Goal: Contribute content: Contribute content

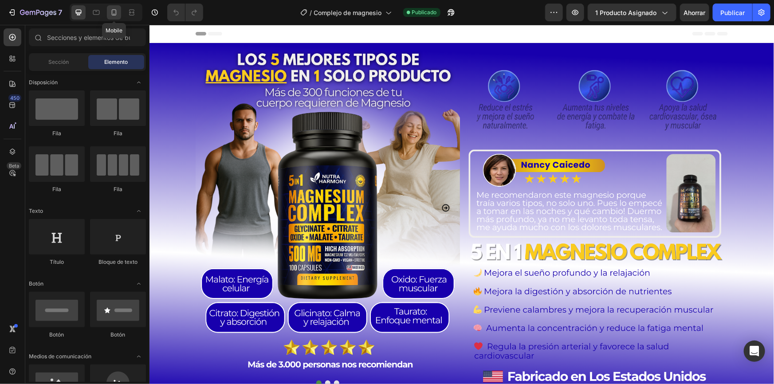
click at [114, 17] on div at bounding box center [114, 12] width 14 height 14
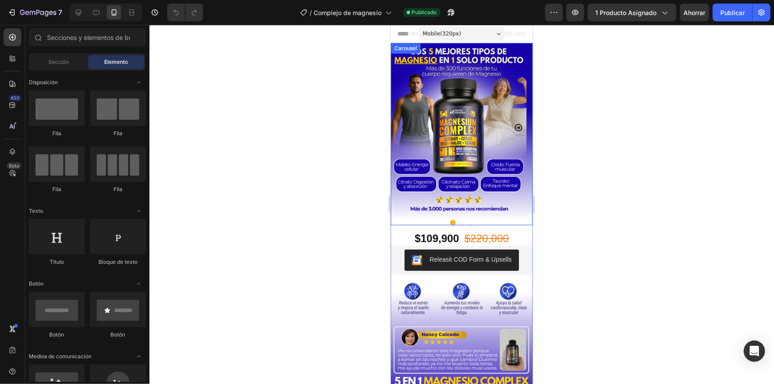
click at [514, 128] on icon "Carousel Next Arrow" at bounding box center [518, 128] width 8 height 8
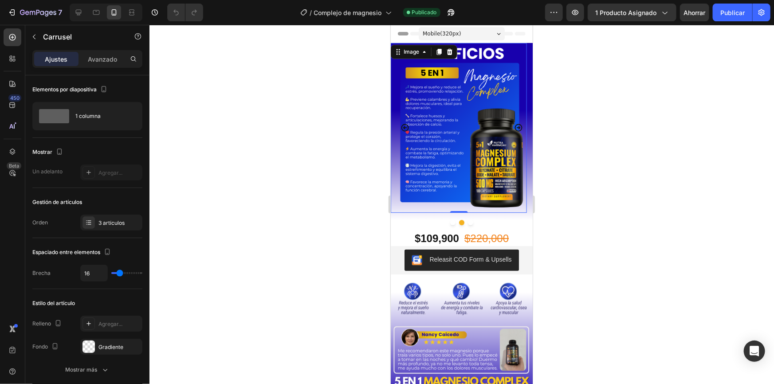
click at [471, 125] on img at bounding box center [458, 128] width 136 height 170
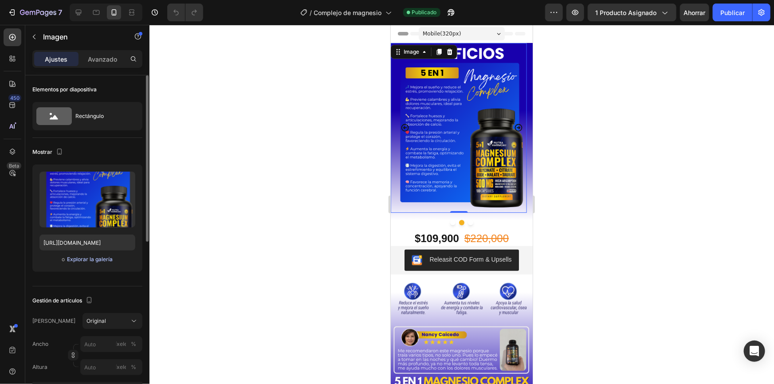
click at [84, 260] on font "Explorar la galería" at bounding box center [90, 259] width 46 height 7
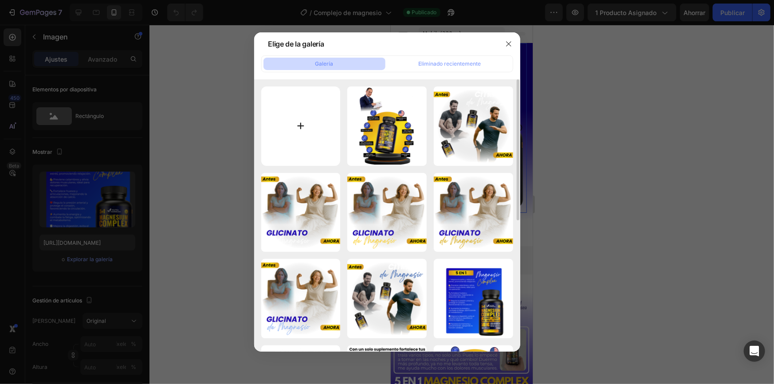
click at [302, 132] on input "file" at bounding box center [300, 125] width 79 height 79
type input "C:\fakepath\Sin título (1080 x 1350 px)(2).png"
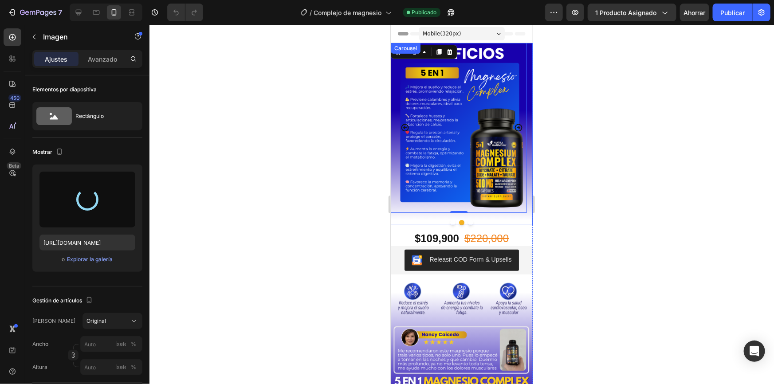
type input "[URL][DOMAIN_NAME]"
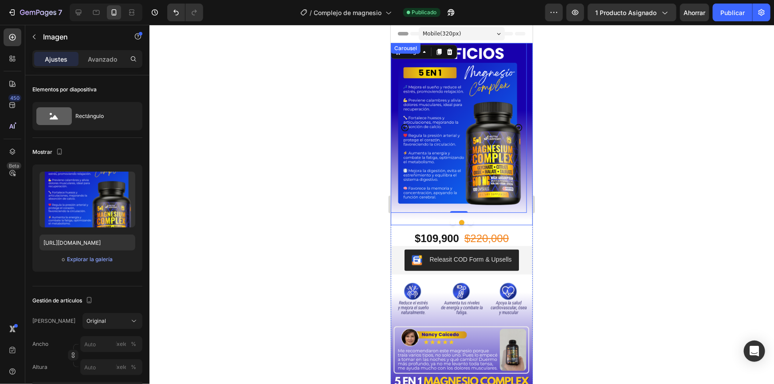
click at [514, 129] on icon "Carousel Next Arrow" at bounding box center [518, 127] width 9 height 9
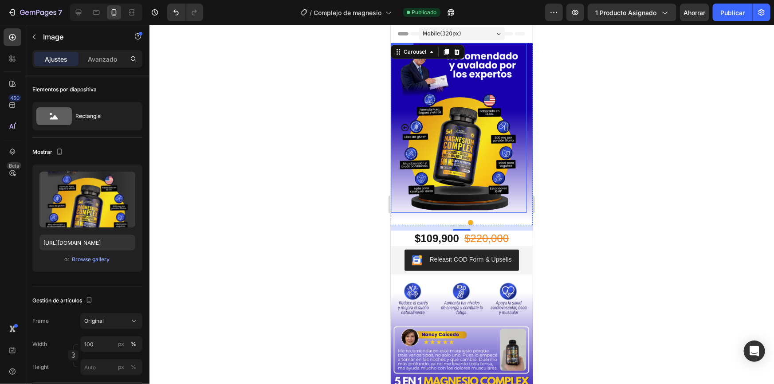
click at [442, 159] on img at bounding box center [458, 128] width 136 height 170
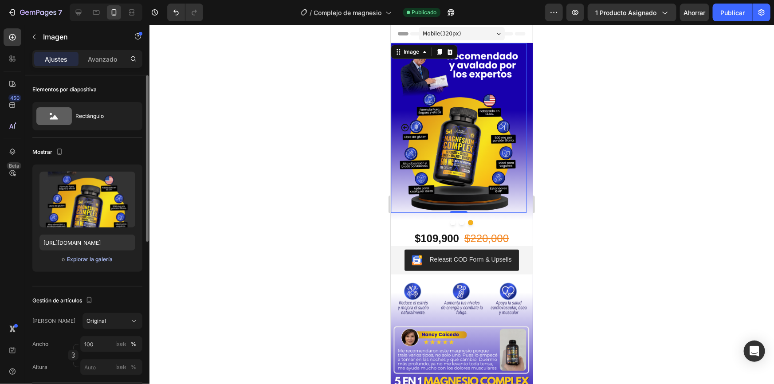
click at [98, 258] on font "Explorar la galería" at bounding box center [90, 259] width 46 height 7
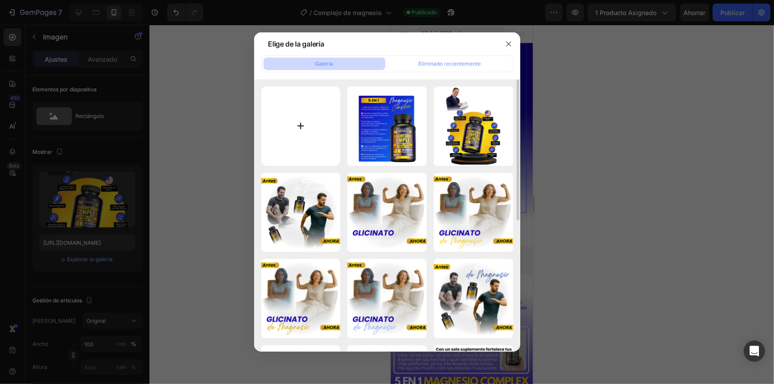
click at [308, 129] on input "file" at bounding box center [300, 125] width 79 height 79
type input "C:\fakepath\Sin título (1080 x 1350 px).png"
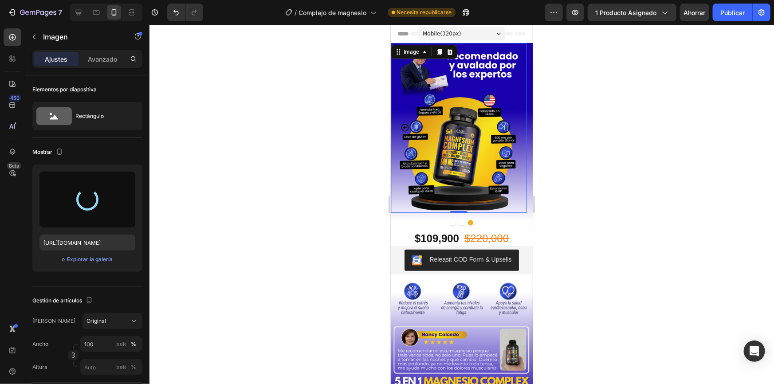
type input "[URL][DOMAIN_NAME]"
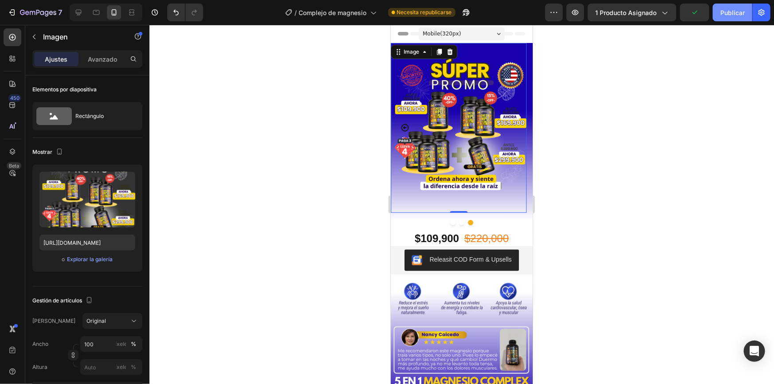
click at [733, 15] on font "Publicar" at bounding box center [732, 13] width 24 height 8
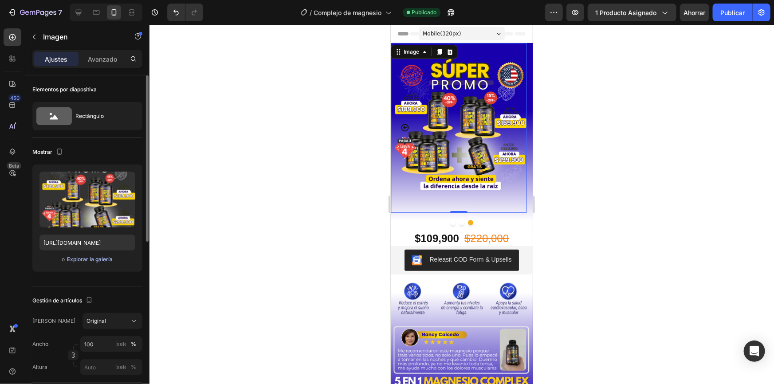
click at [89, 261] on font "Explorar la galería" at bounding box center [90, 259] width 46 height 7
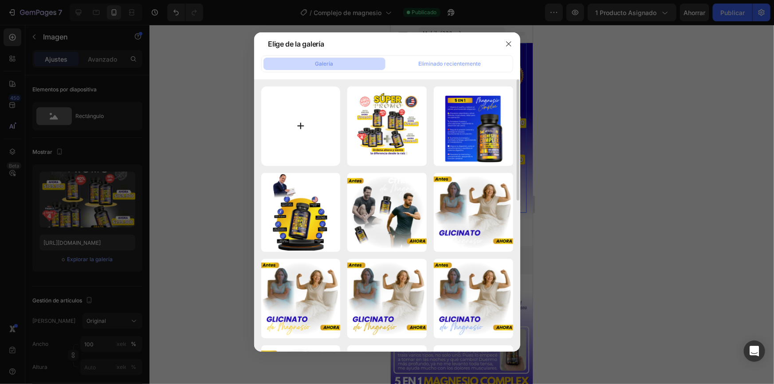
click at [292, 132] on input "file" at bounding box center [300, 125] width 79 height 79
type input "C:\fakepath\Sin título (1080 x 1350 px)(3).png"
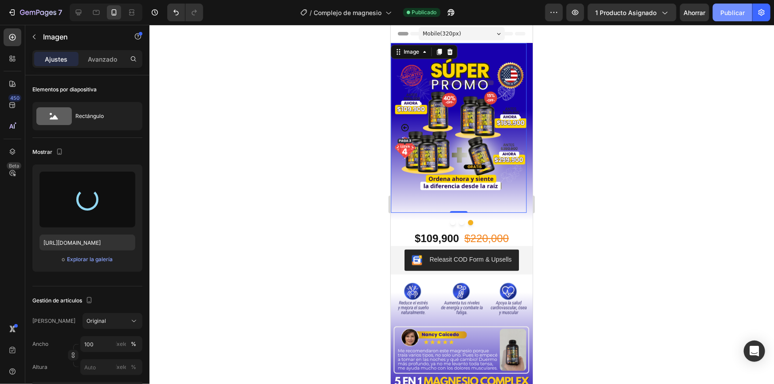
type input "[URL][DOMAIN_NAME]"
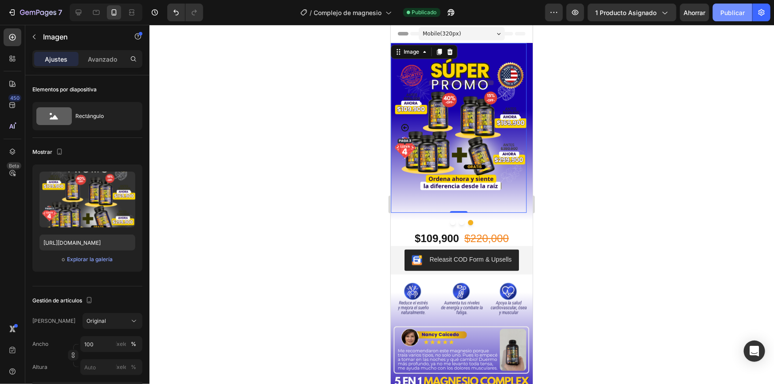
click at [728, 14] on font "Publicar" at bounding box center [732, 13] width 24 height 8
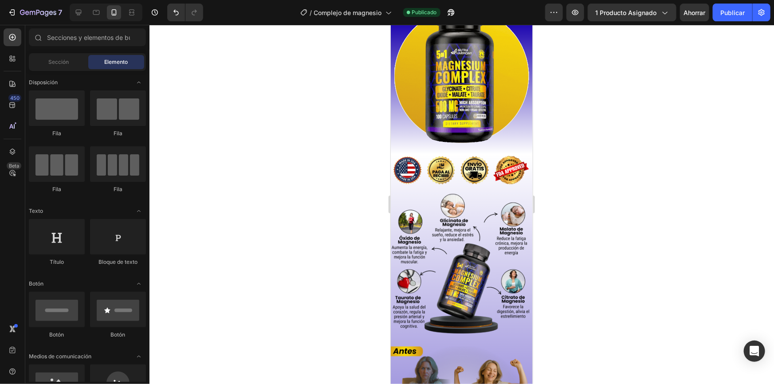
scroll to position [639, 0]
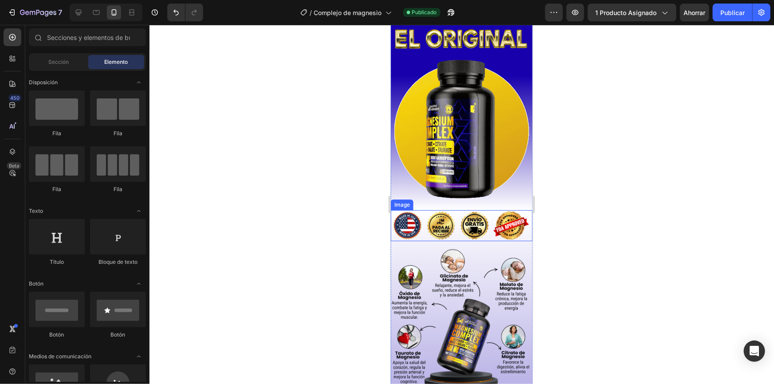
click at [443, 210] on img at bounding box center [461, 225] width 142 height 31
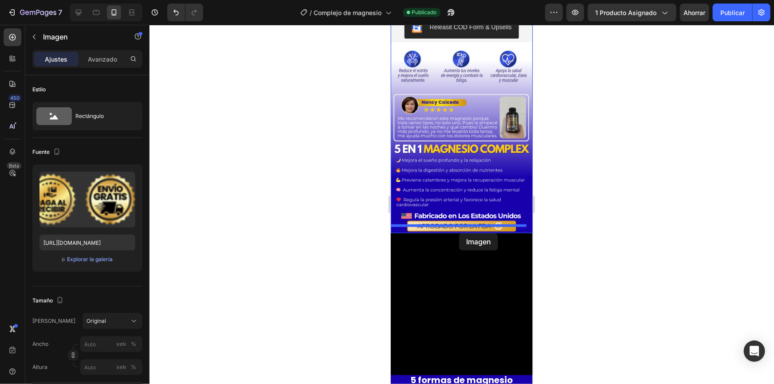
scroll to position [258, 0]
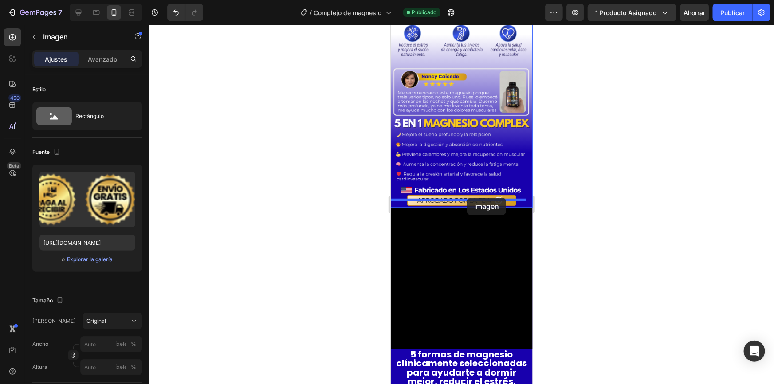
drag, startPoint x: 396, startPoint y: 189, endPoint x: 467, endPoint y: 197, distance: 71.0
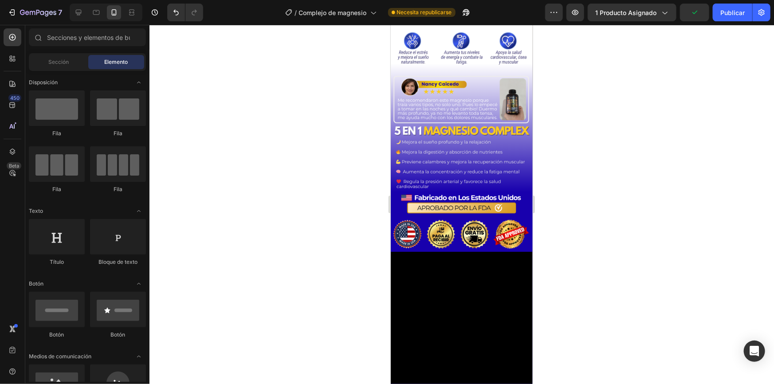
scroll to position [240, 0]
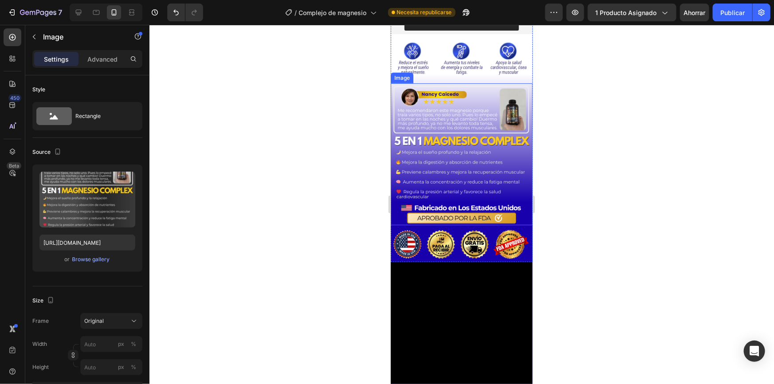
click at [460, 130] on img at bounding box center [461, 154] width 142 height 142
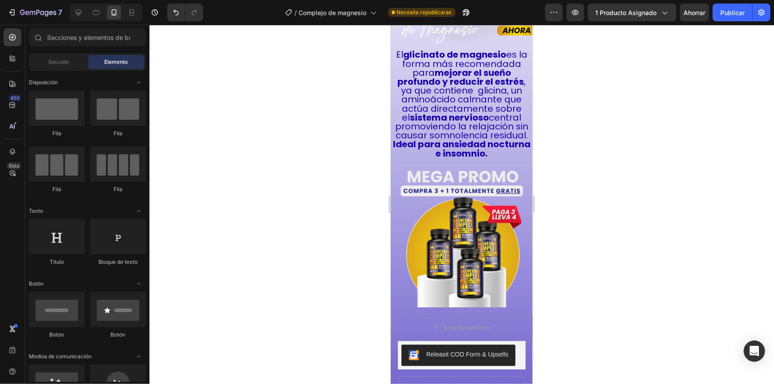
scroll to position [1128, 0]
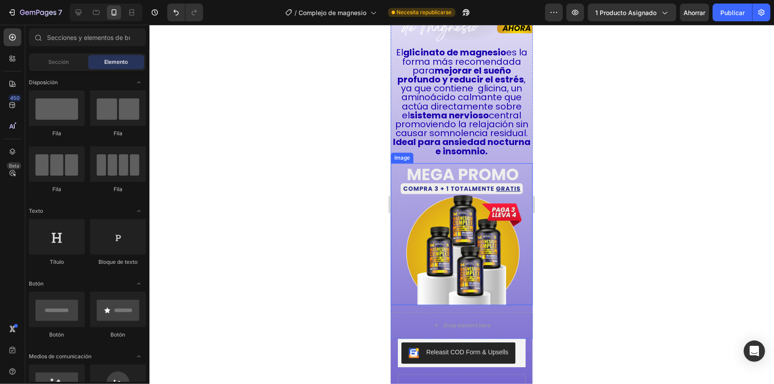
click at [476, 232] on img at bounding box center [461, 234] width 142 height 142
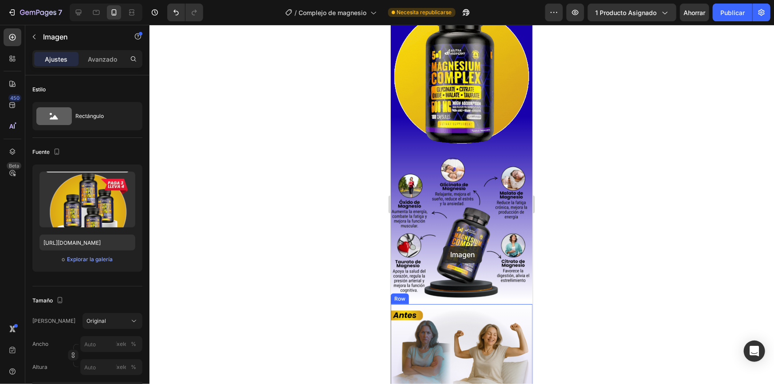
scroll to position [692, 0]
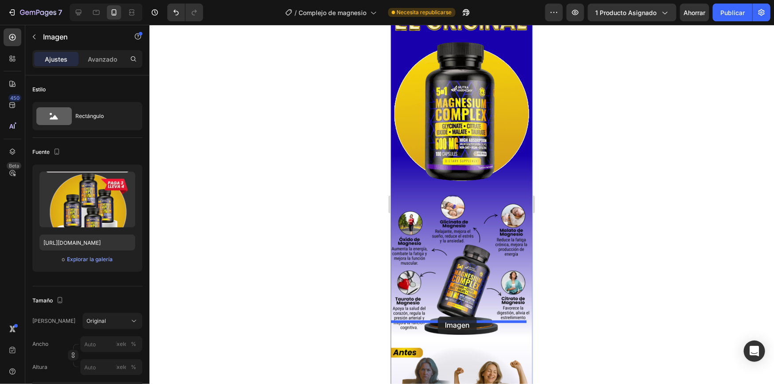
drag, startPoint x: 397, startPoint y: 139, endPoint x: 437, endPoint y: 316, distance: 181.4
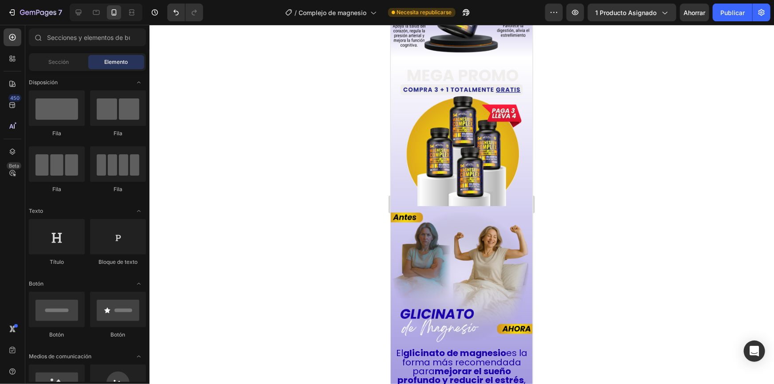
scroll to position [942, 0]
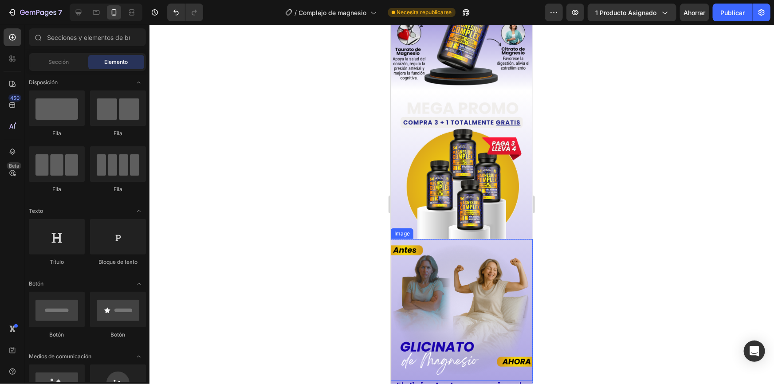
click at [491, 239] on img at bounding box center [461, 310] width 142 height 142
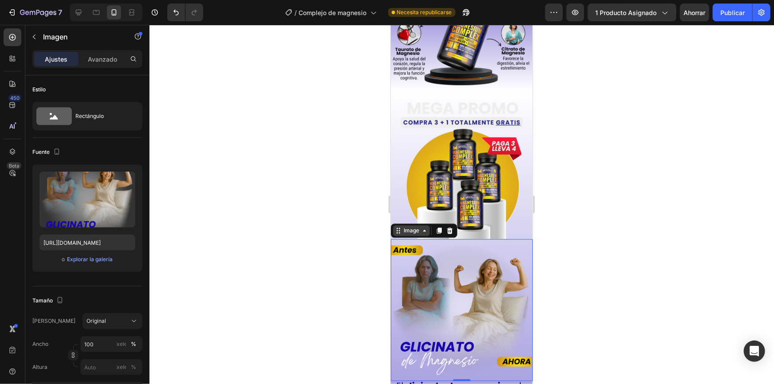
click at [416, 226] on div "Image" at bounding box center [410, 230] width 19 height 8
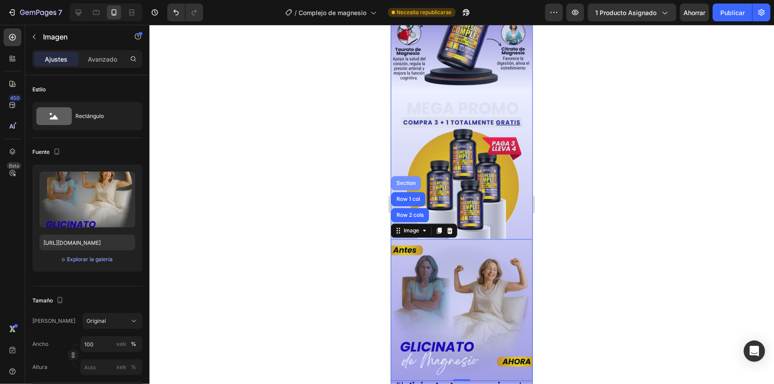
click at [402, 180] on div "Section" at bounding box center [405, 182] width 23 height 5
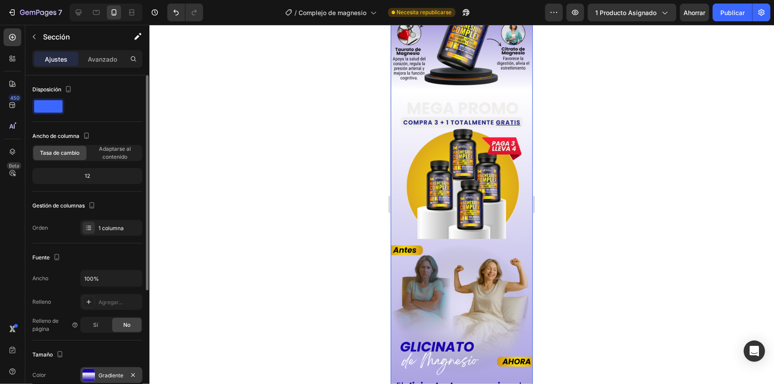
click at [97, 374] on div "Gradiente" at bounding box center [111, 375] width 62 height 16
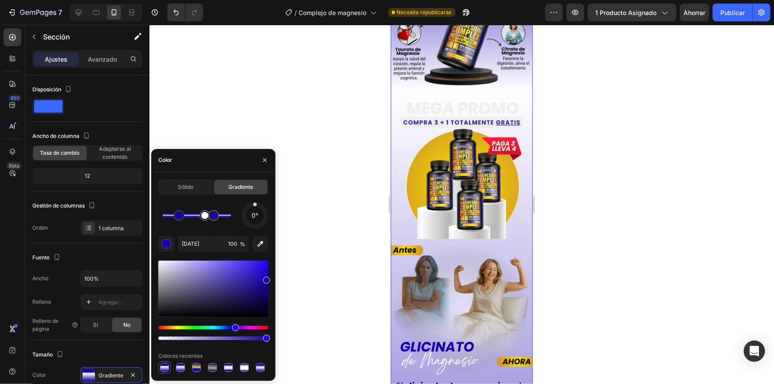
drag, startPoint x: 169, startPoint y: 216, endPoint x: 179, endPoint y: 216, distance: 9.8
click at [179, 216] on div at bounding box center [179, 215] width 7 height 7
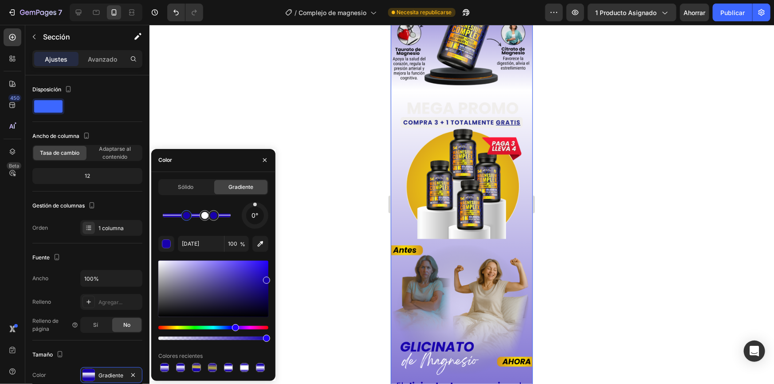
drag, startPoint x: 179, startPoint y: 216, endPoint x: 187, endPoint y: 216, distance: 7.5
click at [187, 216] on div at bounding box center [186, 215] width 7 height 7
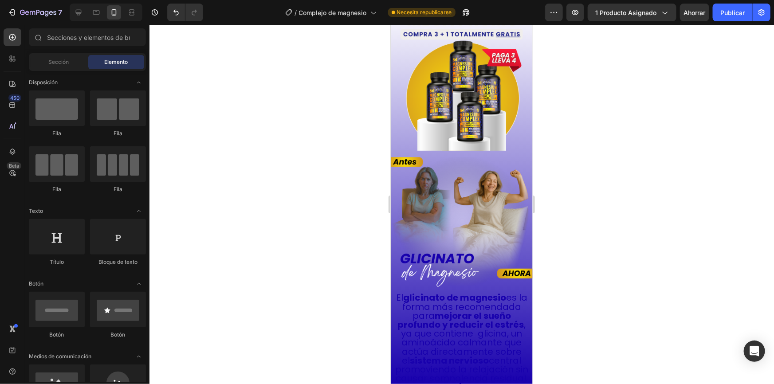
scroll to position [1042, 0]
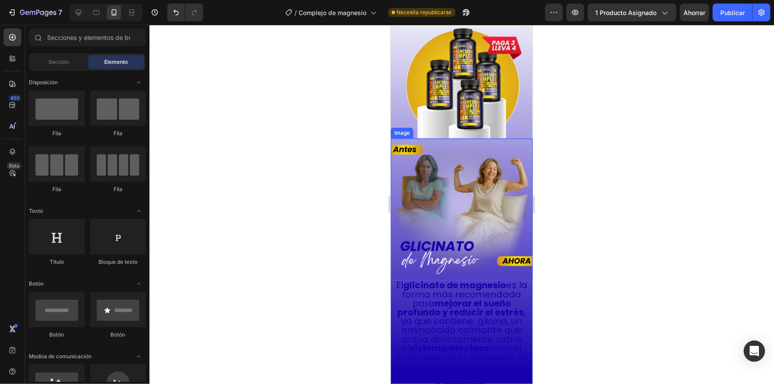
click at [452, 195] on img at bounding box center [461, 209] width 142 height 142
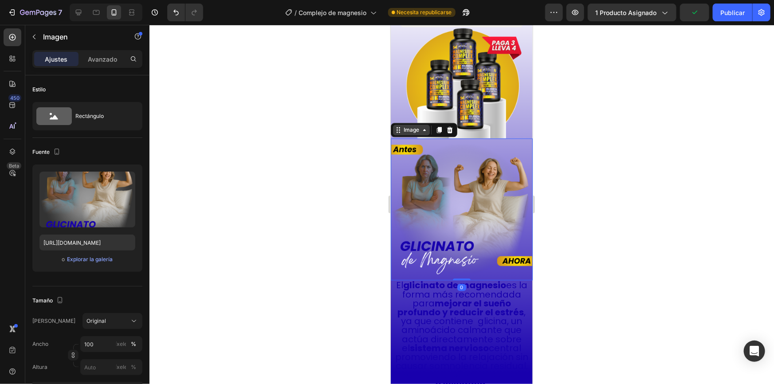
click at [420, 126] on div "Image" at bounding box center [410, 130] width 19 height 8
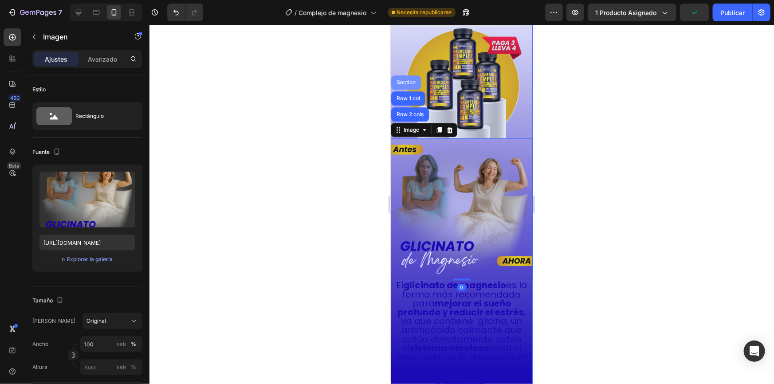
click at [403, 75] on div "Section" at bounding box center [406, 82] width 30 height 14
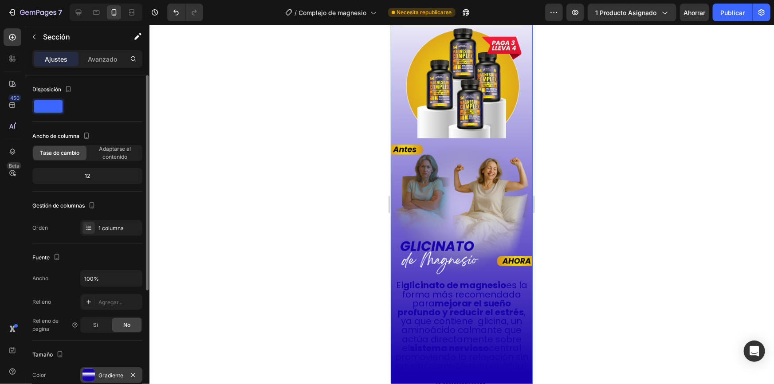
click at [102, 369] on div "Gradiente" at bounding box center [111, 375] width 62 height 16
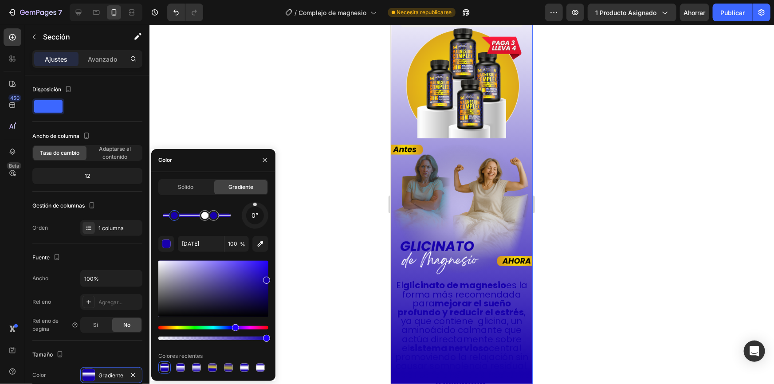
drag, startPoint x: 188, startPoint y: 217, endPoint x: 174, endPoint y: 216, distance: 13.4
click at [174, 216] on div at bounding box center [174, 215] width 7 height 7
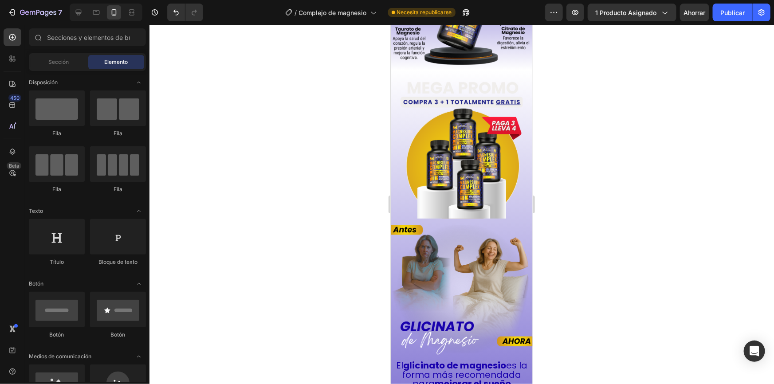
scroll to position [964, 0]
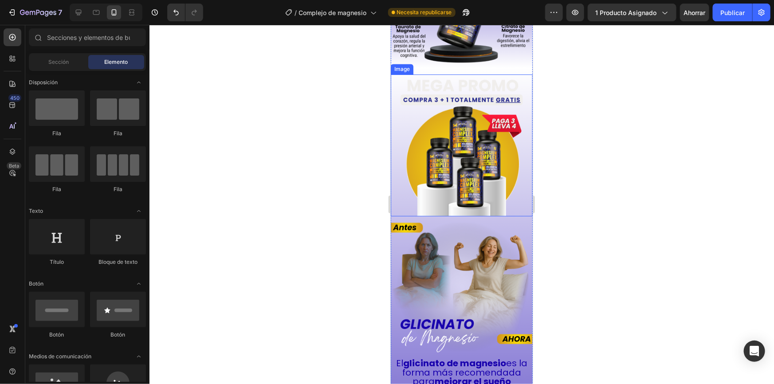
click at [467, 124] on img at bounding box center [461, 145] width 142 height 142
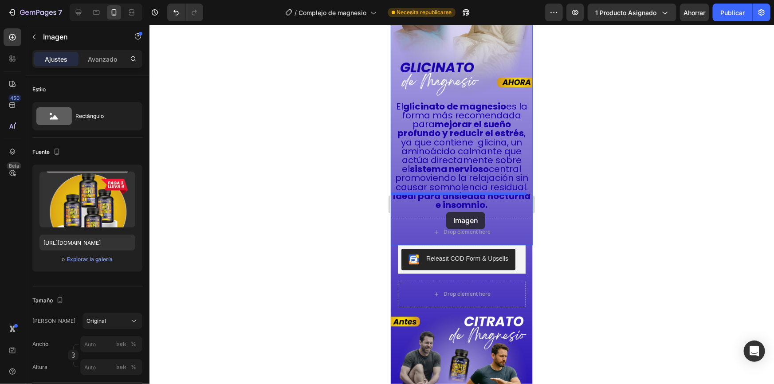
scroll to position [1237, 0]
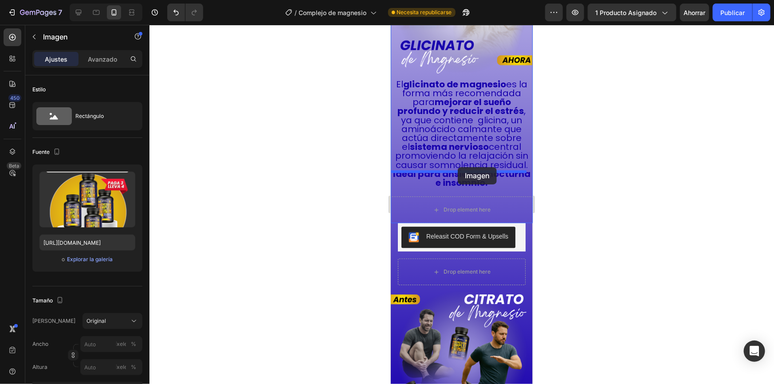
drag, startPoint x: 400, startPoint y: 65, endPoint x: 457, endPoint y: 167, distance: 117.2
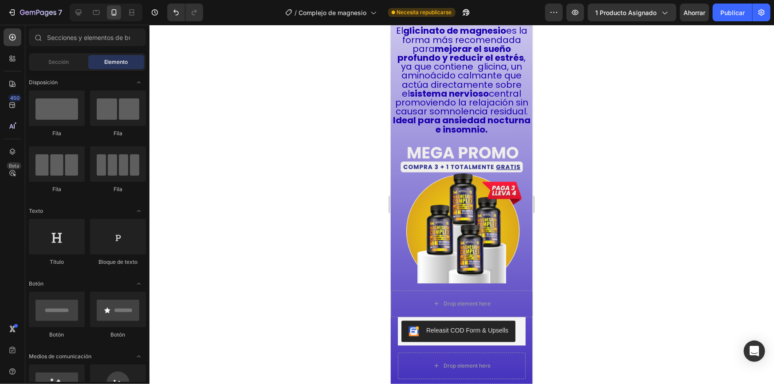
scroll to position [1142, 0]
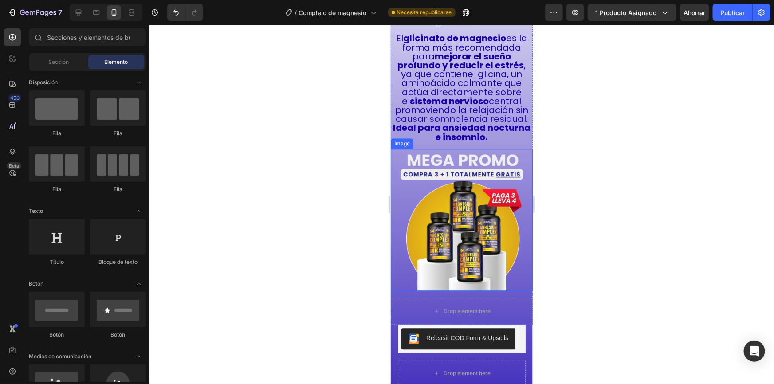
click at [483, 201] on img at bounding box center [461, 220] width 142 height 142
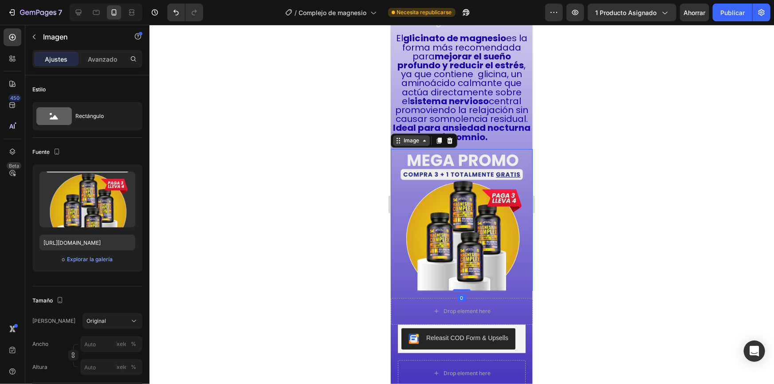
click at [423, 137] on icon at bounding box center [423, 140] width 7 height 7
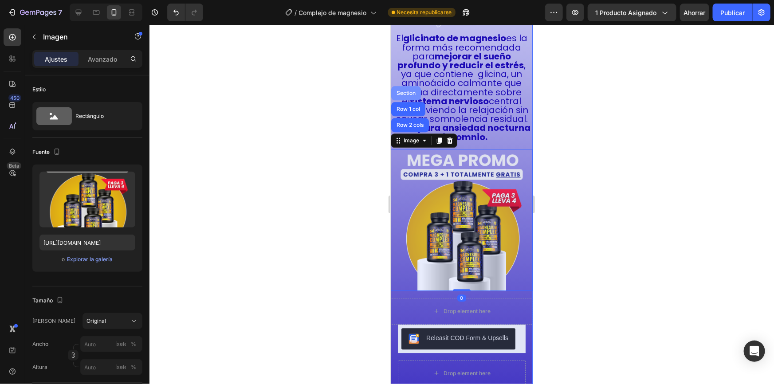
click at [404, 90] on div "Section" at bounding box center [405, 92] width 23 height 5
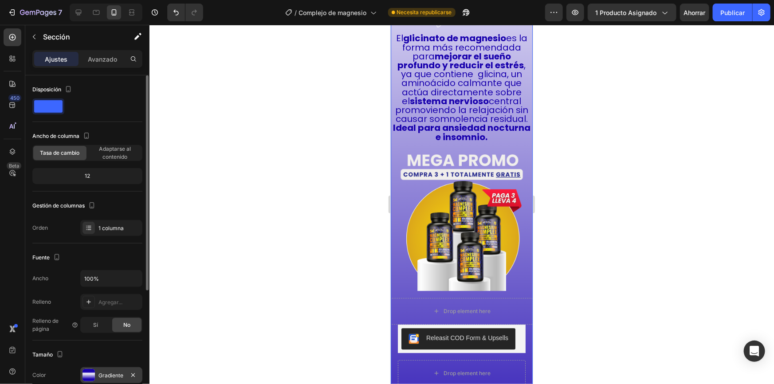
click at [102, 372] on font "Gradiente" at bounding box center [110, 375] width 25 height 7
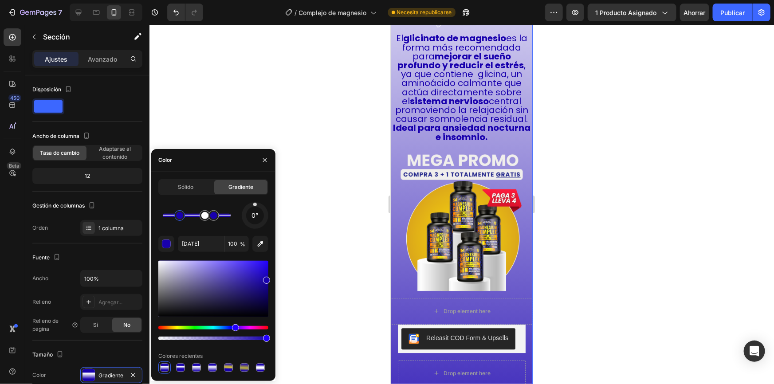
drag, startPoint x: 174, startPoint y: 214, endPoint x: 180, endPoint y: 215, distance: 5.8
click at [180, 215] on div at bounding box center [179, 215] width 7 height 7
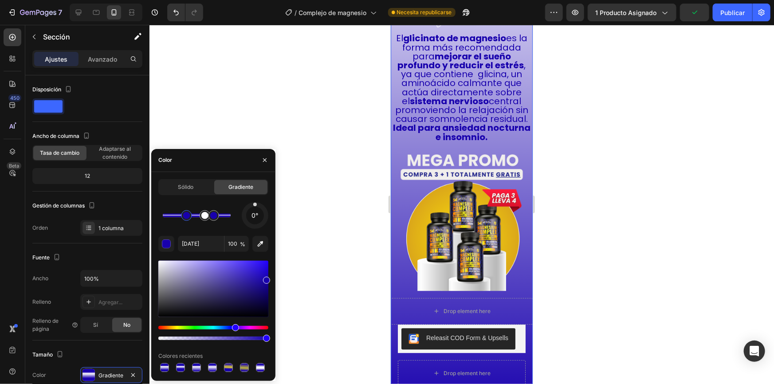
drag, startPoint x: 180, startPoint y: 215, endPoint x: 187, endPoint y: 215, distance: 7.1
click at [187, 215] on div at bounding box center [186, 215] width 7 height 7
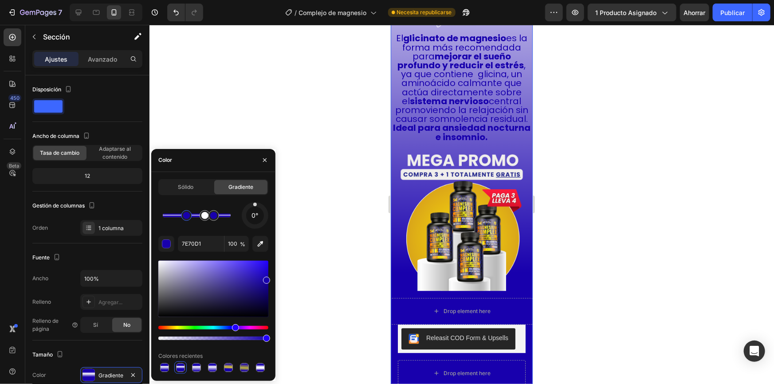
click at [195, 216] on div at bounding box center [197, 216] width 68 height 4
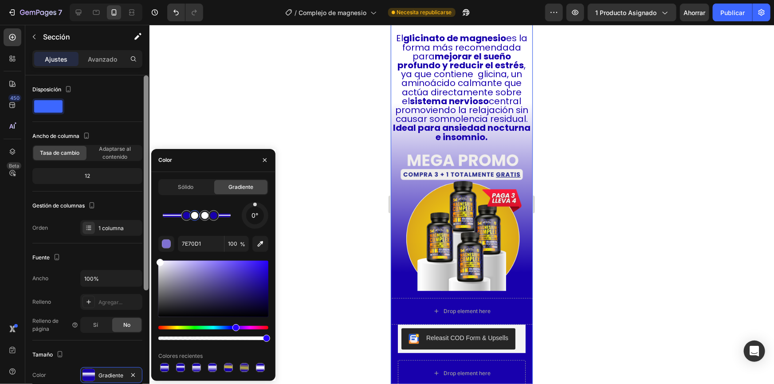
drag, startPoint x: 186, startPoint y: 278, endPoint x: 146, endPoint y: 256, distance: 45.2
click at [146, 256] on div "450 Beta Secciones(18) Elementos(84) Sección Elemento Hero Section Product Deta…" at bounding box center [74, 204] width 149 height 359
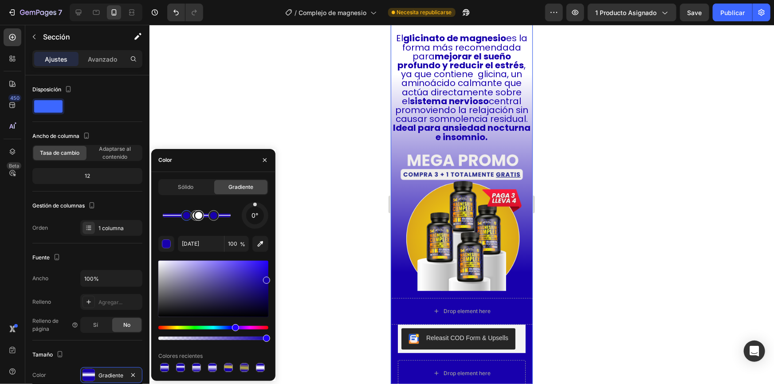
drag, startPoint x: 197, startPoint y: 219, endPoint x: 204, endPoint y: 219, distance: 6.7
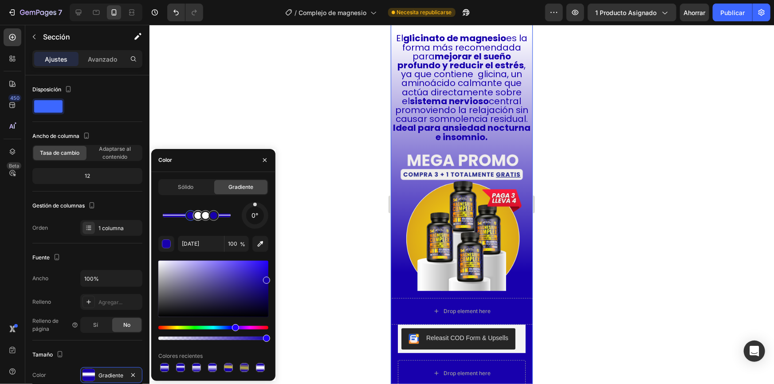
click at [191, 217] on div at bounding box center [197, 216] width 68 height 4
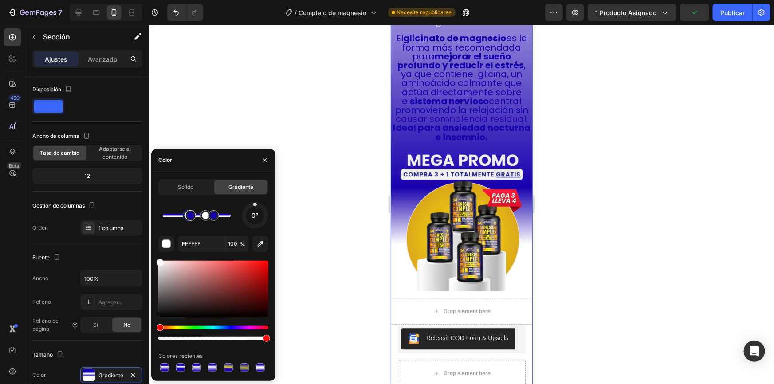
drag, startPoint x: 190, startPoint y: 216, endPoint x: 195, endPoint y: 216, distance: 4.9
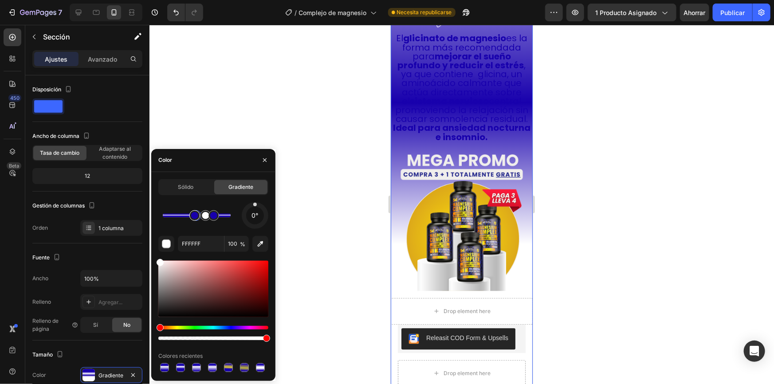
drag, startPoint x: 185, startPoint y: 216, endPoint x: 196, endPoint y: 217, distance: 11.2
click at [196, 217] on div at bounding box center [197, 216] width 68 height 4
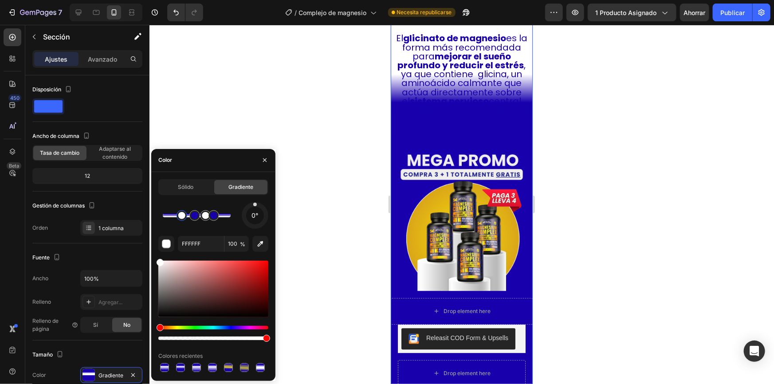
drag, startPoint x: 193, startPoint y: 218, endPoint x: 182, endPoint y: 217, distance: 10.7
click at [182, 217] on div at bounding box center [181, 215] width 7 height 7
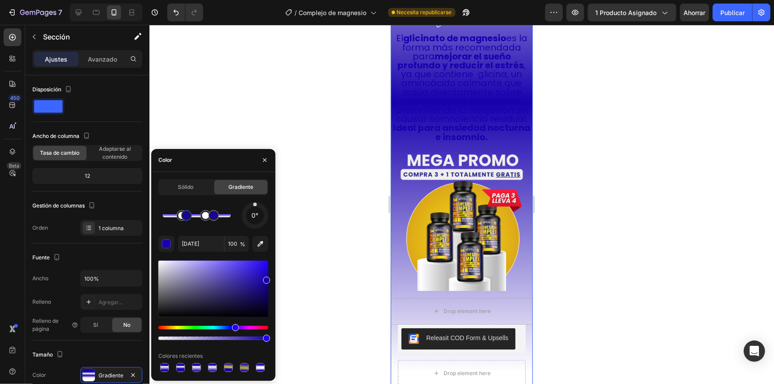
drag, startPoint x: 194, startPoint y: 217, endPoint x: 187, endPoint y: 217, distance: 7.5
click at [187, 217] on div at bounding box center [186, 215] width 7 height 7
drag, startPoint x: 196, startPoint y: 217, endPoint x: 181, endPoint y: 217, distance: 15.1
click at [181, 217] on div at bounding box center [182, 215] width 7 height 7
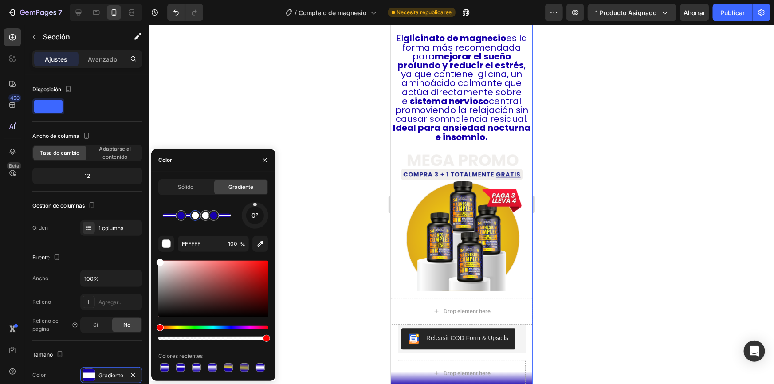
type input "[DATE]"
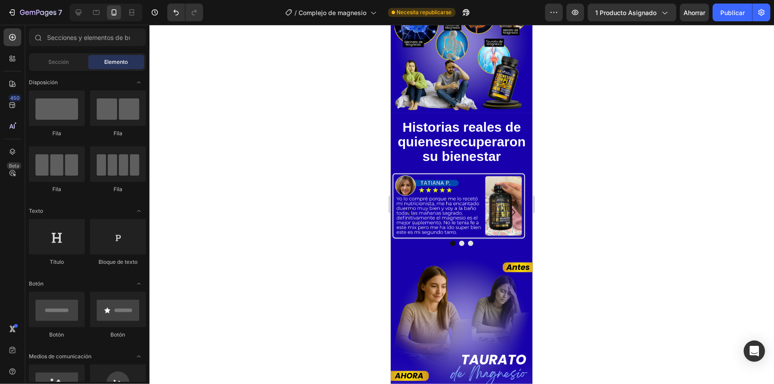
scroll to position [1805, 0]
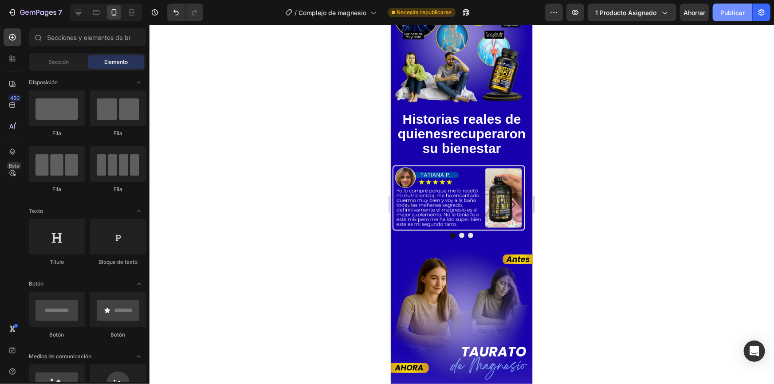
click at [730, 18] on button "Publicar" at bounding box center [732, 13] width 39 height 18
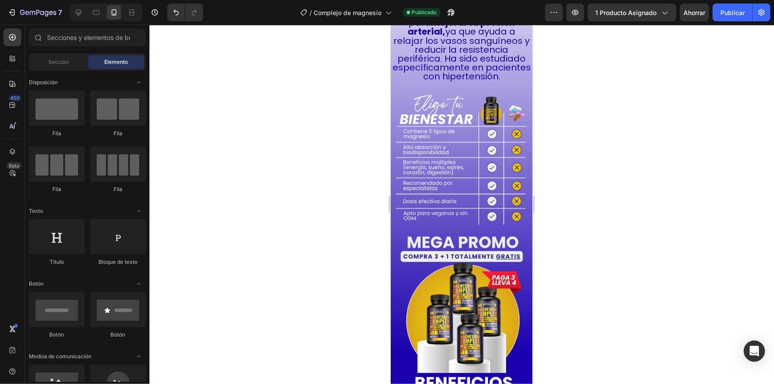
scroll to position [2838, 0]
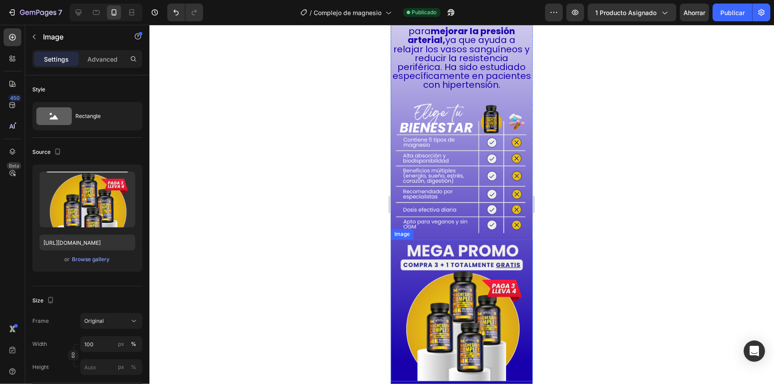
click at [436, 289] on img at bounding box center [461, 310] width 142 height 142
click at [406, 227] on div "Image" at bounding box center [410, 231] width 19 height 8
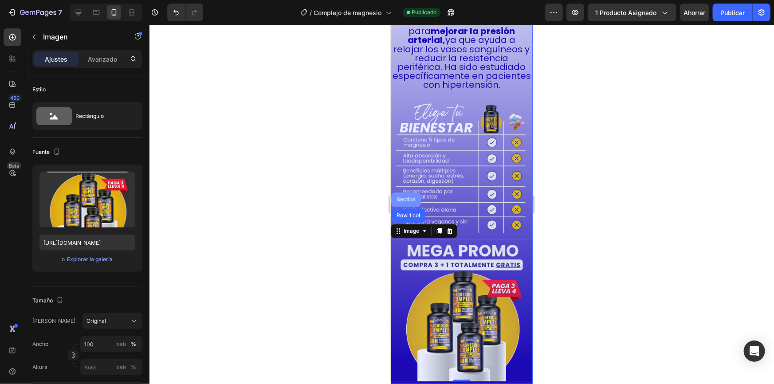
click at [400, 192] on div "Section" at bounding box center [406, 199] width 30 height 14
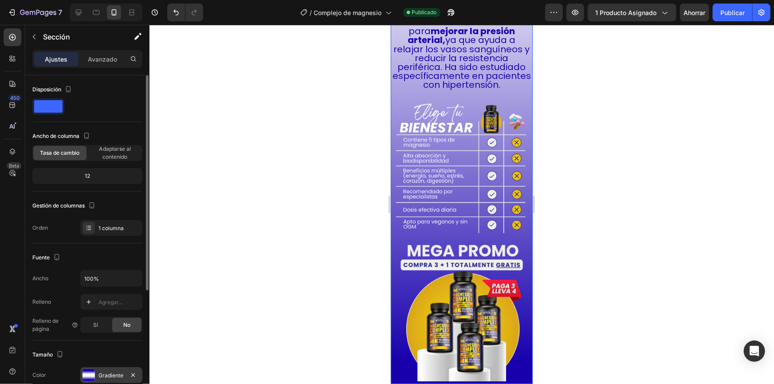
click at [103, 372] on div "Gradiente" at bounding box center [111, 376] width 26 height 8
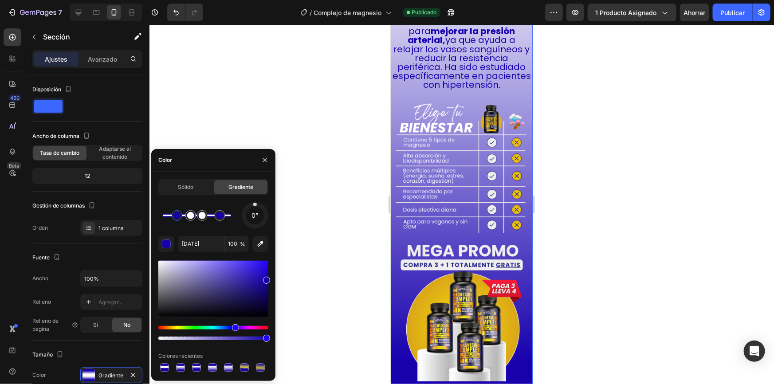
click at [177, 217] on div at bounding box center [176, 215] width 7 height 7
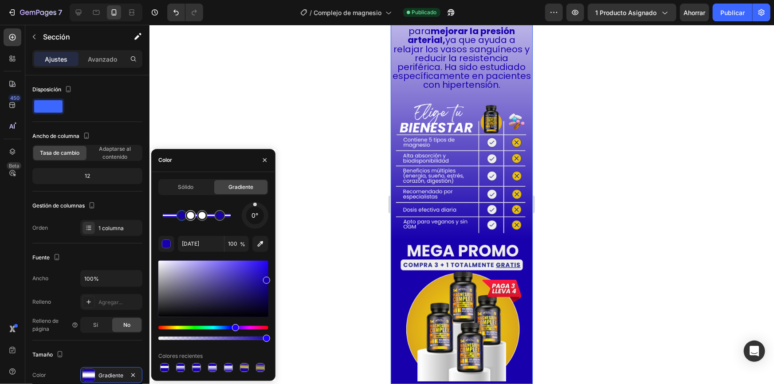
drag, startPoint x: 177, startPoint y: 217, endPoint x: 182, endPoint y: 217, distance: 4.5
click at [182, 217] on div at bounding box center [197, 216] width 68 height 4
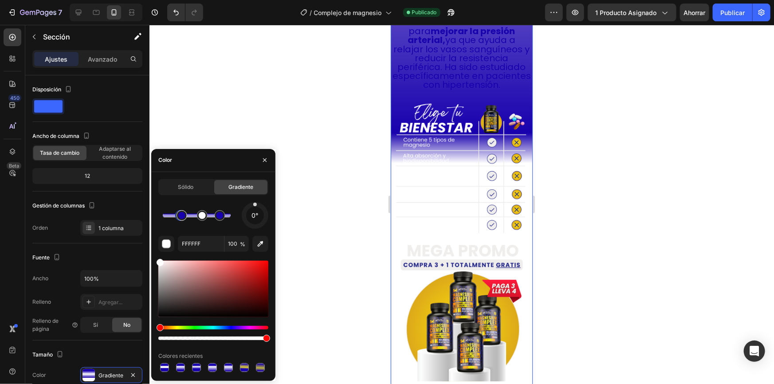
drag, startPoint x: 182, startPoint y: 217, endPoint x: 189, endPoint y: 218, distance: 7.1
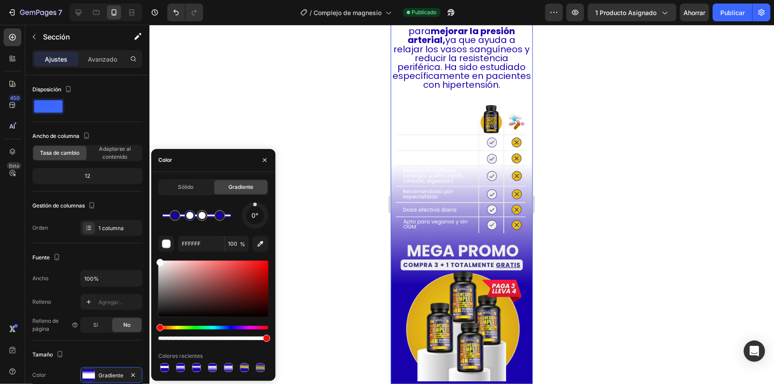
type input "[DATE]"
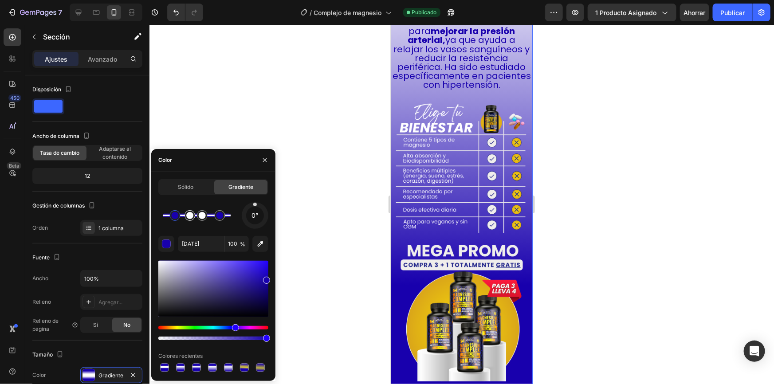
drag, startPoint x: 182, startPoint y: 216, endPoint x: 192, endPoint y: 217, distance: 9.3
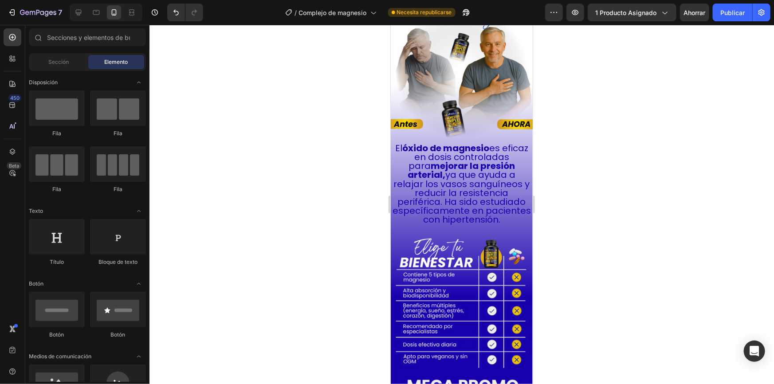
scroll to position [2708, 0]
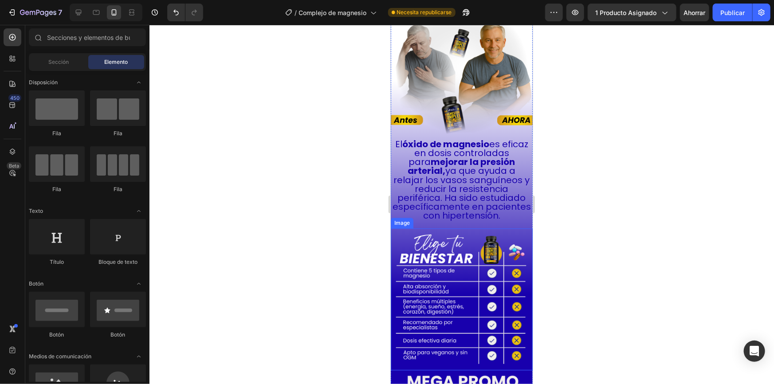
click at [479, 274] on img at bounding box center [461, 299] width 142 height 142
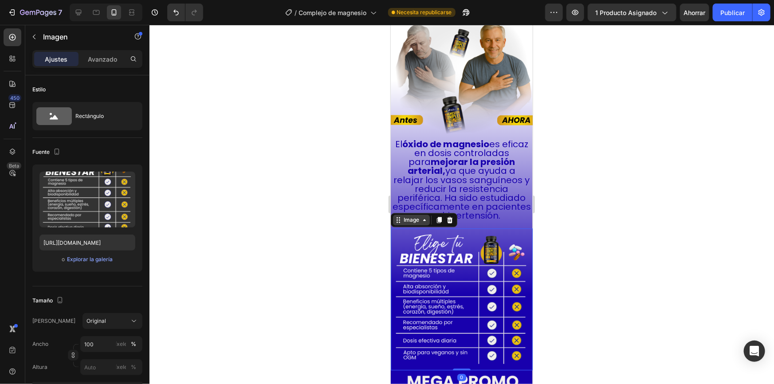
click at [408, 216] on div "Image" at bounding box center [410, 220] width 19 height 8
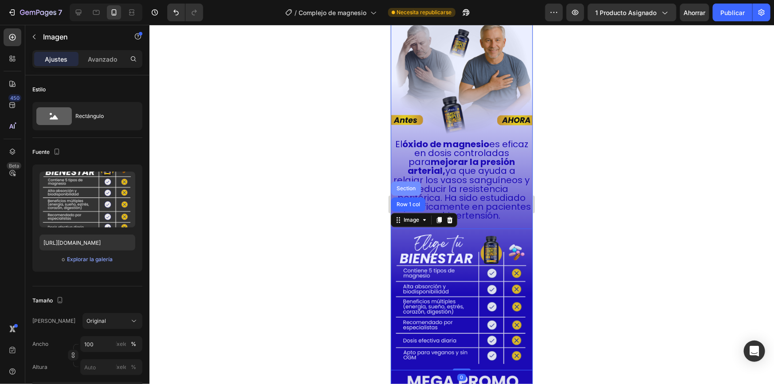
drag, startPoint x: 399, startPoint y: 164, endPoint x: 758, endPoint y: 206, distance: 361.7
click at [399, 181] on div "Section" at bounding box center [406, 188] width 30 height 14
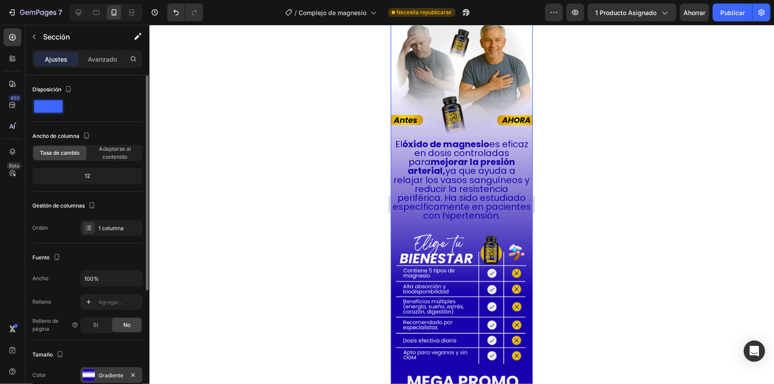
click at [84, 373] on div at bounding box center [88, 375] width 12 height 12
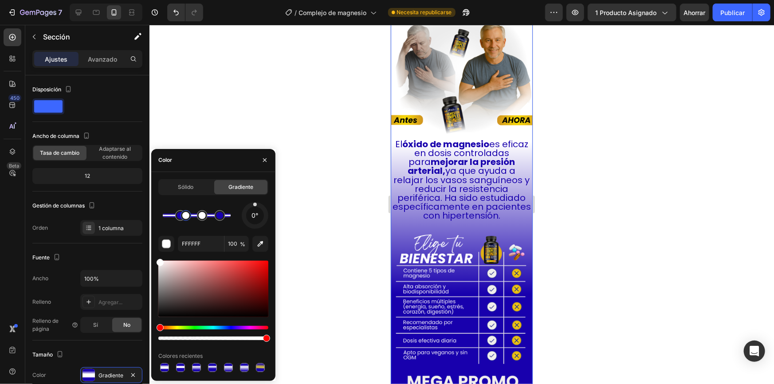
type input "[DATE]"
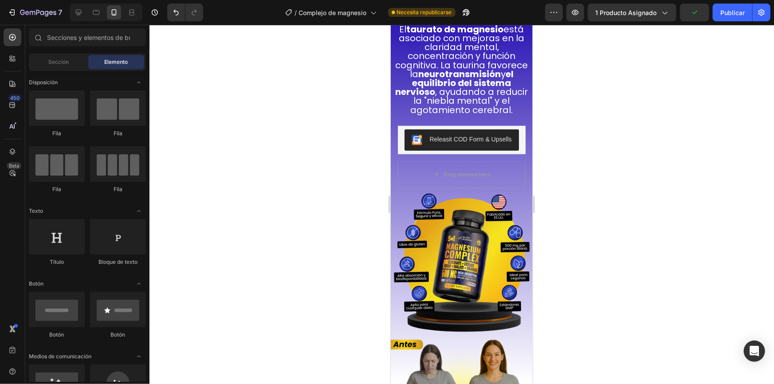
scroll to position [2070, 0]
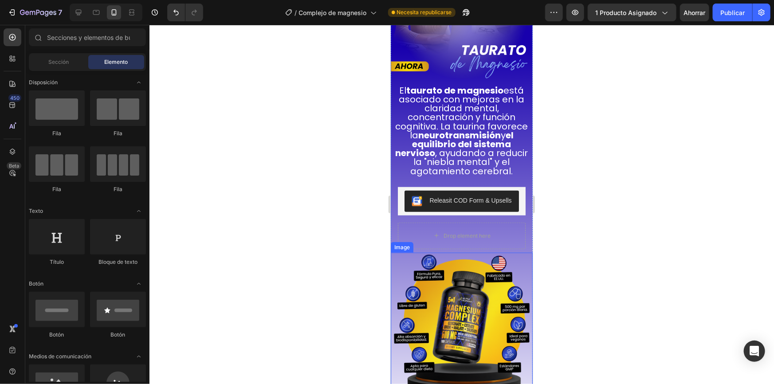
click at [474, 259] on img at bounding box center [461, 323] width 142 height 142
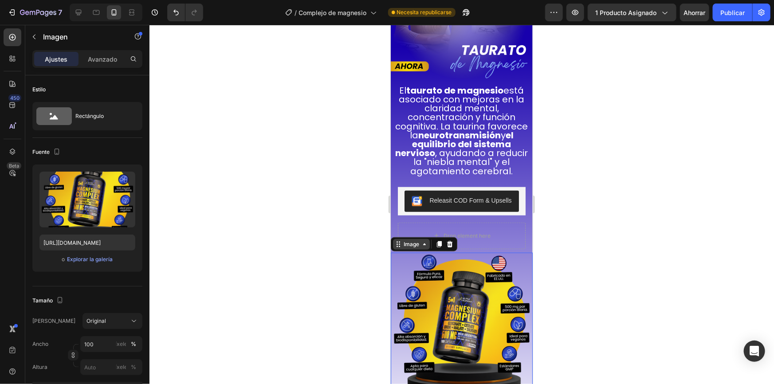
click at [411, 240] on div "Image" at bounding box center [410, 244] width 19 height 8
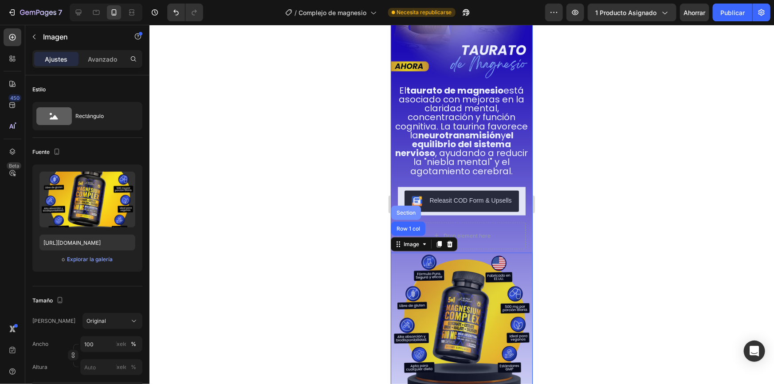
click at [400, 209] on div "Section" at bounding box center [406, 212] width 30 height 14
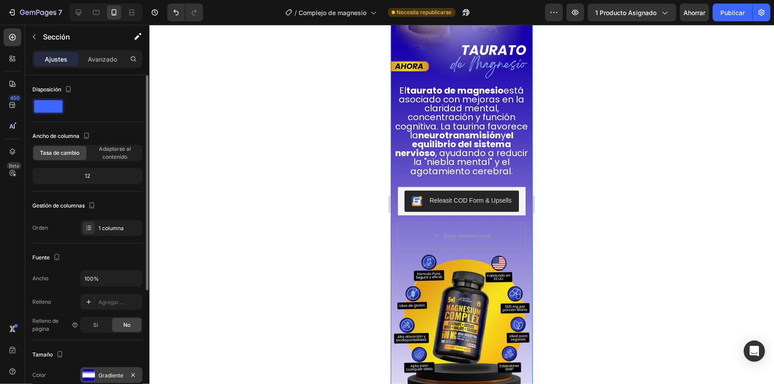
click at [106, 373] on font "Gradiente" at bounding box center [110, 375] width 25 height 7
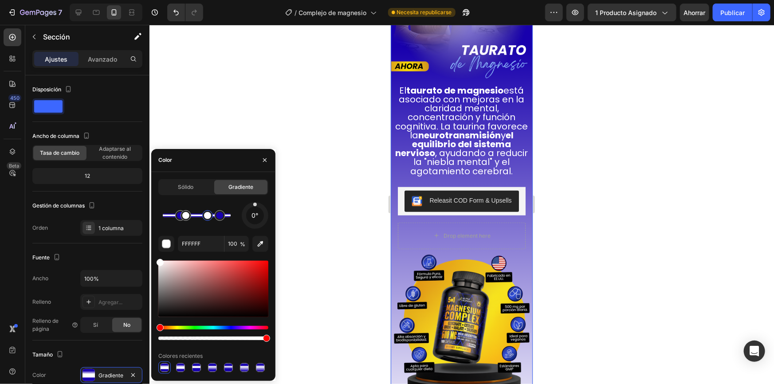
drag, startPoint x: 200, startPoint y: 217, endPoint x: 208, endPoint y: 218, distance: 8.0
click at [208, 218] on div at bounding box center [207, 215] width 7 height 7
type input "[DATE]"
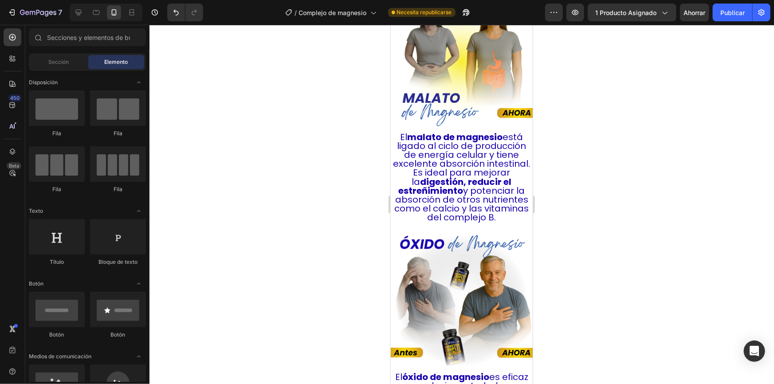
scroll to position [1754, 0]
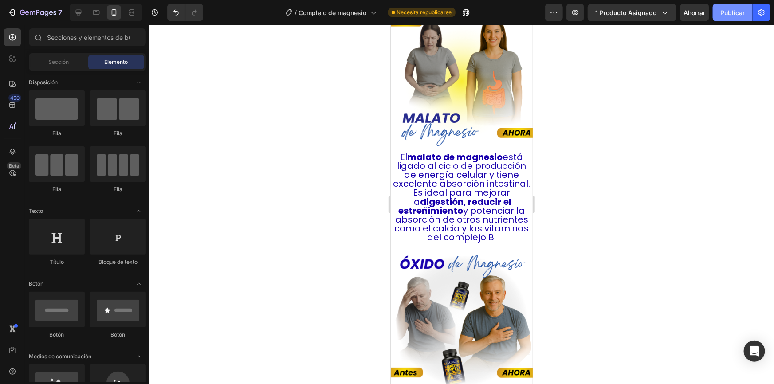
click at [725, 18] on button "Publicar" at bounding box center [732, 13] width 39 height 18
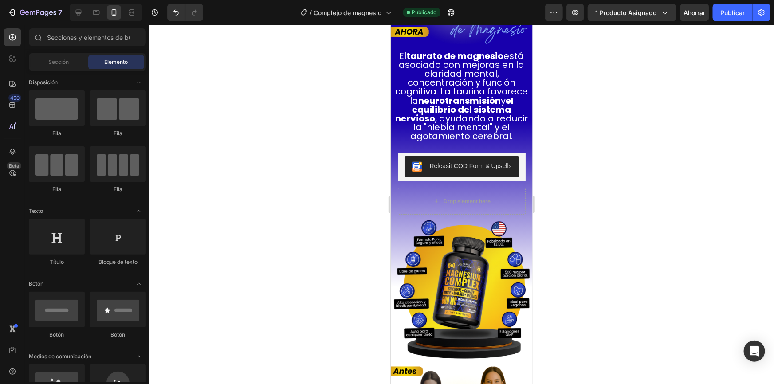
scroll to position [1362, 0]
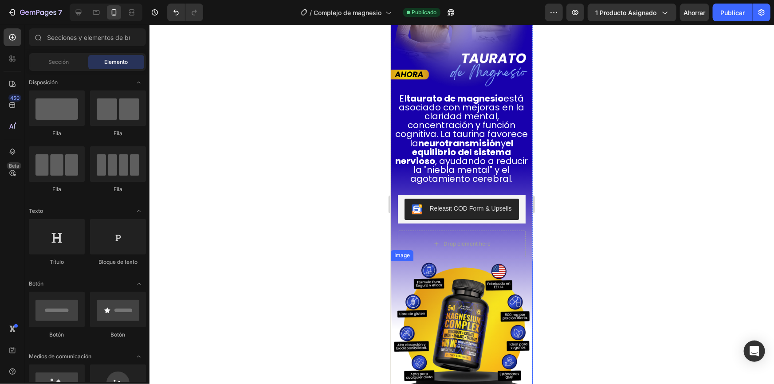
click at [446, 273] on img at bounding box center [461, 331] width 142 height 142
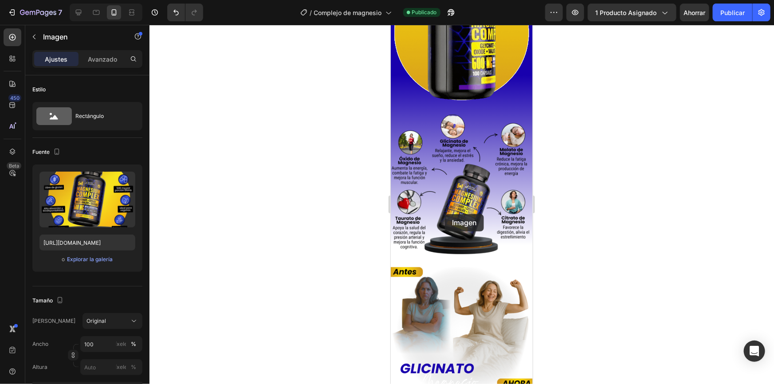
scroll to position [764, 0]
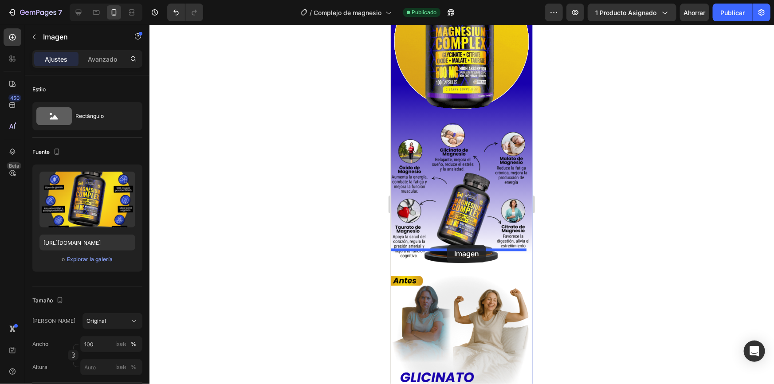
drag, startPoint x: 395, startPoint y: 244, endPoint x: 447, endPoint y: 245, distance: 51.5
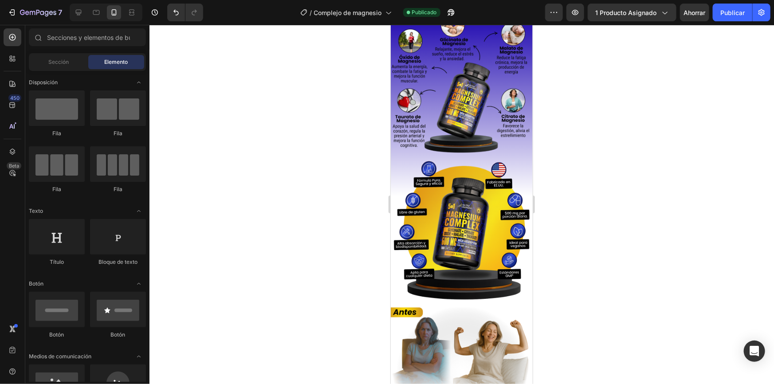
scroll to position [802, 0]
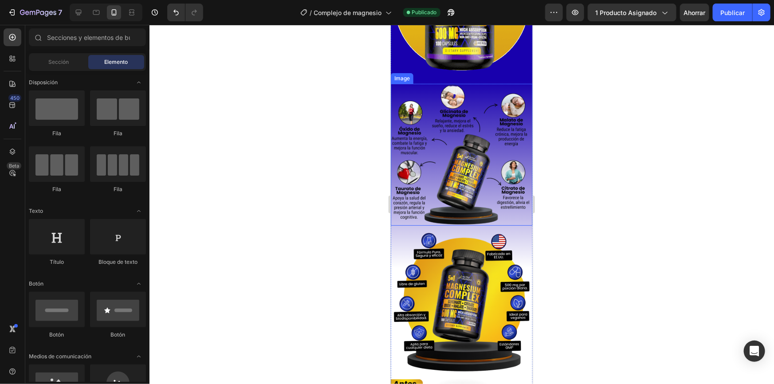
click at [485, 141] on img at bounding box center [461, 154] width 142 height 142
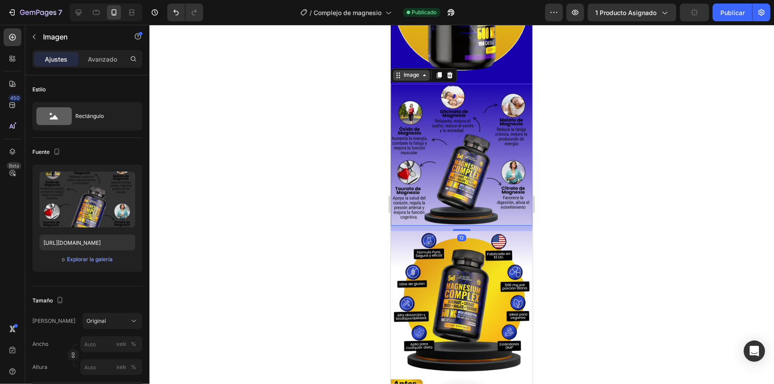
click at [423, 70] on div "Image" at bounding box center [410, 75] width 37 height 11
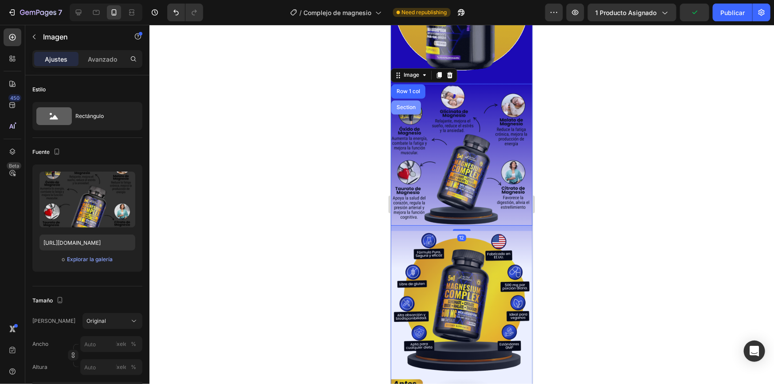
click at [404, 100] on div "Section" at bounding box center [406, 107] width 30 height 14
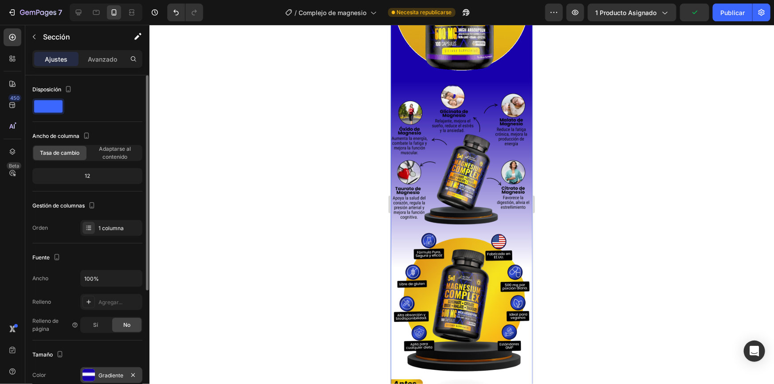
click at [103, 369] on div "Gradiente" at bounding box center [111, 375] width 62 height 16
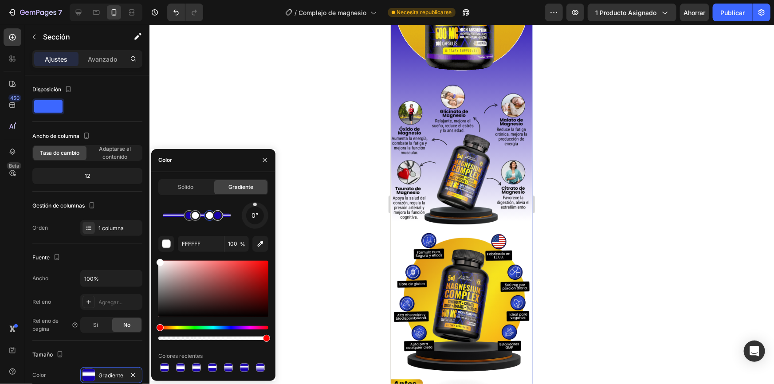
type input "[DATE]"
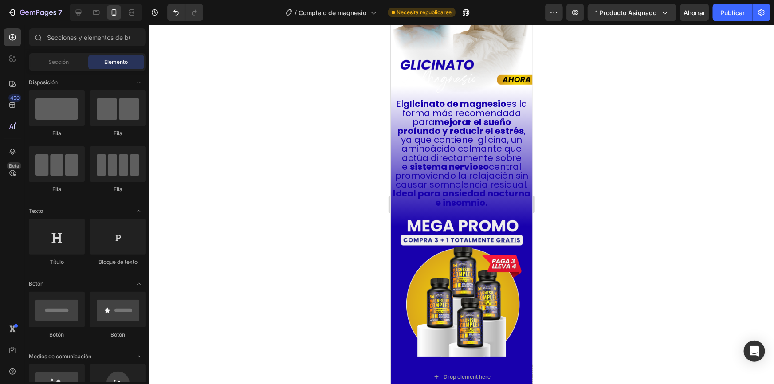
scroll to position [1222, 0]
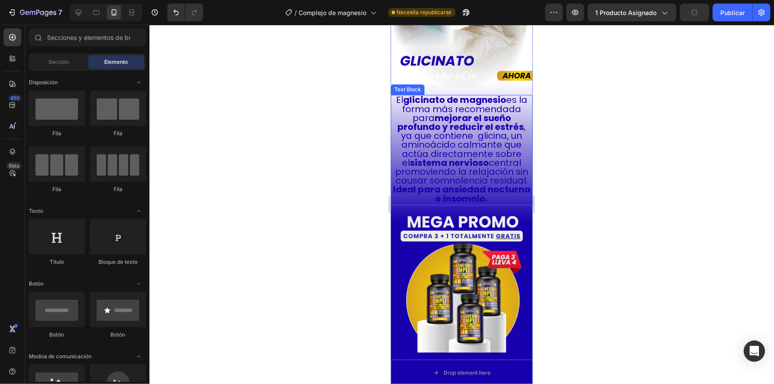
click at [483, 183] on strong "Ideal para ansiedad nocturna e insomnio." at bounding box center [460, 193] width 137 height 21
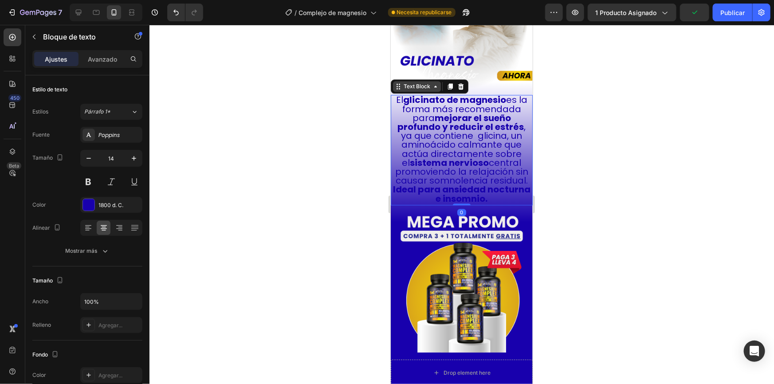
click at [415, 82] on div "Text Block" at bounding box center [416, 86] width 30 height 8
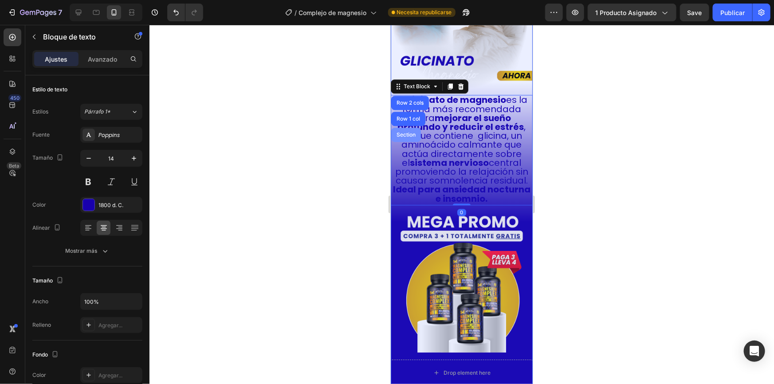
drag, startPoint x: 409, startPoint y: 102, endPoint x: 767, endPoint y: 140, distance: 359.9
click at [409, 132] on div "Section" at bounding box center [405, 134] width 23 height 5
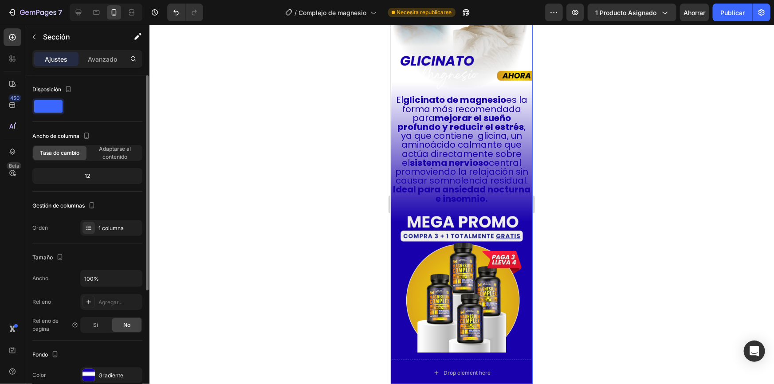
drag, startPoint x: 98, startPoint y: 370, endPoint x: 105, endPoint y: 359, distance: 13.2
click at [98, 371] on div "Gradiente" at bounding box center [111, 375] width 62 height 16
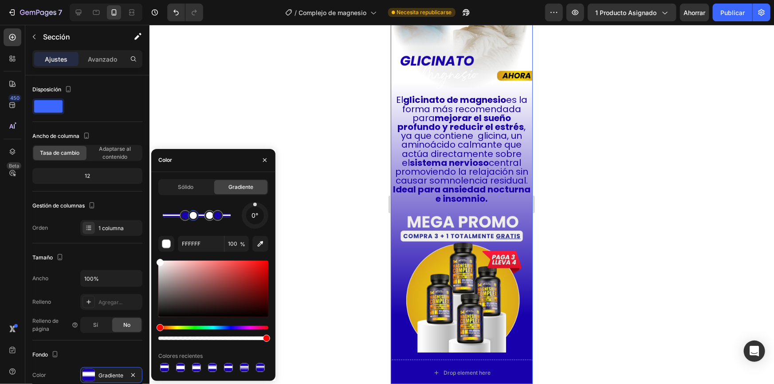
type input "[DATE]"
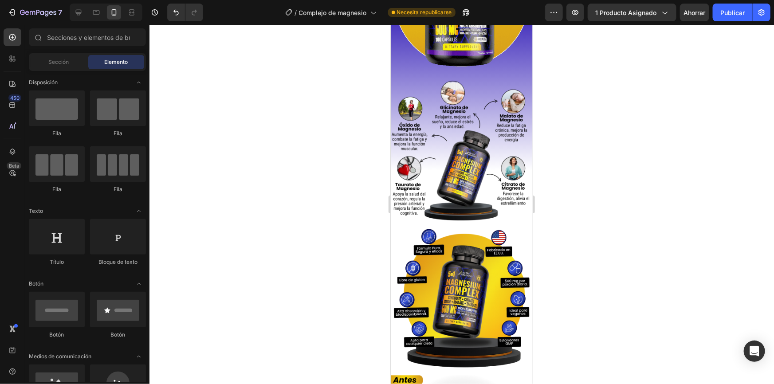
scroll to position [811, 0]
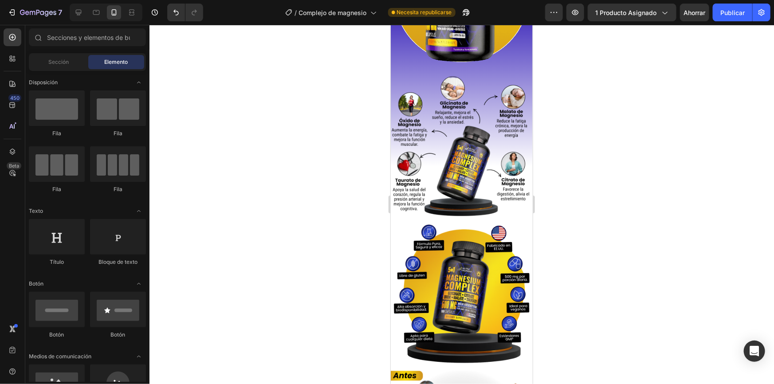
drag, startPoint x: 527, startPoint y: 175, endPoint x: 923, endPoint y: 163, distance: 396.2
click at [468, 222] on img at bounding box center [461, 293] width 142 height 142
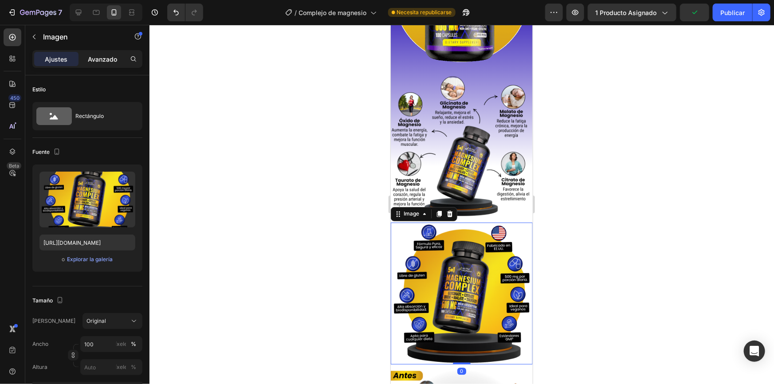
click at [108, 65] on div "Avanzado" at bounding box center [102, 59] width 44 height 14
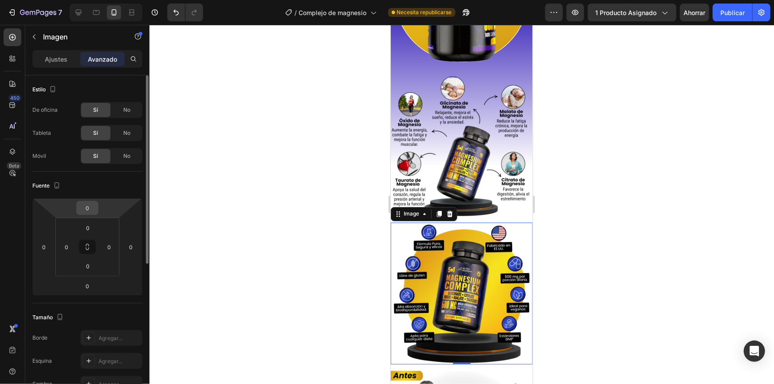
click at [85, 207] on input "0" at bounding box center [87, 207] width 18 height 13
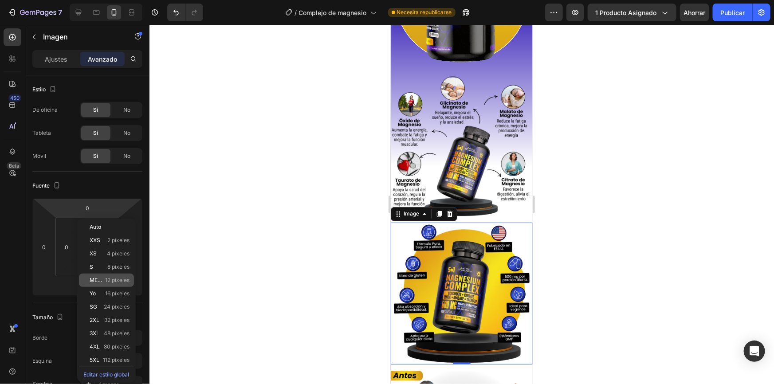
click at [117, 284] on div "METRO 12 píxeles" at bounding box center [106, 280] width 55 height 13
type input "12"
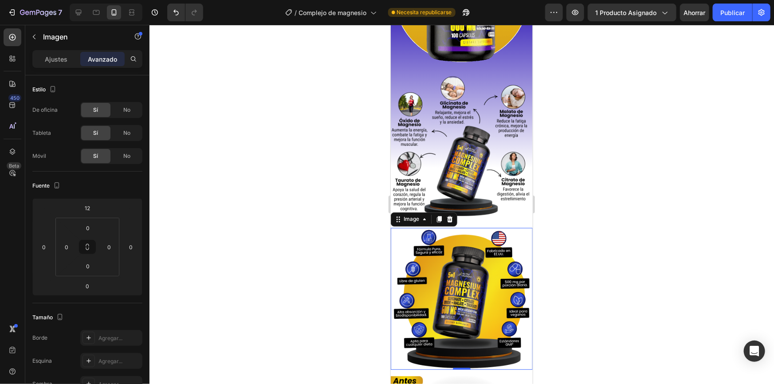
click at [590, 144] on div at bounding box center [461, 204] width 624 height 359
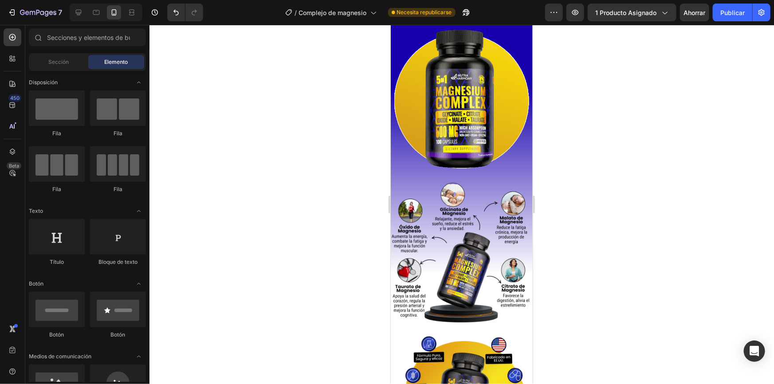
scroll to position [662, 0]
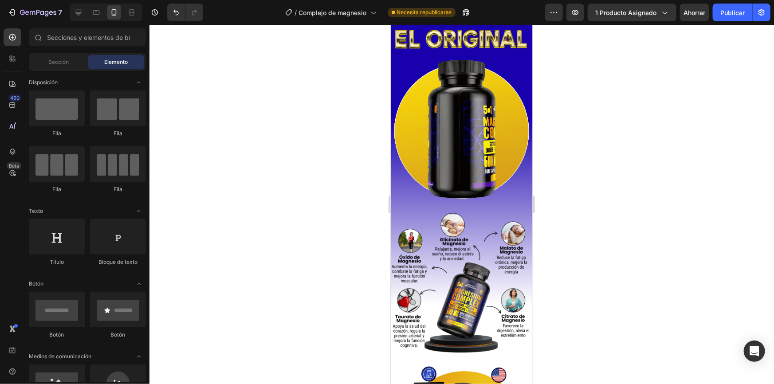
drag, startPoint x: 924, startPoint y: 142, endPoint x: 924, endPoint y: 113, distance: 29.3
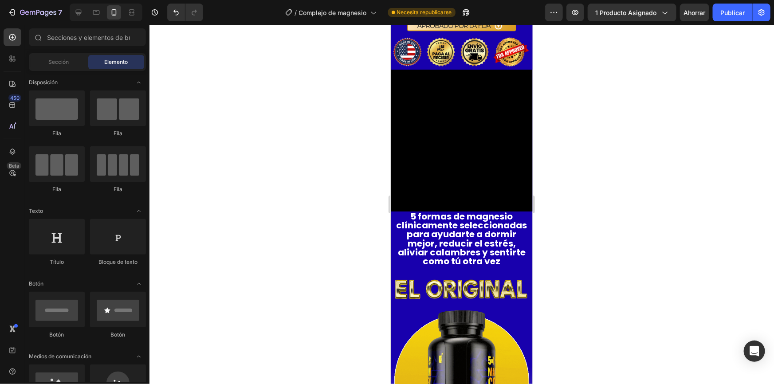
scroll to position [459, 0]
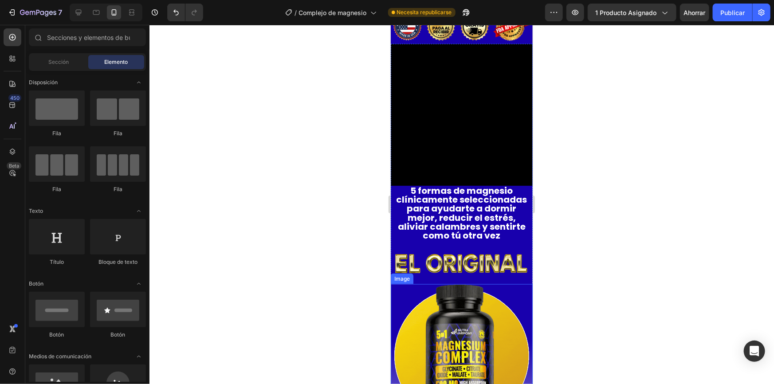
click at [455, 302] on img at bounding box center [461, 355] width 142 height 142
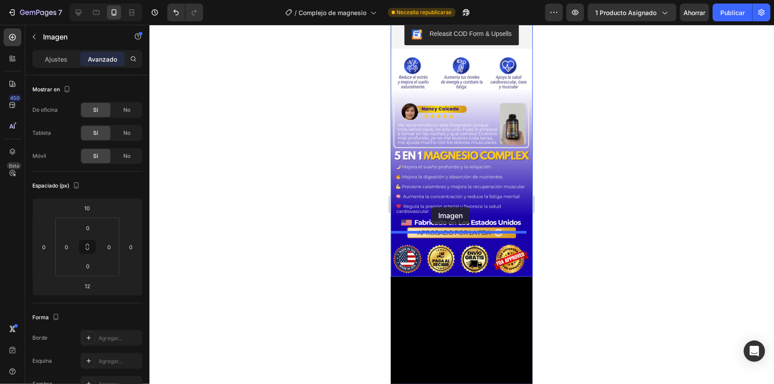
scroll to position [183, 0]
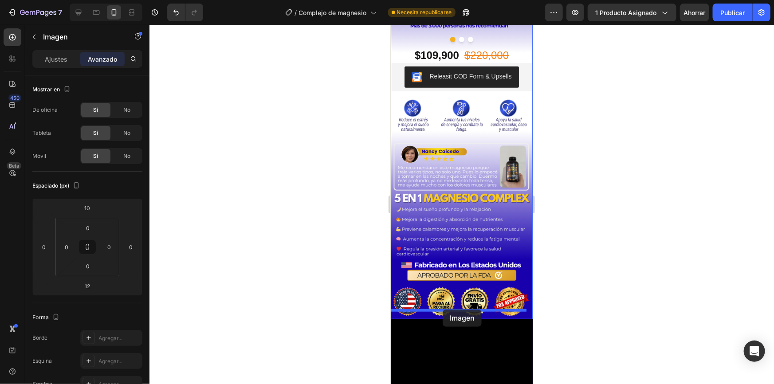
drag, startPoint x: 401, startPoint y: 260, endPoint x: 442, endPoint y: 309, distance: 63.9
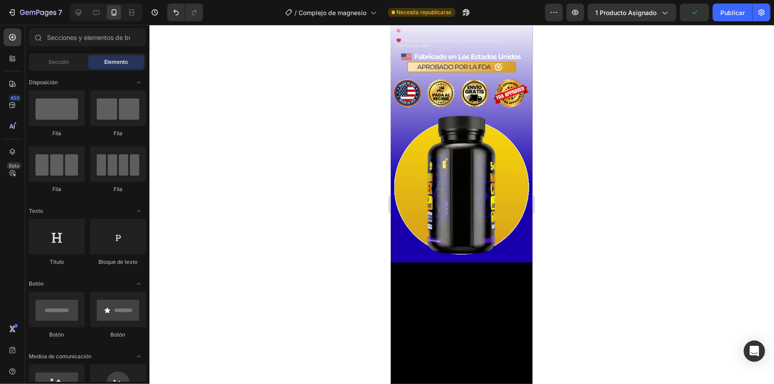
scroll to position [357, 0]
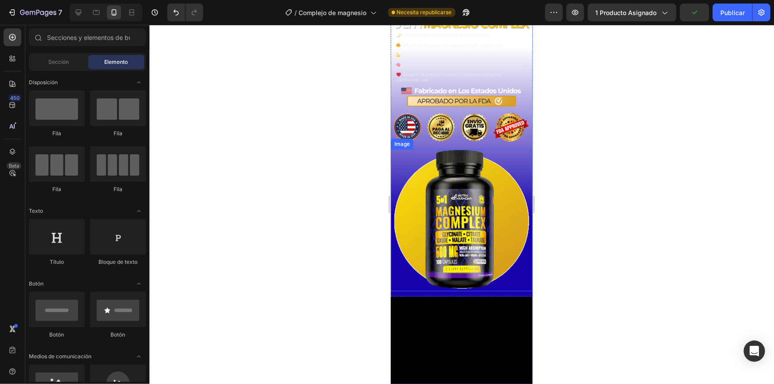
click at [473, 195] on img at bounding box center [461, 220] width 142 height 142
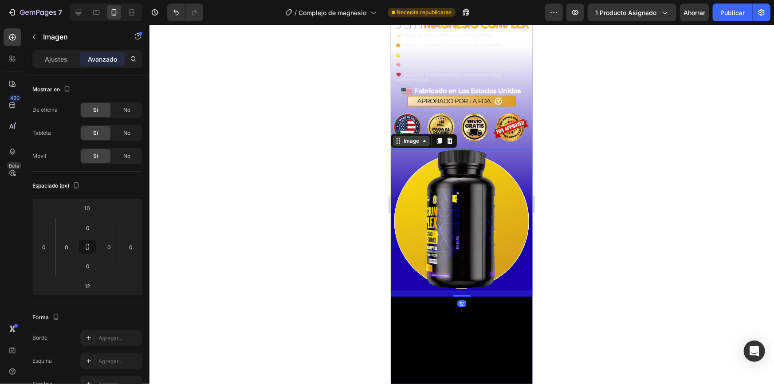
click at [421, 137] on icon at bounding box center [423, 140] width 7 height 7
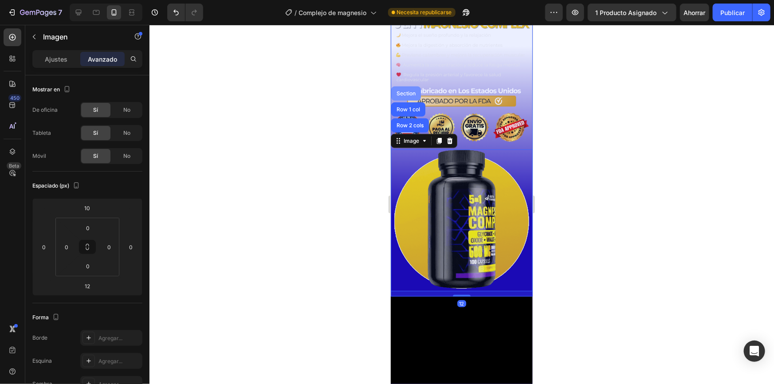
click at [406, 86] on div "Section" at bounding box center [406, 93] width 30 height 14
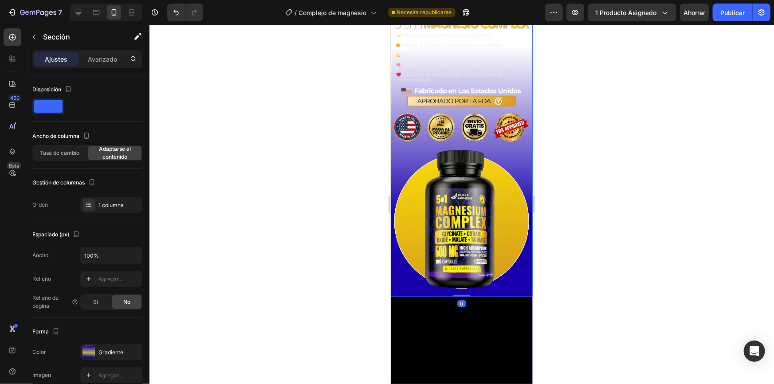
click at [433, 278] on div "Image Image Image Image" at bounding box center [461, 107] width 142 height 380
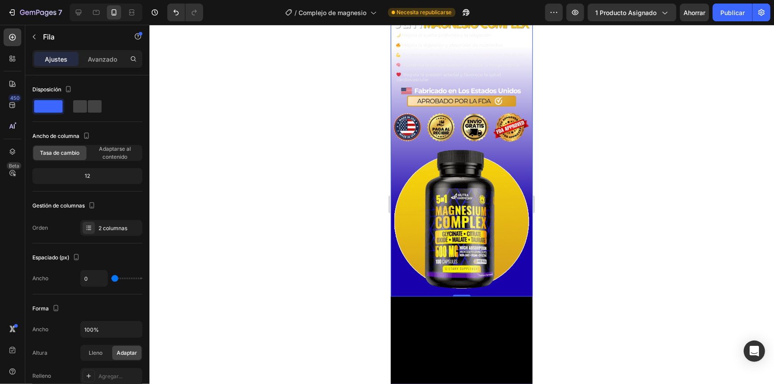
click at [416, 279] on div "Image Image Image Image" at bounding box center [461, 107] width 142 height 380
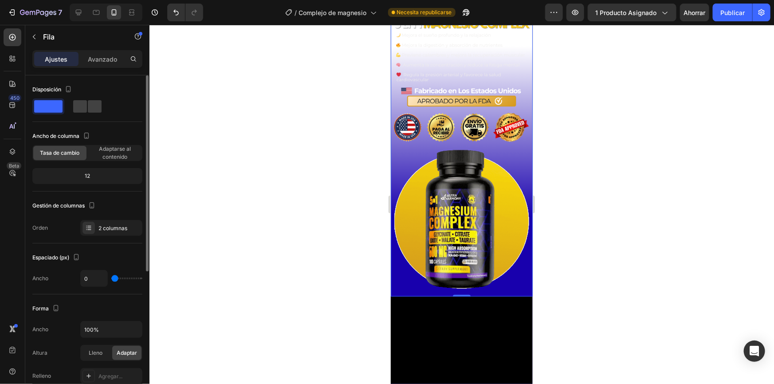
scroll to position [234, 0]
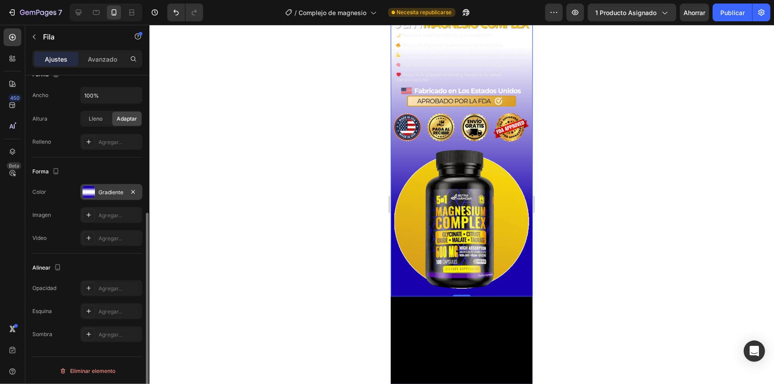
click at [110, 189] on font "Gradiente" at bounding box center [110, 192] width 25 height 7
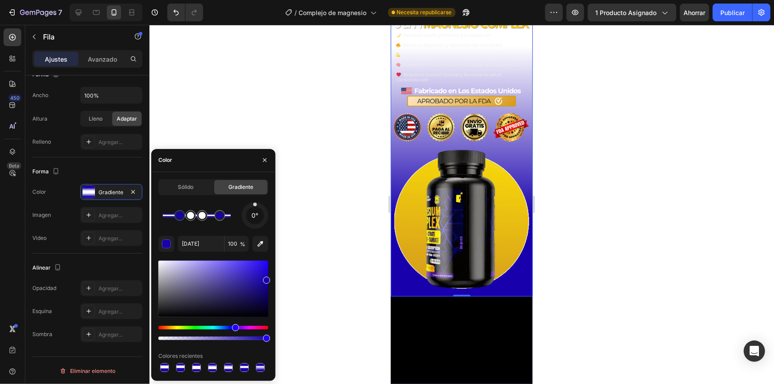
drag, startPoint x: 174, startPoint y: 217, endPoint x: 180, endPoint y: 217, distance: 5.8
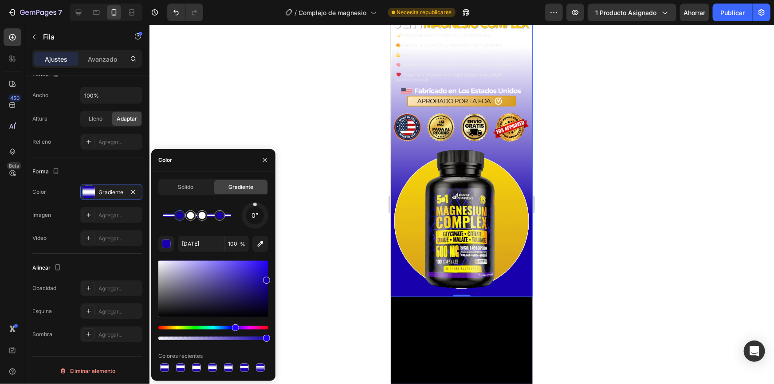
click at [180, 217] on div at bounding box center [179, 215] width 7 height 7
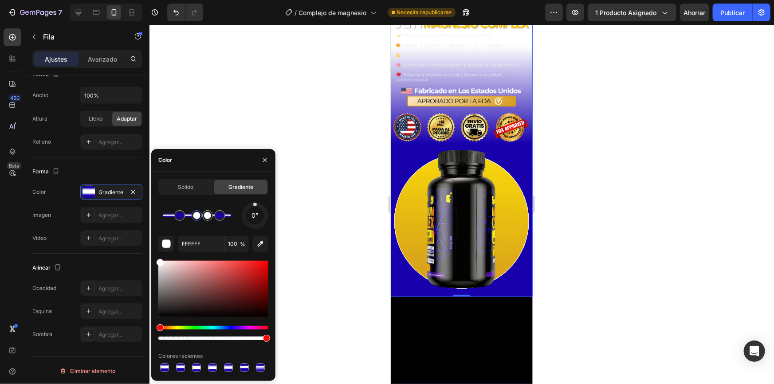
drag, startPoint x: 192, startPoint y: 219, endPoint x: 197, endPoint y: 219, distance: 5.3
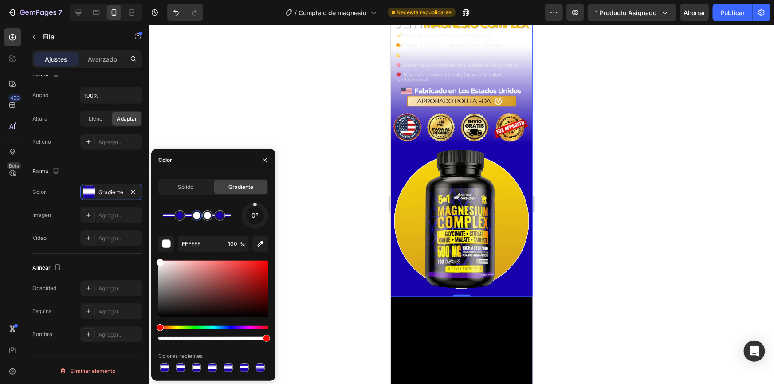
click at [197, 219] on div at bounding box center [196, 215] width 11 height 11
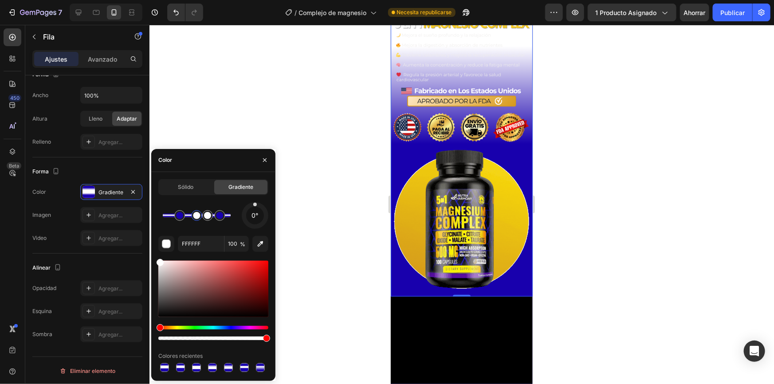
type input "[DATE]"
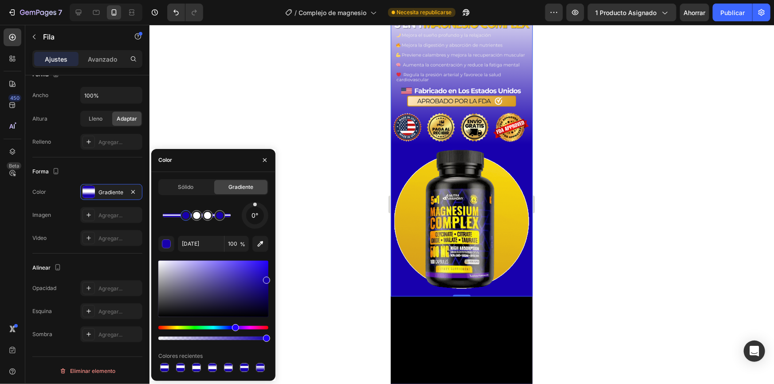
drag, startPoint x: 181, startPoint y: 220, endPoint x: 186, endPoint y: 220, distance: 4.9
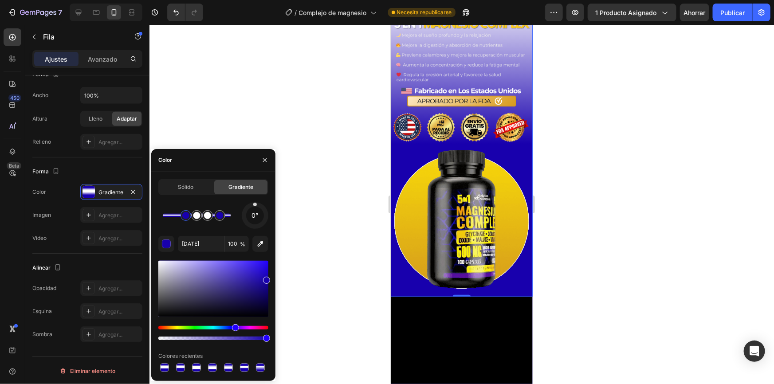
click at [186, 220] on div at bounding box center [186, 215] width 11 height 11
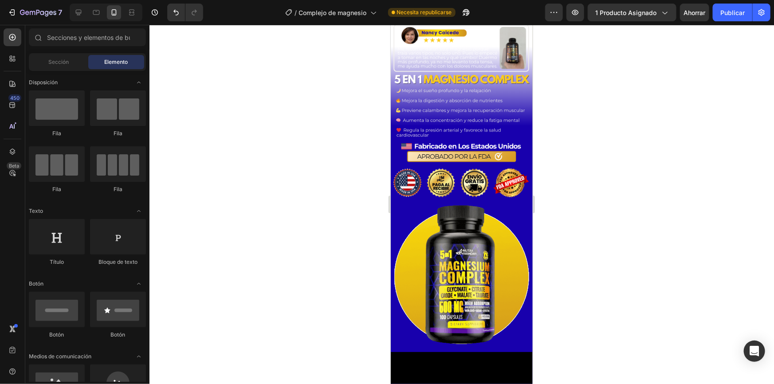
scroll to position [324, 0]
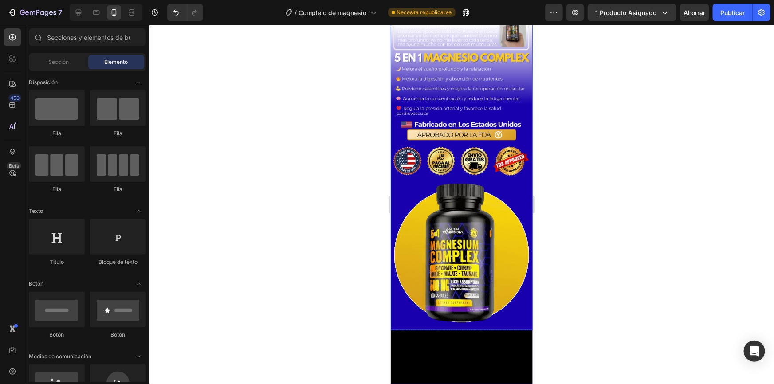
click at [413, 312] on div "Image Image Image Image" at bounding box center [461, 140] width 142 height 380
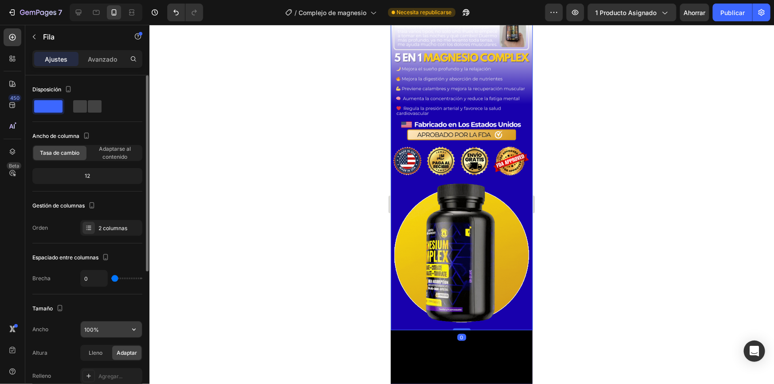
scroll to position [234, 0]
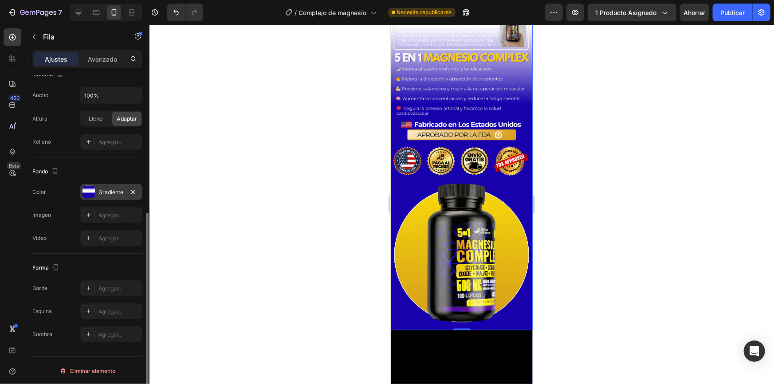
click at [109, 195] on div "Gradiente" at bounding box center [111, 192] width 26 height 8
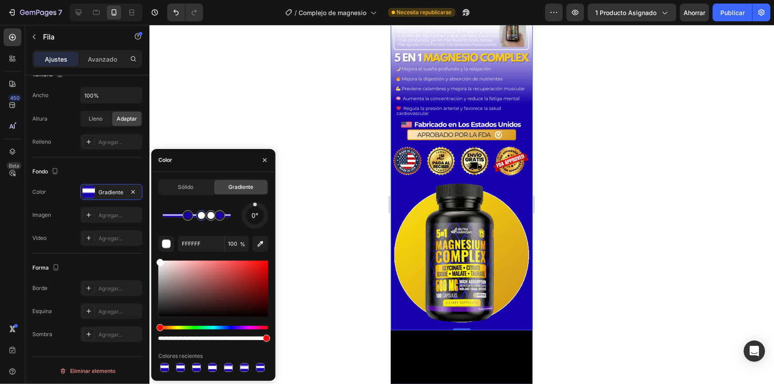
click at [202, 217] on div at bounding box center [201, 215] width 7 height 7
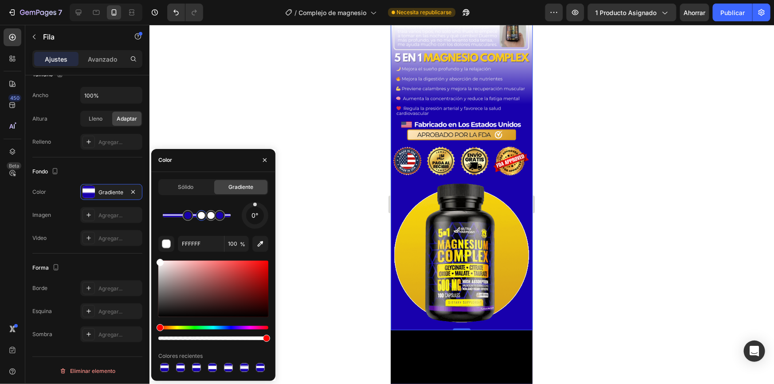
type input "[DATE]"
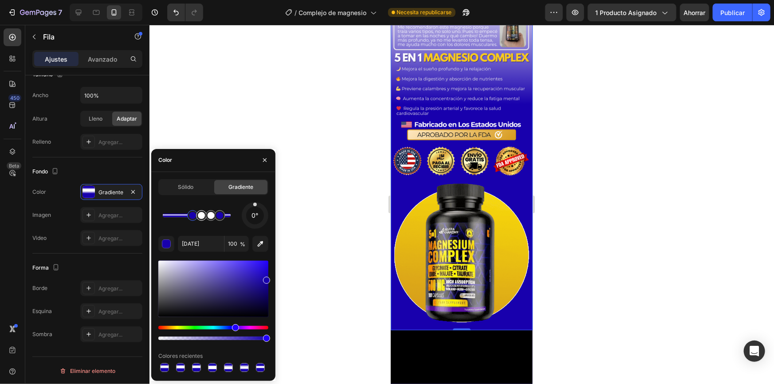
click at [193, 217] on div at bounding box center [197, 216] width 68 height 4
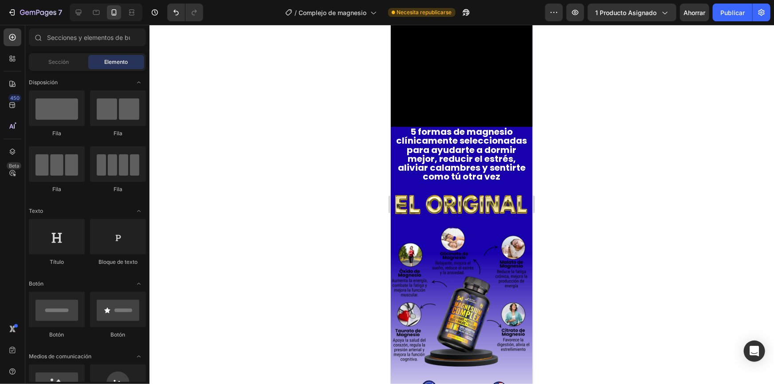
scroll to position [667, 0]
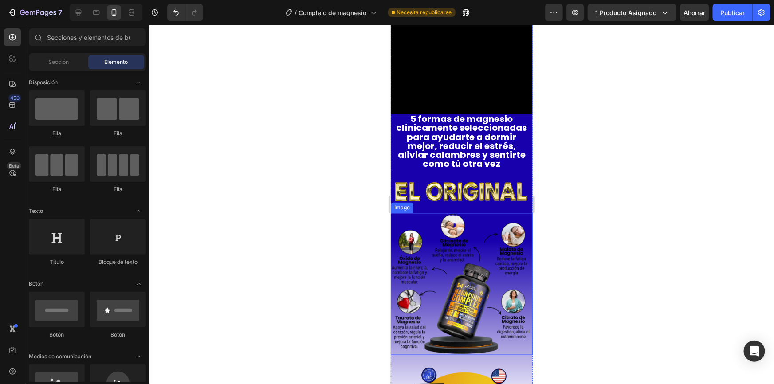
click at [479, 252] on img at bounding box center [461, 284] width 142 height 142
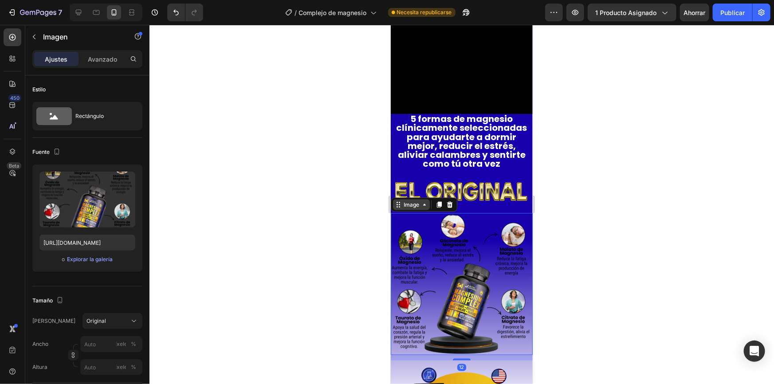
click at [419, 200] on div "Image" at bounding box center [410, 204] width 19 height 8
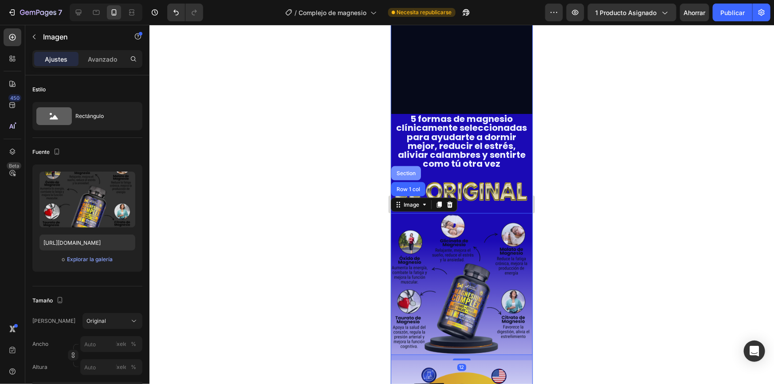
click at [409, 170] on div "Section" at bounding box center [405, 172] width 23 height 5
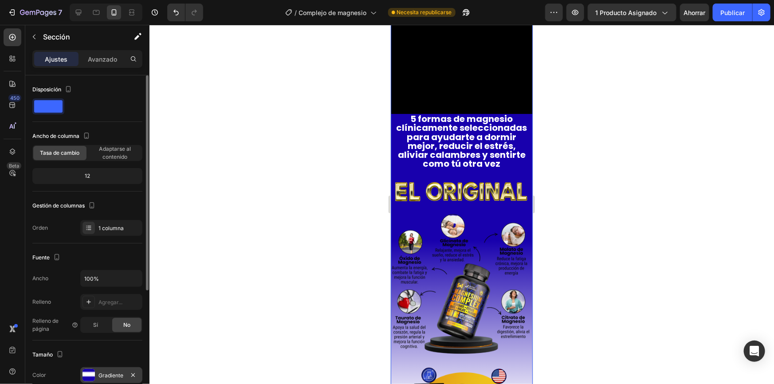
click at [106, 377] on font "Gradiente" at bounding box center [110, 375] width 25 height 7
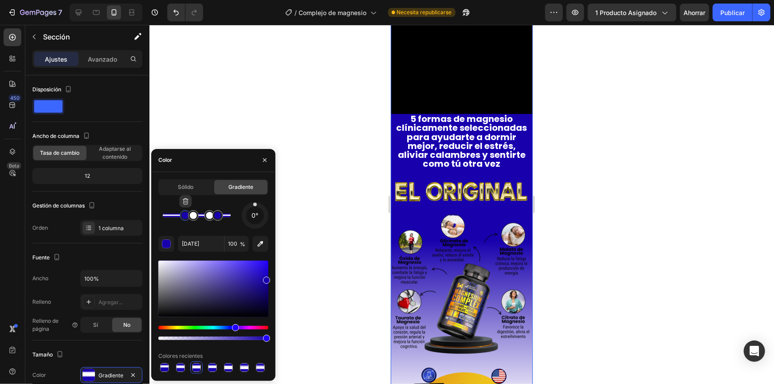
click at [182, 217] on div at bounding box center [185, 215] width 11 height 11
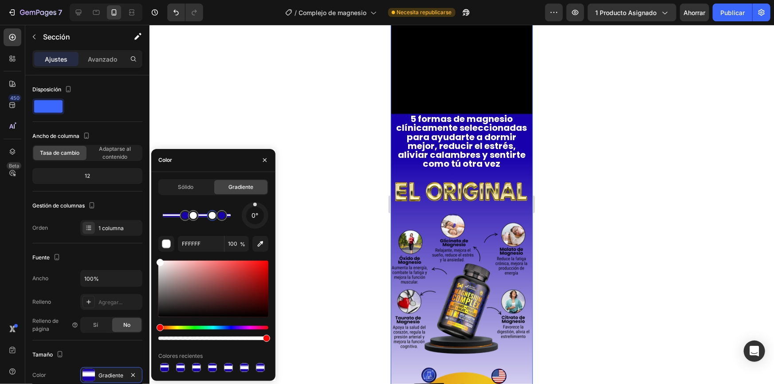
type input "[DATE]"
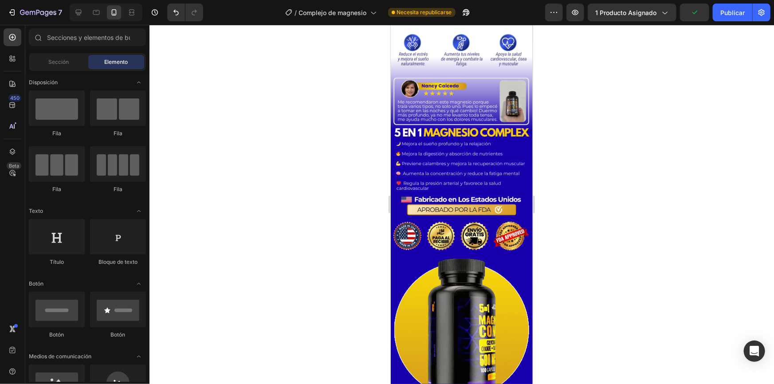
scroll to position [223, 0]
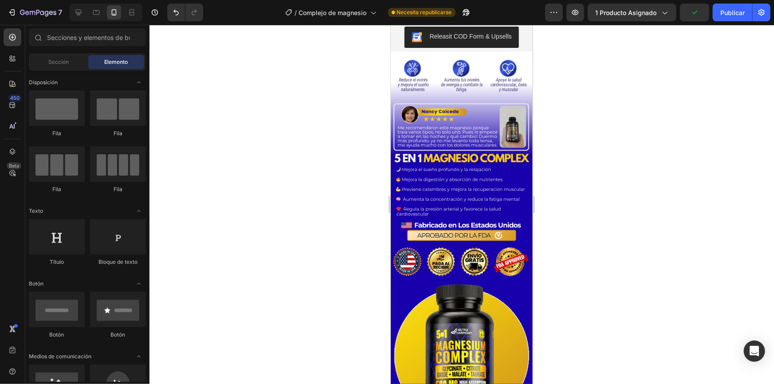
drag, startPoint x: 530, startPoint y: 123, endPoint x: 927, endPoint y: 79, distance: 399.3
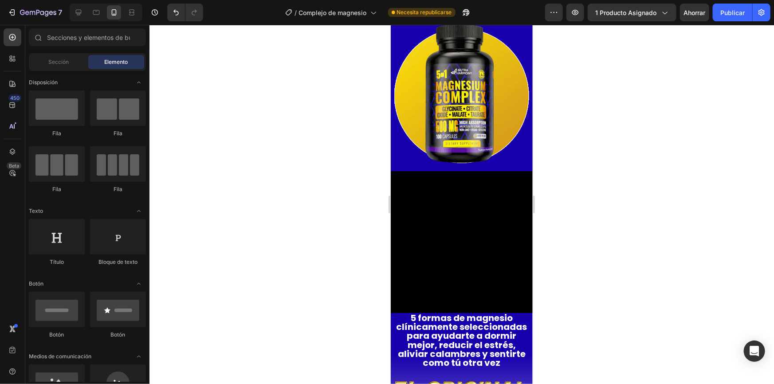
scroll to position [491, 0]
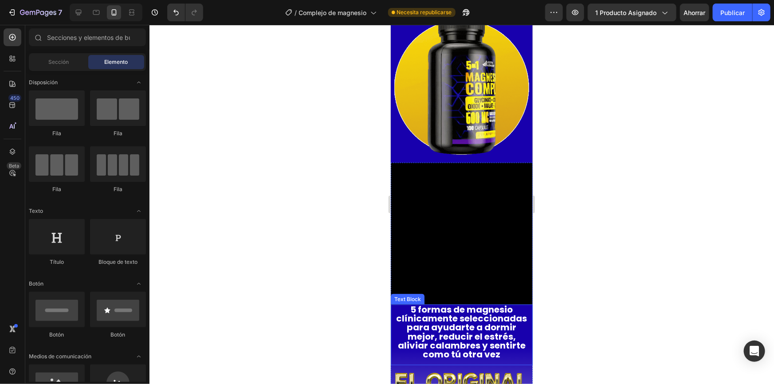
click at [437, 310] on strong "5 formas de magnesio clínicamente seleccionadas para ayudarte a dormir mejor, r…" at bounding box center [461, 331] width 131 height 57
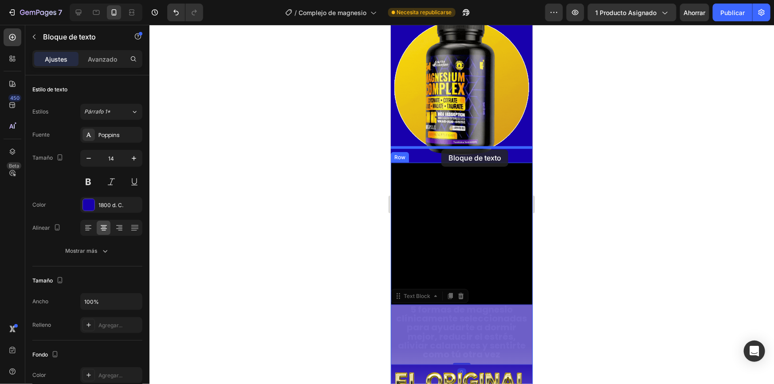
drag, startPoint x: 396, startPoint y: 277, endPoint x: 441, endPoint y: 149, distance: 135.6
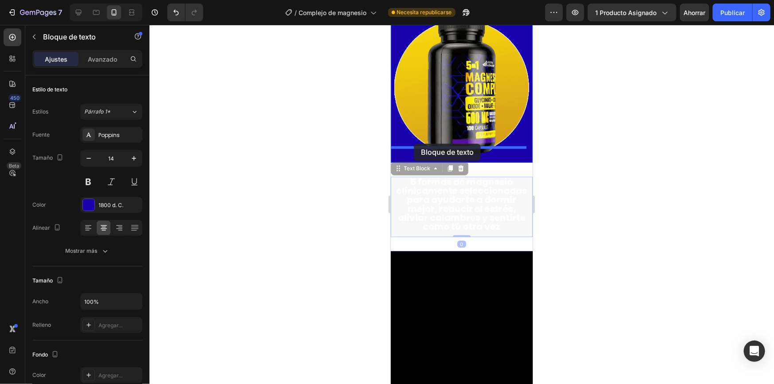
drag, startPoint x: 400, startPoint y: 153, endPoint x: 413, endPoint y: 143, distance: 16.6
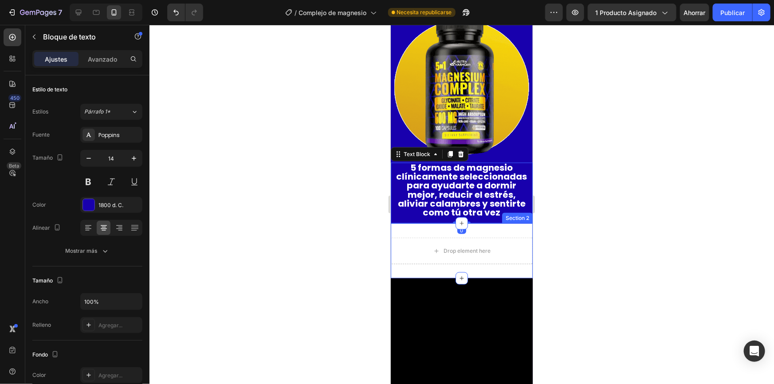
click at [434, 223] on div "Drop element here Section 2" at bounding box center [461, 250] width 142 height 55
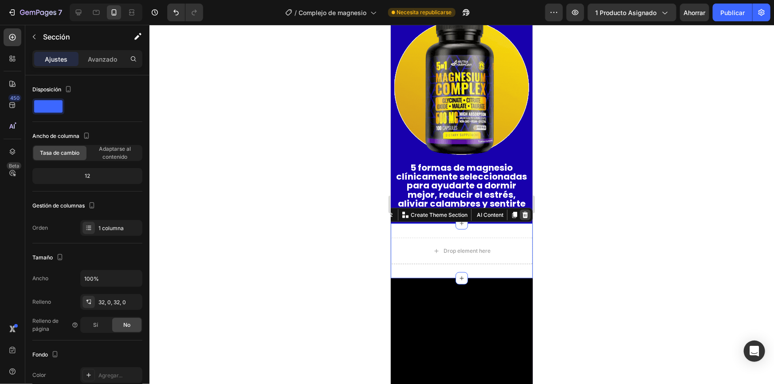
click at [522, 212] on icon at bounding box center [525, 215] width 6 height 6
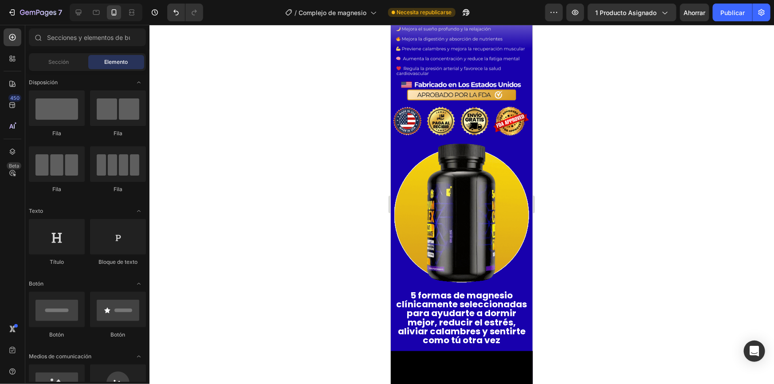
scroll to position [385, 0]
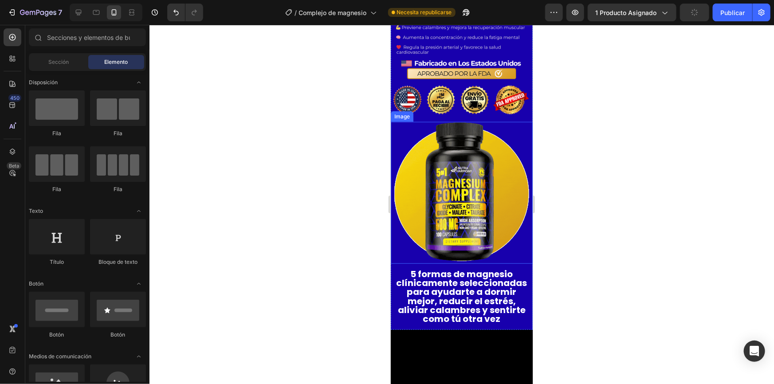
click at [494, 174] on img at bounding box center [461, 193] width 142 height 142
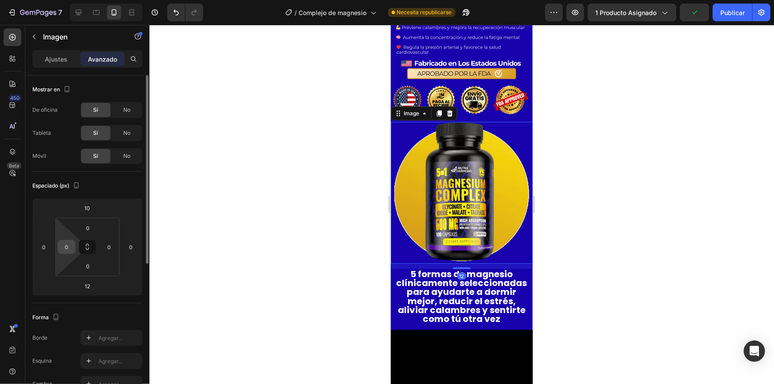
click at [62, 247] on input "0" at bounding box center [66, 246] width 13 height 13
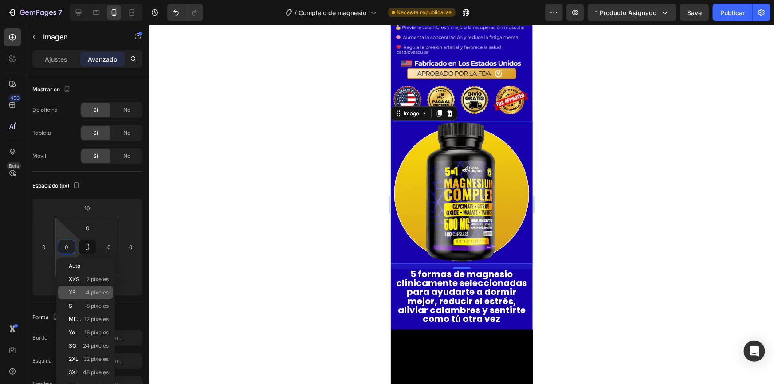
click at [95, 292] on font "4 píxeles" at bounding box center [97, 292] width 23 height 7
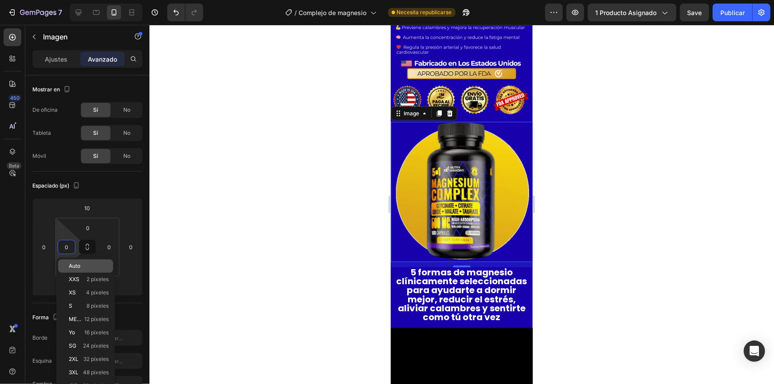
type input "4"
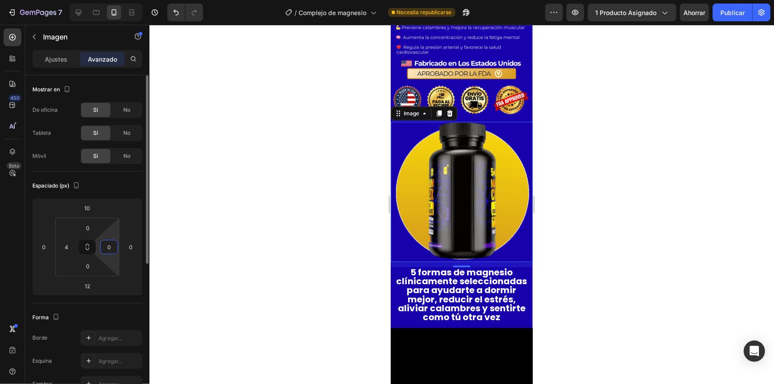
click at [108, 248] on input "0" at bounding box center [108, 246] width 13 height 13
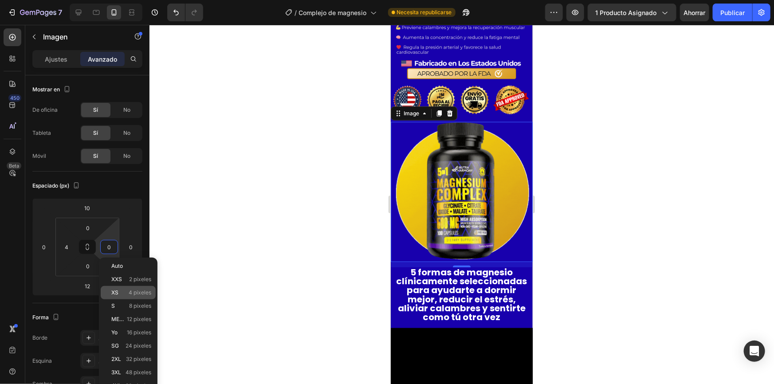
click at [131, 292] on font "4 píxeles" at bounding box center [140, 292] width 23 height 7
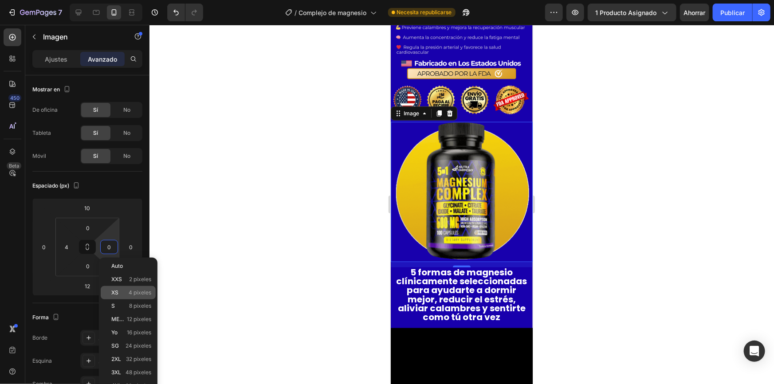
type input "4"
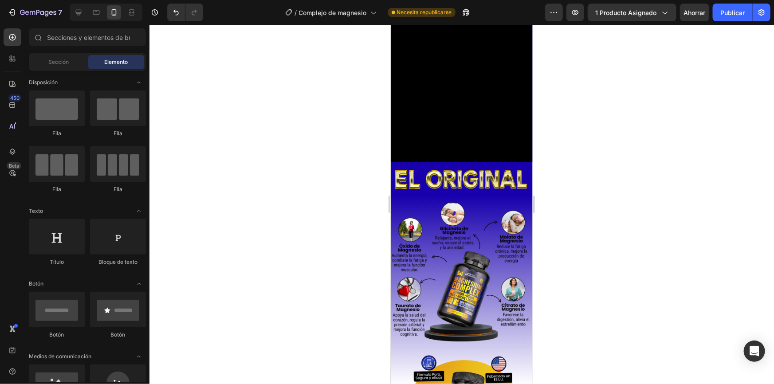
scroll to position [631, 0]
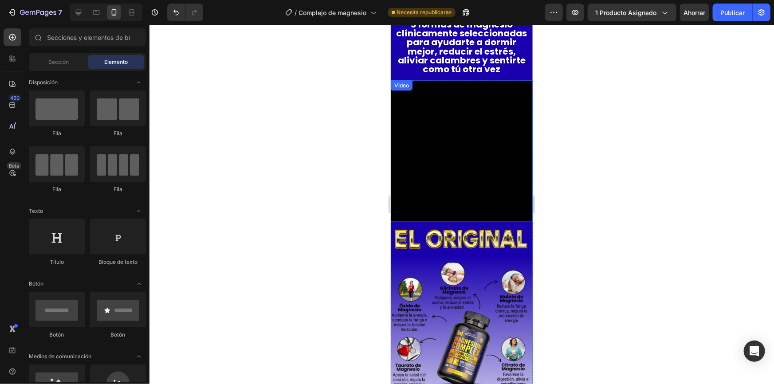
click at [471, 141] on video at bounding box center [461, 151] width 142 height 142
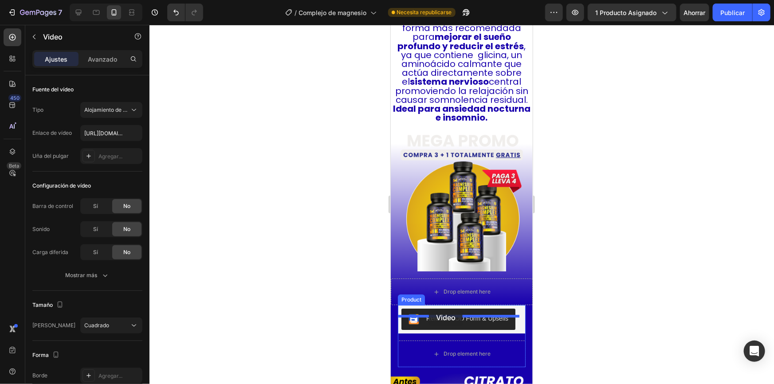
scroll to position [1349, 0]
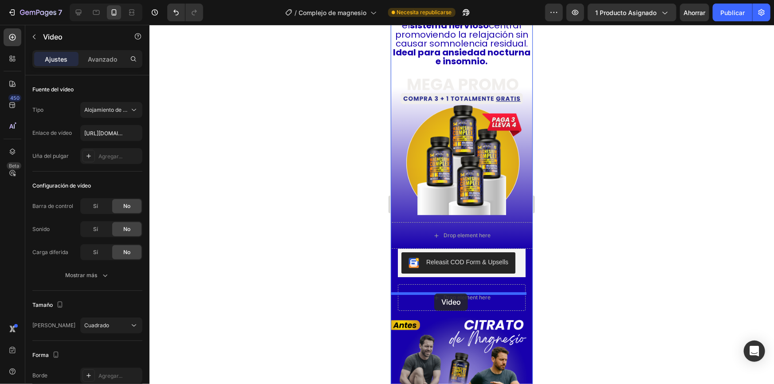
drag, startPoint x: 397, startPoint y: 73, endPoint x: 434, endPoint y: 293, distance: 223.0
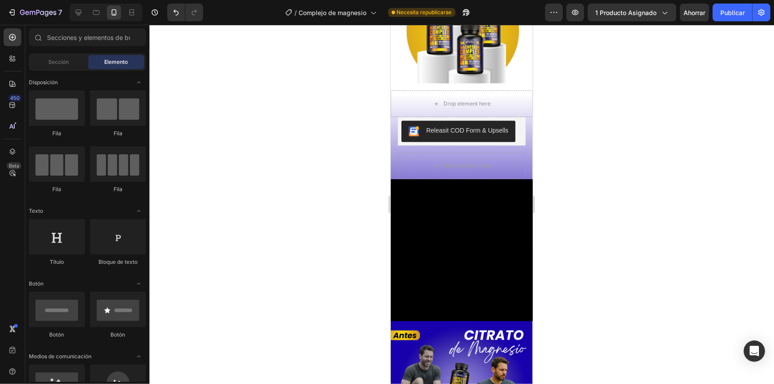
scroll to position [1353, 0]
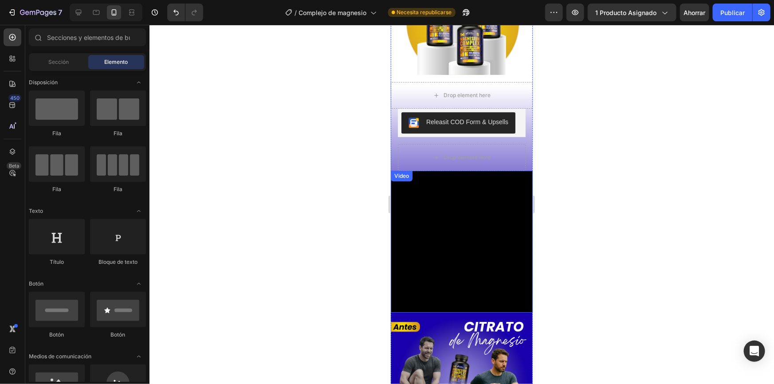
click at [414, 207] on video at bounding box center [461, 241] width 142 height 142
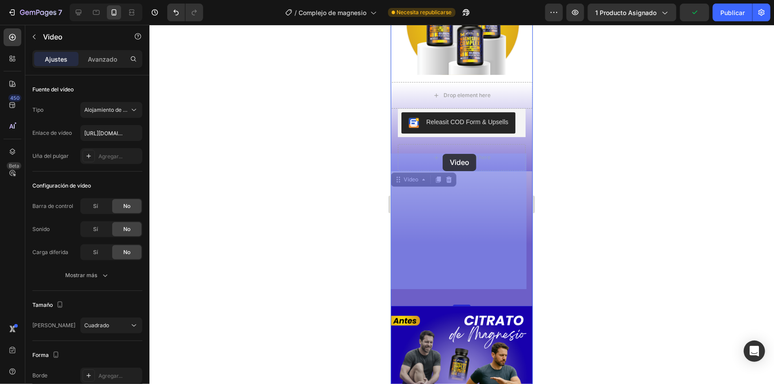
drag, startPoint x: 396, startPoint y: 162, endPoint x: 442, endPoint y: 153, distance: 46.9
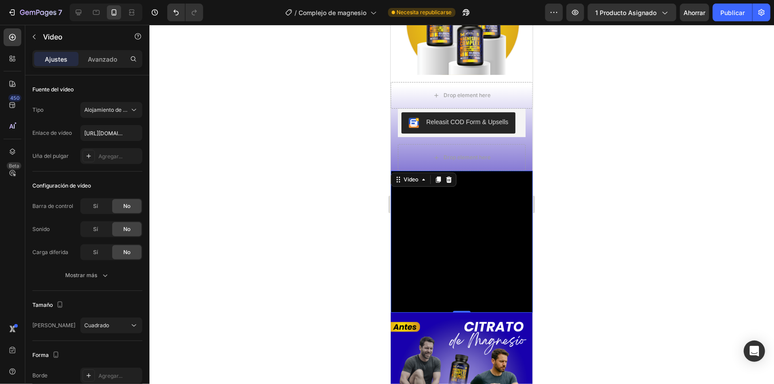
click at [421, 195] on video at bounding box center [461, 241] width 142 height 142
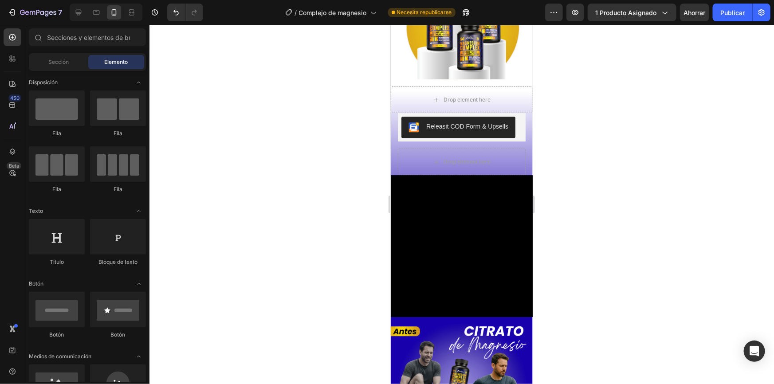
scroll to position [1332, 0]
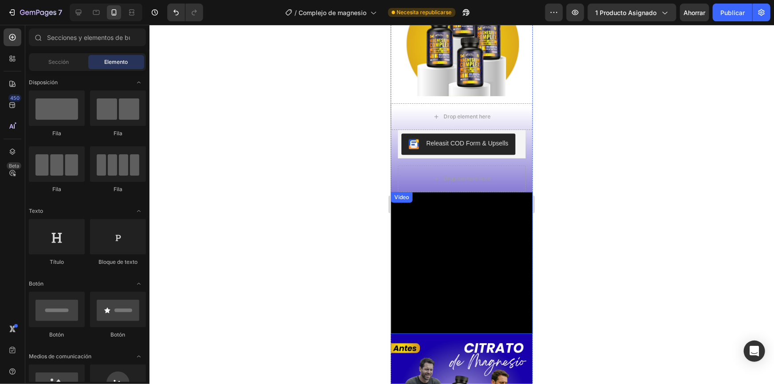
click at [523, 192] on video at bounding box center [461, 263] width 142 height 142
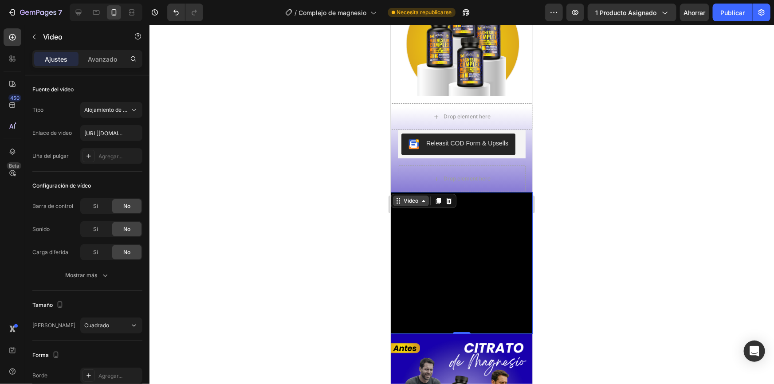
click at [425, 197] on icon at bounding box center [423, 200] width 7 height 7
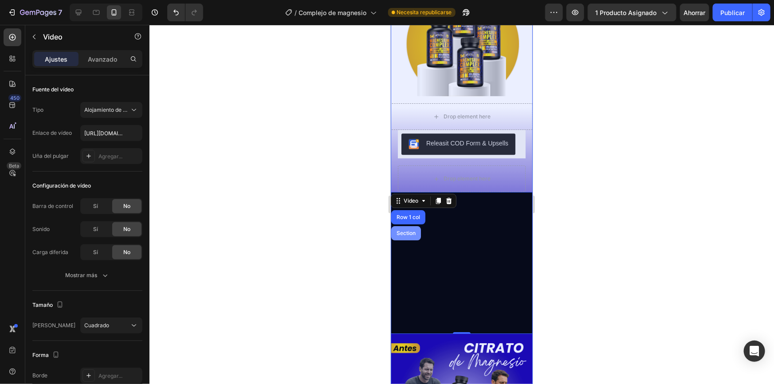
click at [409, 226] on div "Section" at bounding box center [406, 233] width 30 height 14
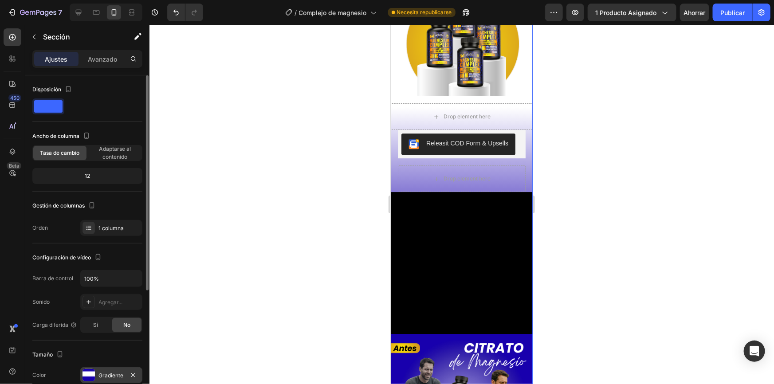
click at [110, 373] on font "Gradiente" at bounding box center [110, 375] width 25 height 7
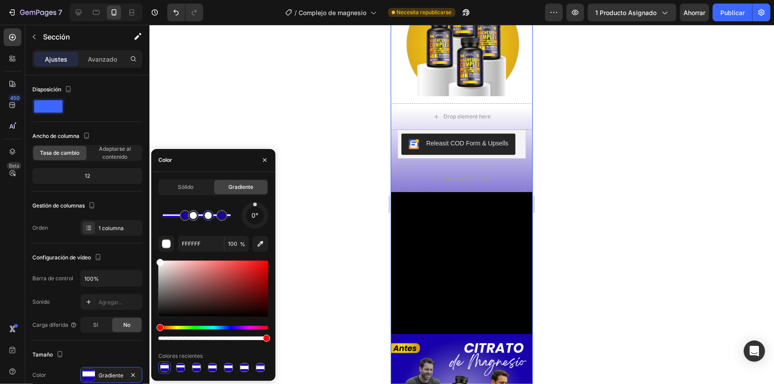
click at [208, 219] on div at bounding box center [208, 215] width 11 height 11
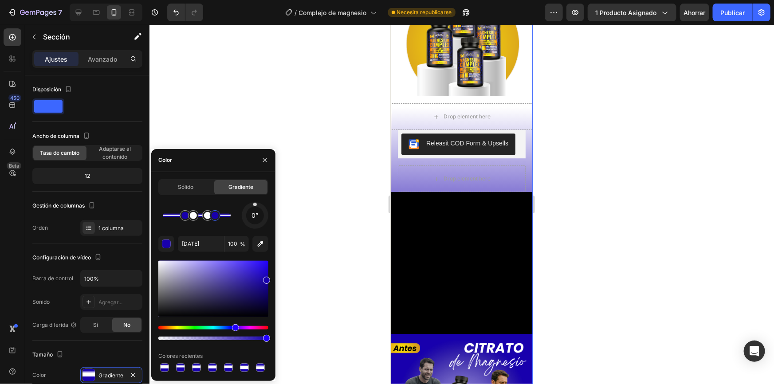
drag, startPoint x: 220, startPoint y: 219, endPoint x: 216, endPoint y: 218, distance: 4.9
click at [216, 218] on div at bounding box center [215, 215] width 7 height 7
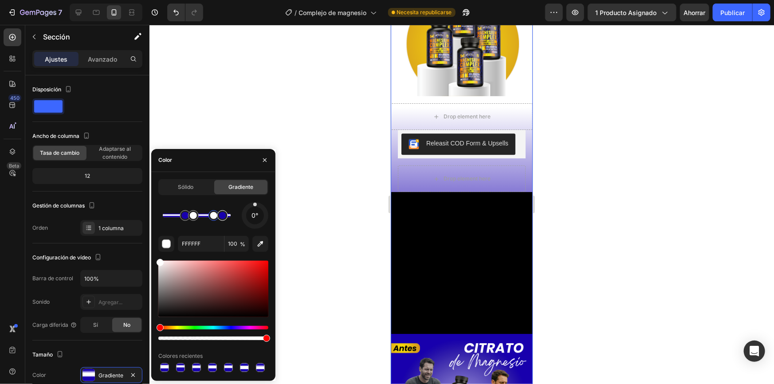
drag, startPoint x: 210, startPoint y: 217, endPoint x: 215, endPoint y: 217, distance: 4.9
click at [215, 217] on div at bounding box center [197, 216] width 68 height 4
type input "[DATE]"
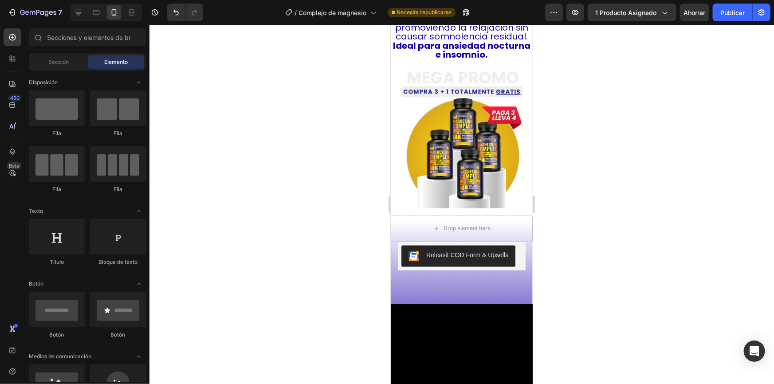
scroll to position [747, 0]
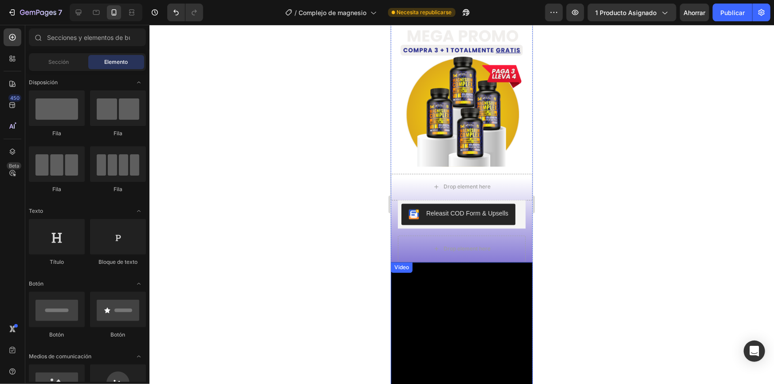
click at [461, 287] on video at bounding box center [461, 333] width 142 height 142
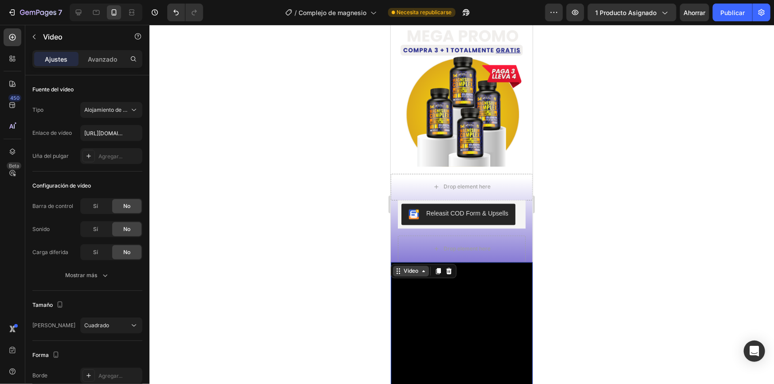
click at [411, 267] on div "Video" at bounding box center [410, 271] width 18 height 8
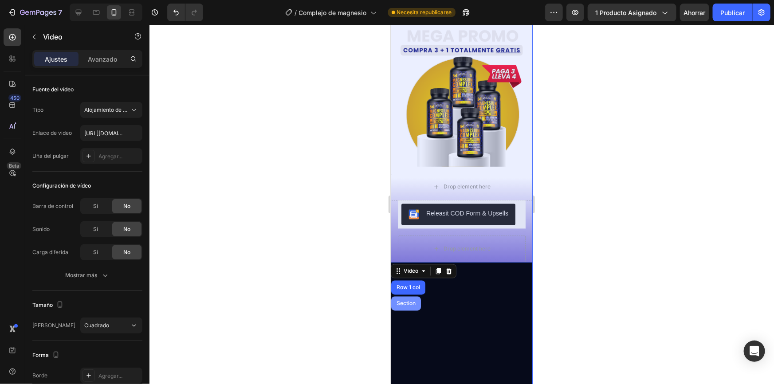
click at [405, 296] on div "Section" at bounding box center [406, 303] width 30 height 14
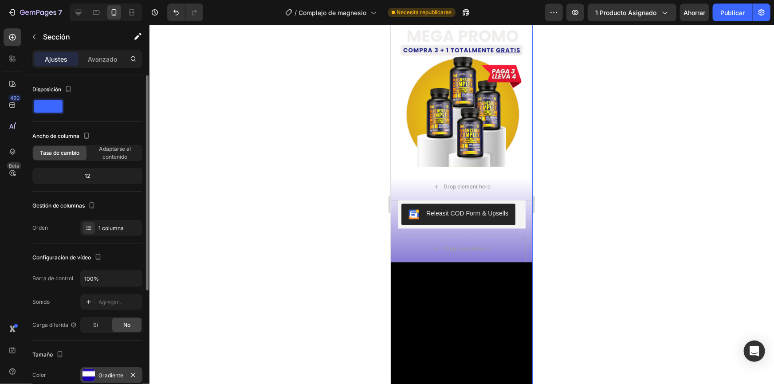
click at [91, 375] on div at bounding box center [88, 375] width 12 height 12
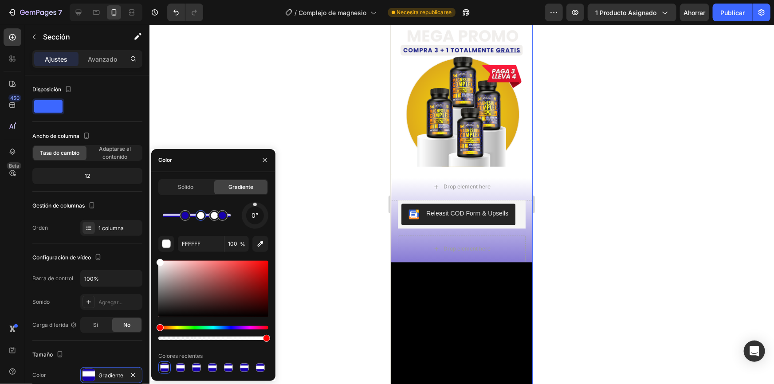
drag, startPoint x: 194, startPoint y: 217, endPoint x: 201, endPoint y: 217, distance: 7.1
click at [201, 217] on div at bounding box center [200, 215] width 7 height 7
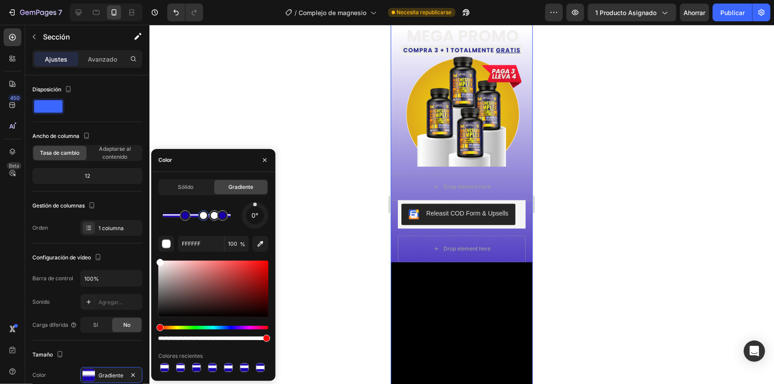
type input "[DATE]"
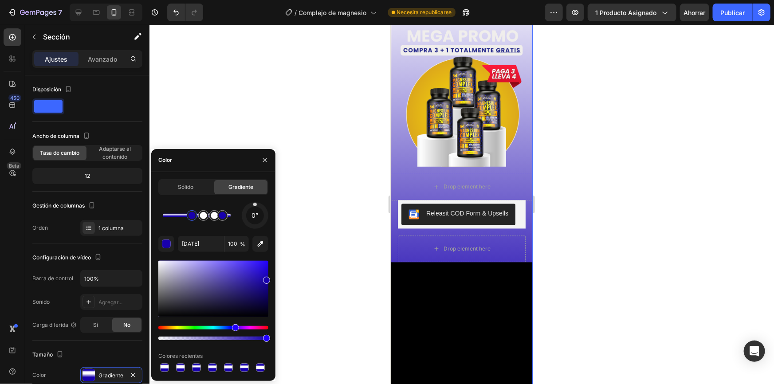
click at [192, 217] on div at bounding box center [191, 215] width 7 height 7
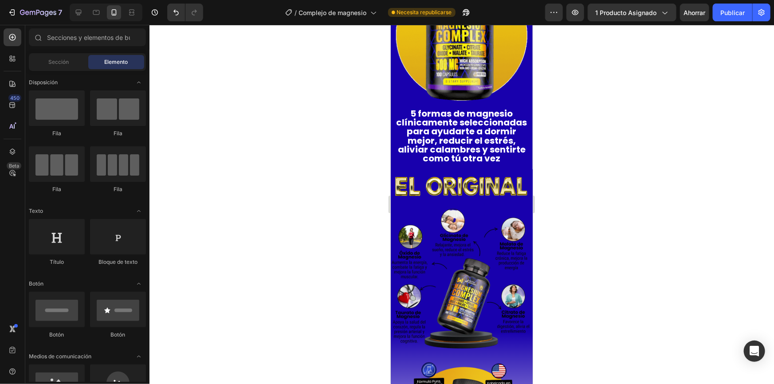
scroll to position [567, 0]
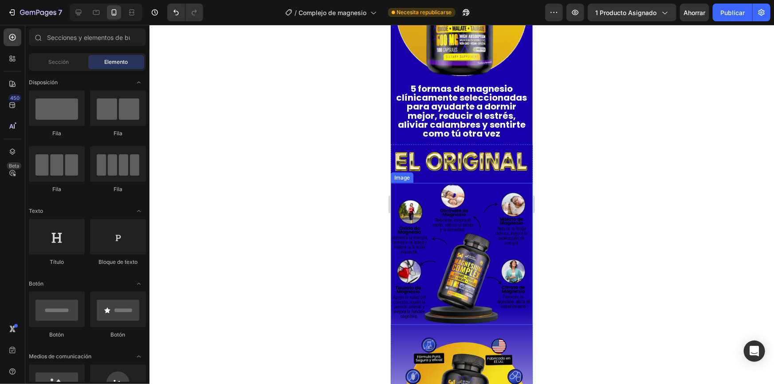
click at [481, 206] on img at bounding box center [461, 254] width 142 height 142
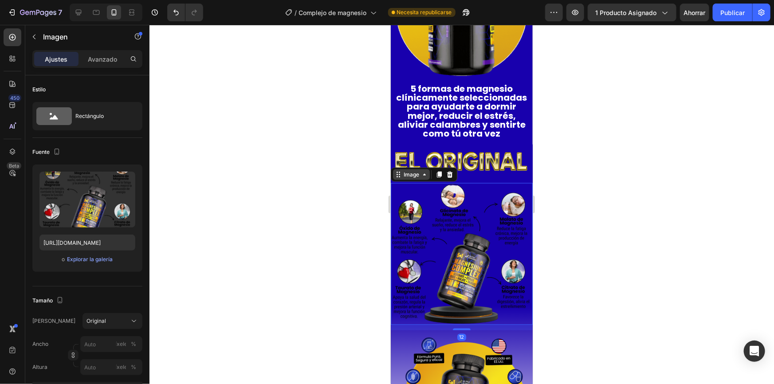
click at [420, 171] on icon at bounding box center [423, 174] width 7 height 7
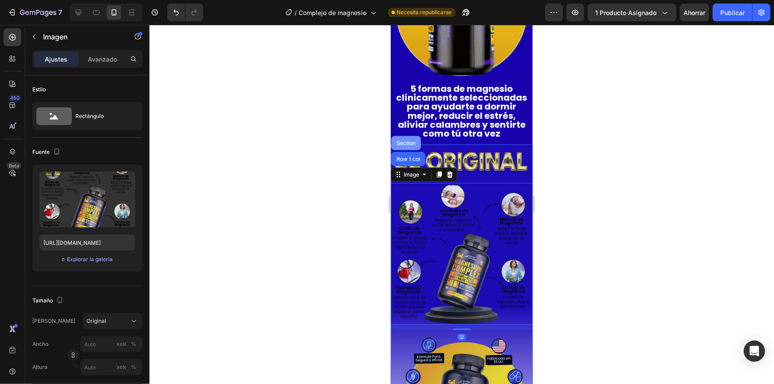
click at [411, 140] on div "Section" at bounding box center [405, 142] width 23 height 5
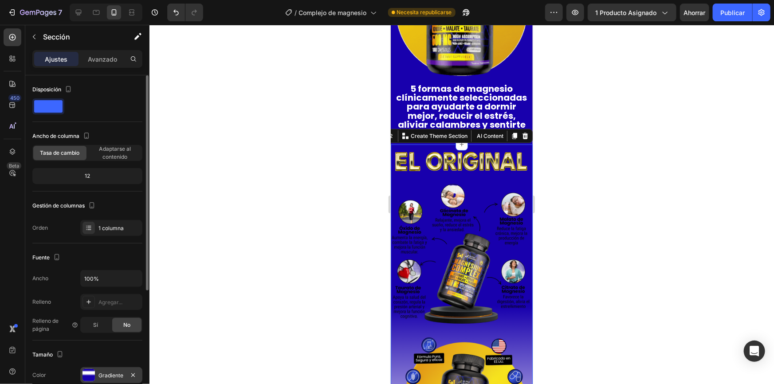
click at [106, 370] on div "Gradiente" at bounding box center [111, 375] width 62 height 16
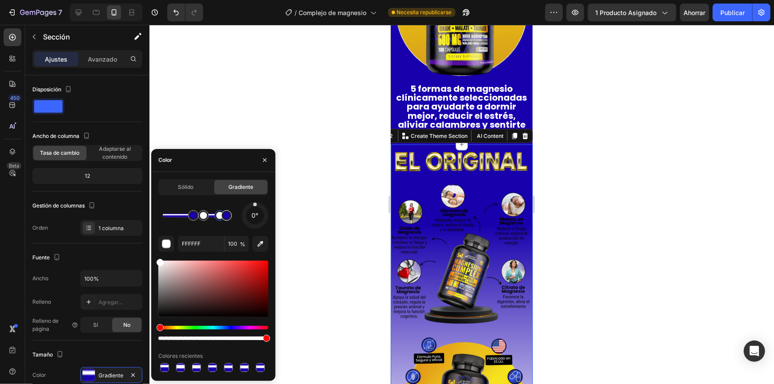
click at [220, 217] on div at bounding box center [197, 216] width 68 height 4
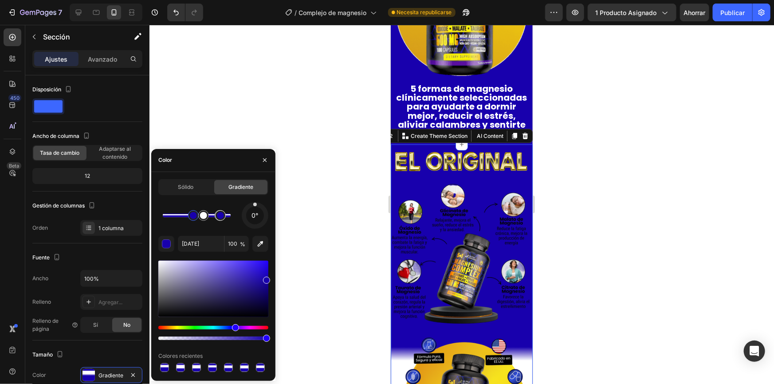
drag, startPoint x: 218, startPoint y: 216, endPoint x: 228, endPoint y: 217, distance: 9.8
drag, startPoint x: 223, startPoint y: 216, endPoint x: 231, endPoint y: 217, distance: 8.5
click at [231, 217] on div at bounding box center [228, 215] width 7 height 7
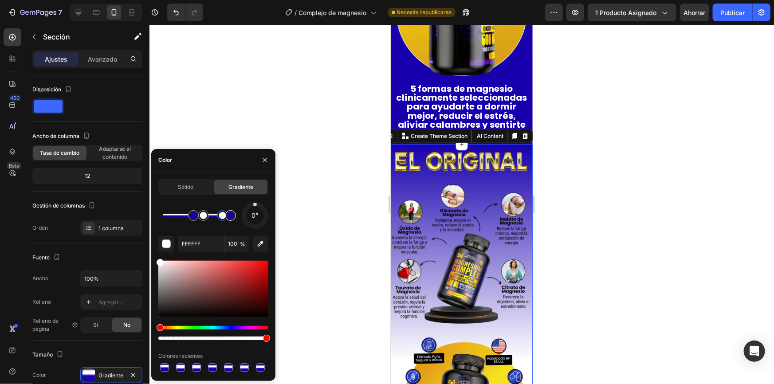
type input "[DATE]"
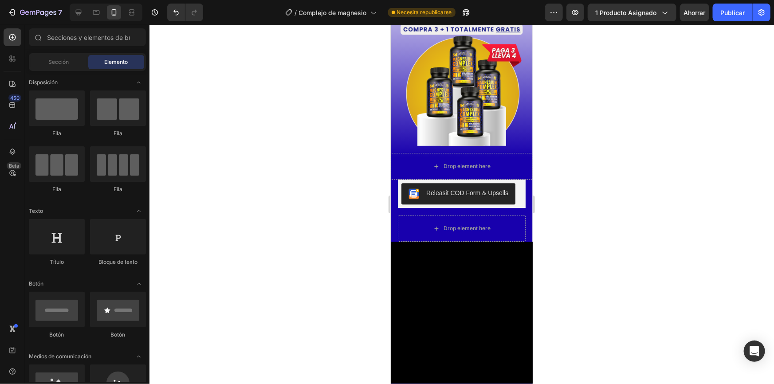
scroll to position [1286, 0]
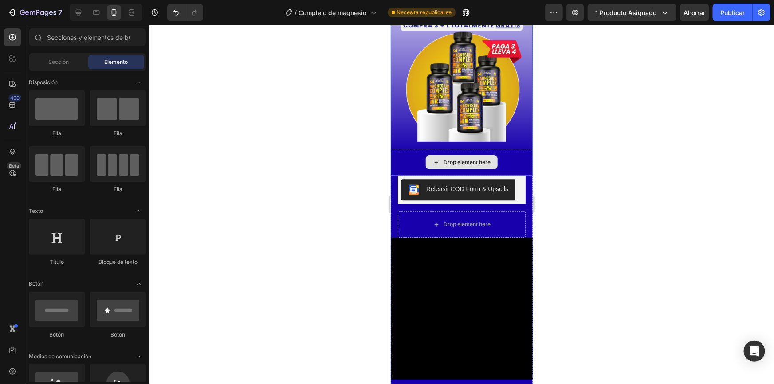
click at [510, 149] on div "Drop element here" at bounding box center [461, 162] width 142 height 27
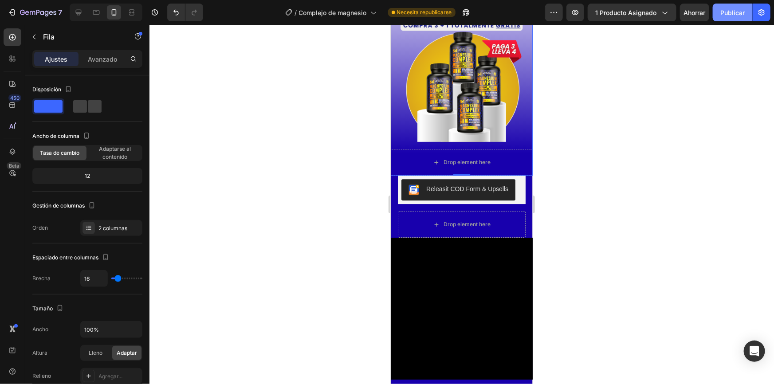
click at [727, 14] on font "Publicar" at bounding box center [732, 13] width 24 height 8
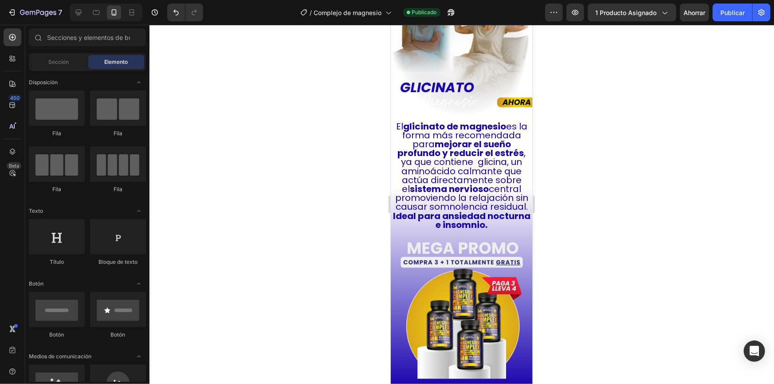
scroll to position [1090, 0]
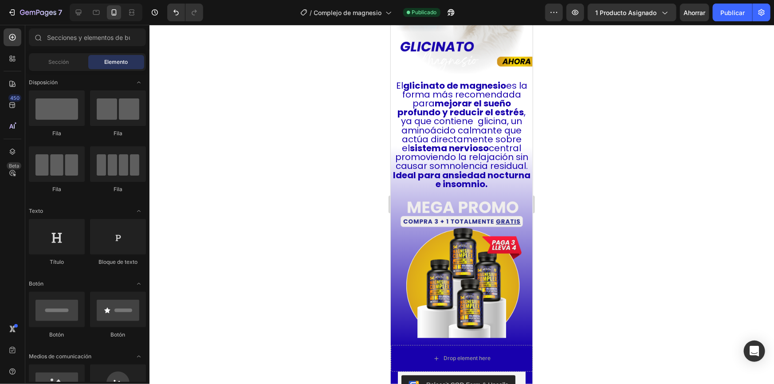
drag, startPoint x: 528, startPoint y: 181, endPoint x: 922, endPoint y: 188, distance: 394.3
click at [477, 229] on img at bounding box center [461, 267] width 142 height 142
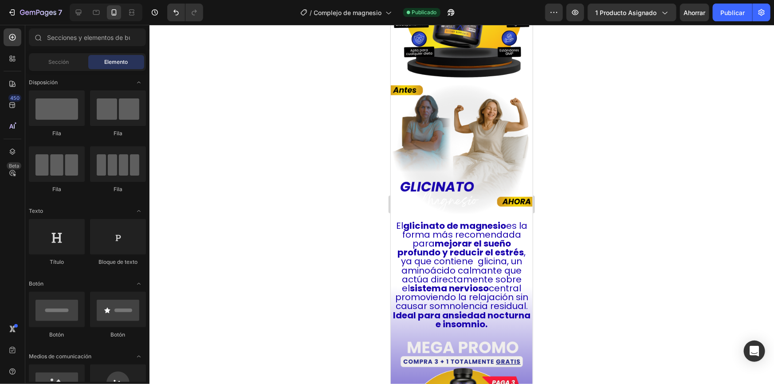
scroll to position [987, 0]
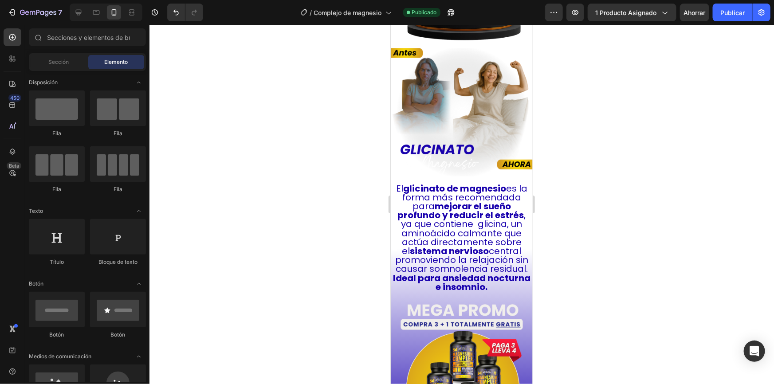
drag, startPoint x: 530, startPoint y: 141, endPoint x: 726, endPoint y: 140, distance: 195.1
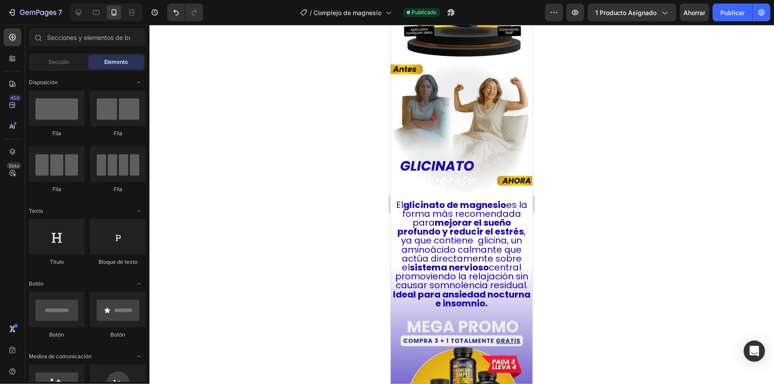
scroll to position [1052, 0]
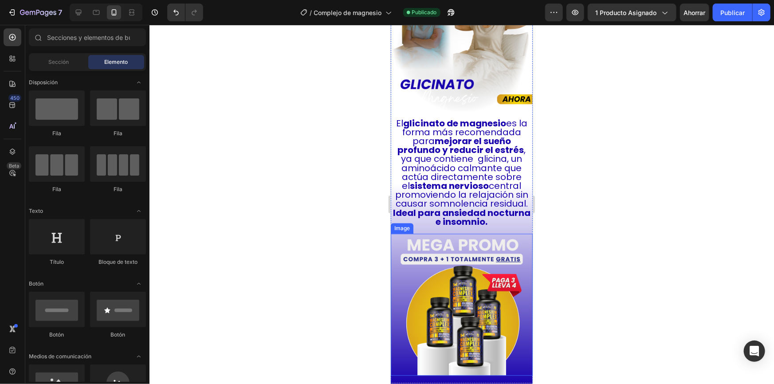
click at [481, 283] on img at bounding box center [461, 304] width 142 height 142
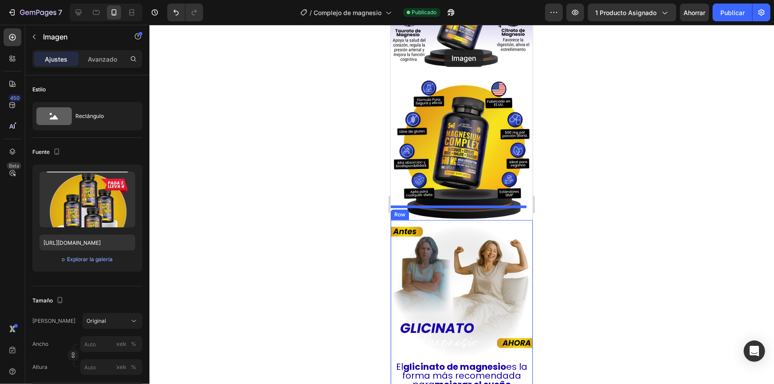
scroll to position [735, 0]
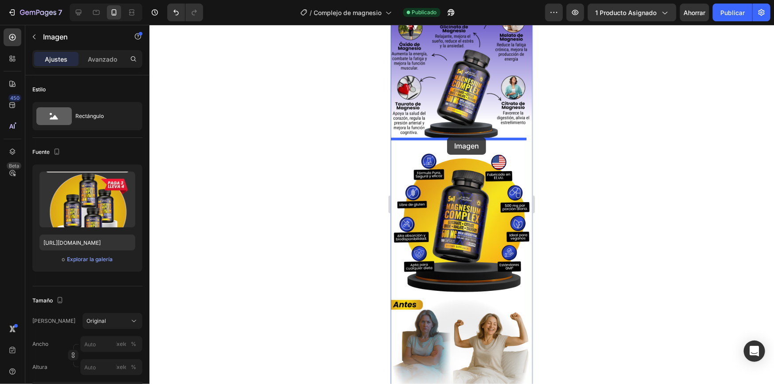
drag, startPoint x: 397, startPoint y: 214, endPoint x: 447, endPoint y: 137, distance: 91.4
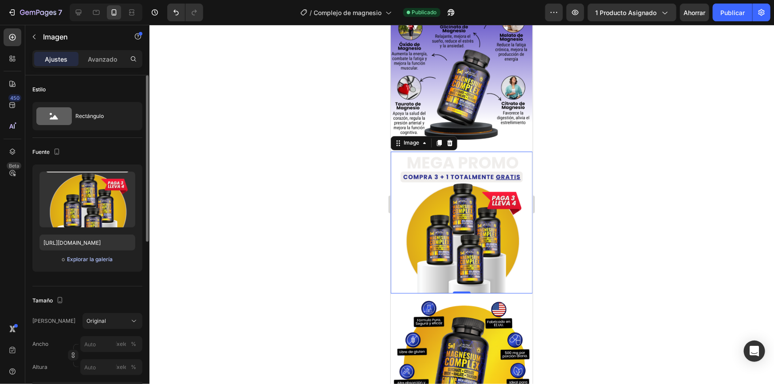
click at [83, 262] on font "Explorar la galería" at bounding box center [90, 259] width 46 height 7
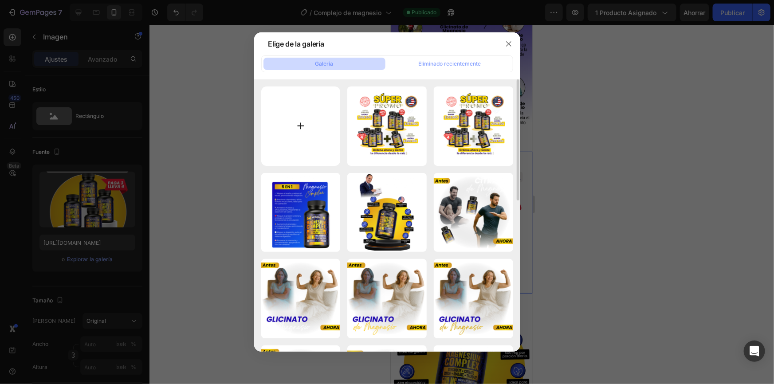
click at [315, 131] on input "file" at bounding box center [300, 125] width 79 height 79
type input "C:\fakepath\¿Le estás dando a tu cuerpo.png"
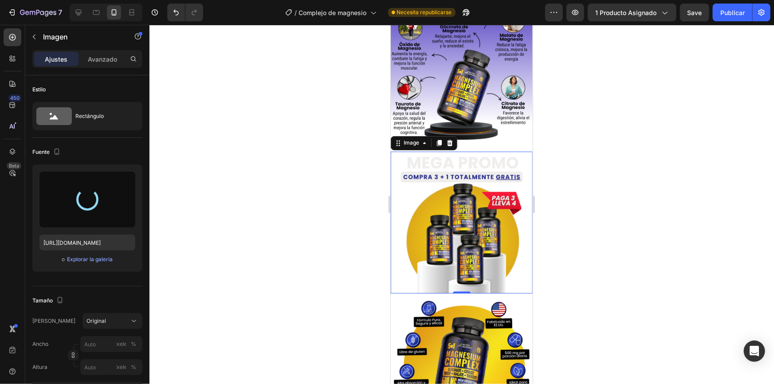
type input "[URL][DOMAIN_NAME]"
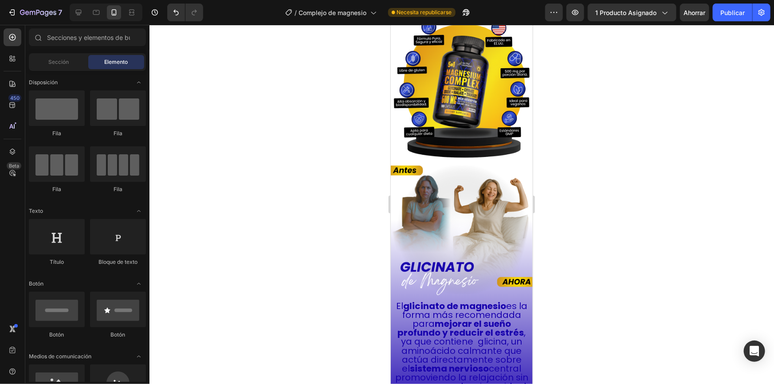
scroll to position [1005, 0]
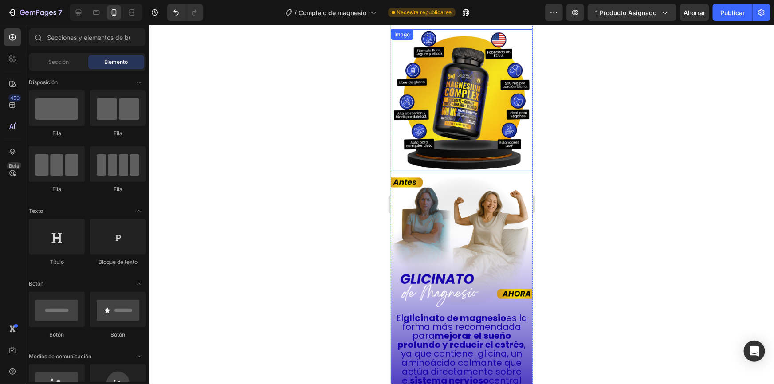
click at [474, 108] on img at bounding box center [461, 100] width 142 height 142
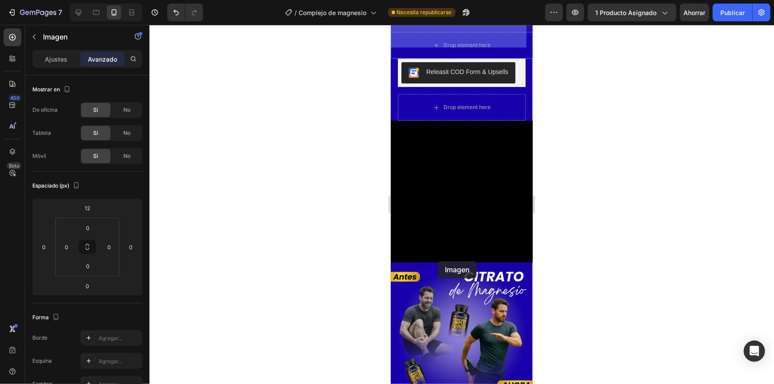
scroll to position [1464, 0]
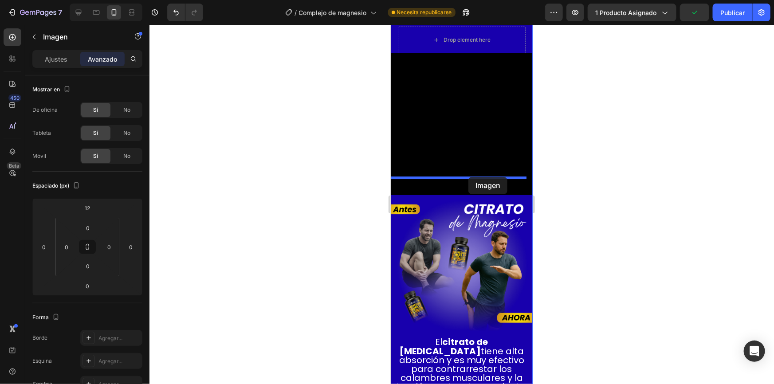
drag, startPoint x: 396, startPoint y: 27, endPoint x: 468, endPoint y: 177, distance: 165.4
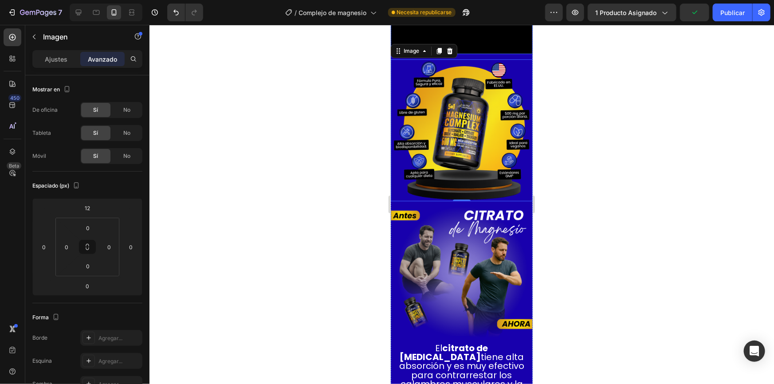
scroll to position [1323, 0]
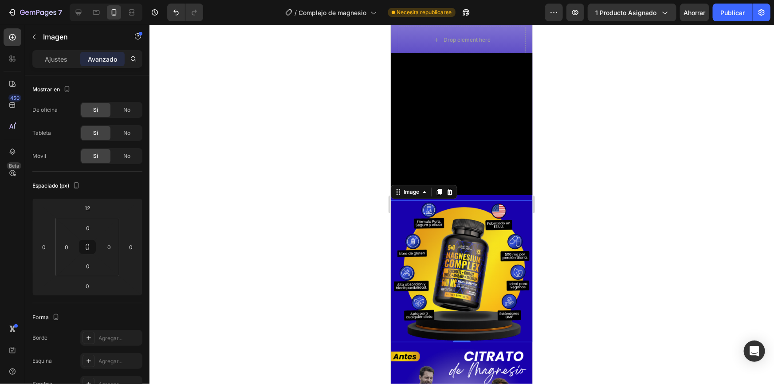
click at [568, 169] on div at bounding box center [461, 204] width 624 height 359
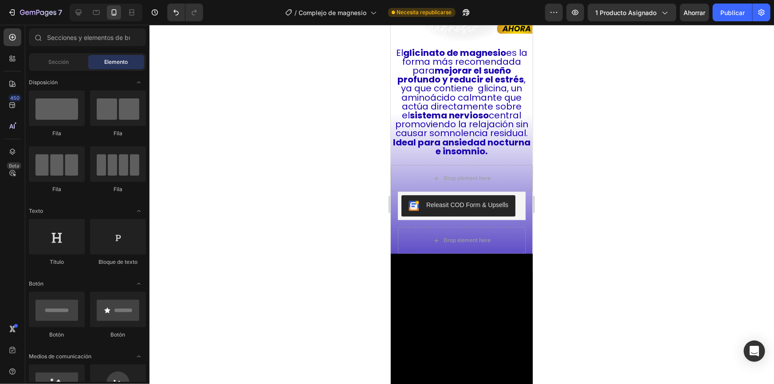
scroll to position [1164, 0]
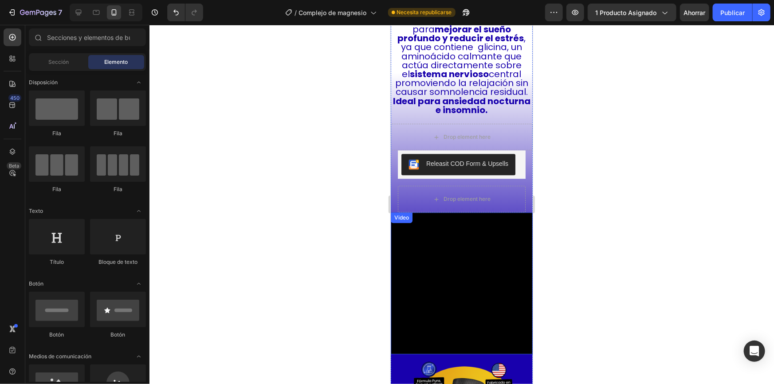
click at [471, 255] on video at bounding box center [461, 283] width 142 height 142
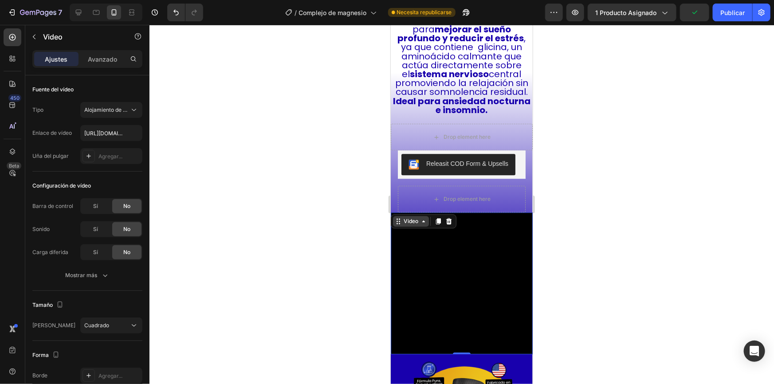
click at [411, 217] on div "Video" at bounding box center [410, 221] width 18 height 8
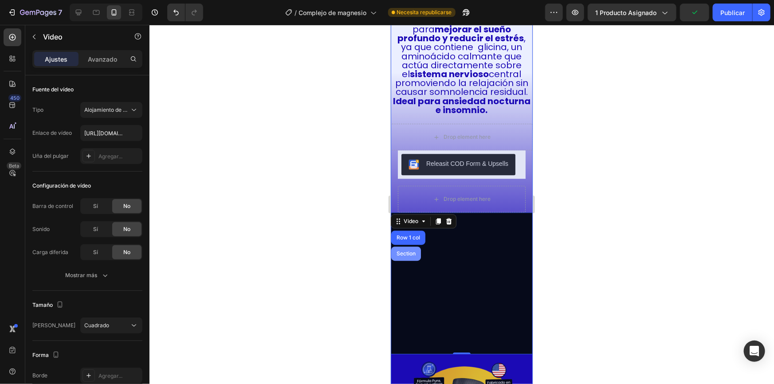
click at [399, 251] on div "Section" at bounding box center [405, 253] width 23 height 5
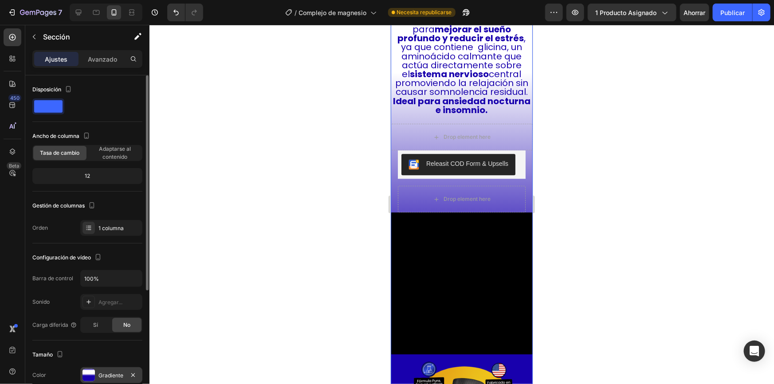
click at [102, 377] on font "Gradiente" at bounding box center [110, 375] width 25 height 7
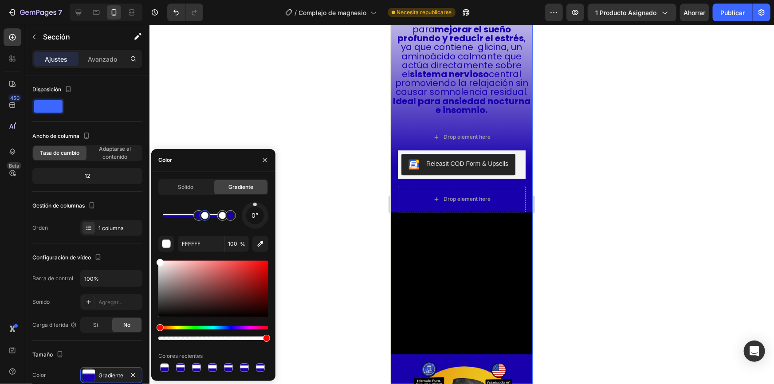
type input "[DATE]"
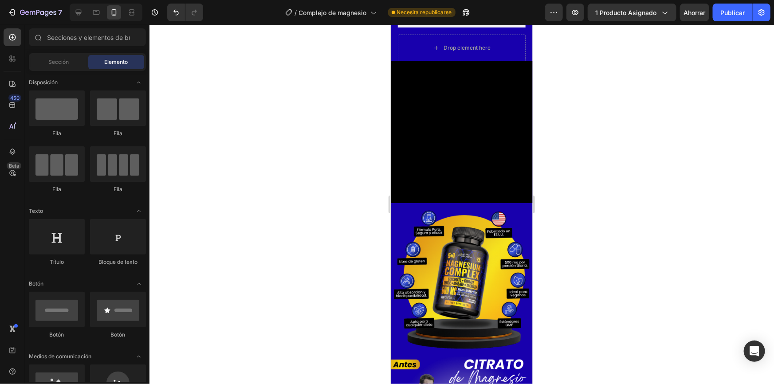
scroll to position [1307, 0]
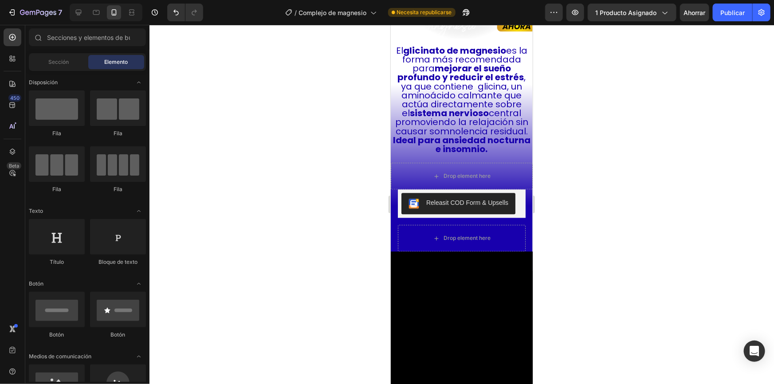
drag, startPoint x: 529, startPoint y: 168, endPoint x: 922, endPoint y: 163, distance: 393.9
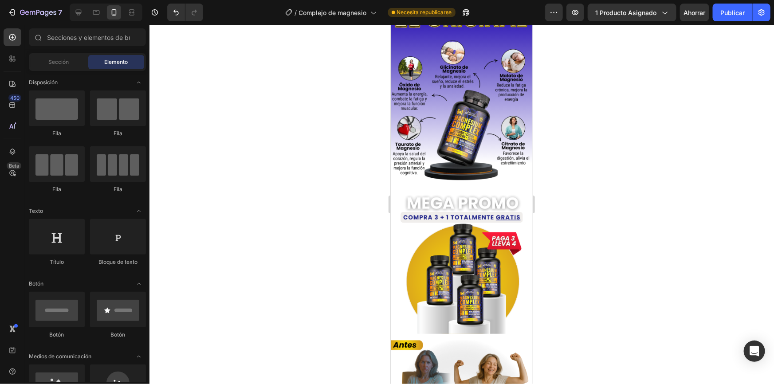
scroll to position [633, 0]
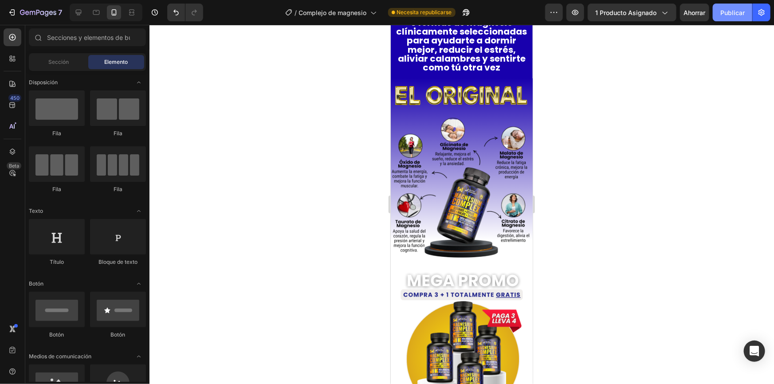
click at [729, 12] on font "Publicar" at bounding box center [732, 13] width 24 height 8
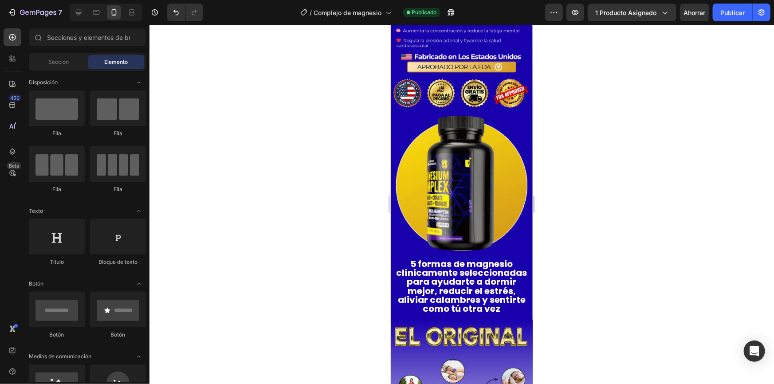
scroll to position [379, 0]
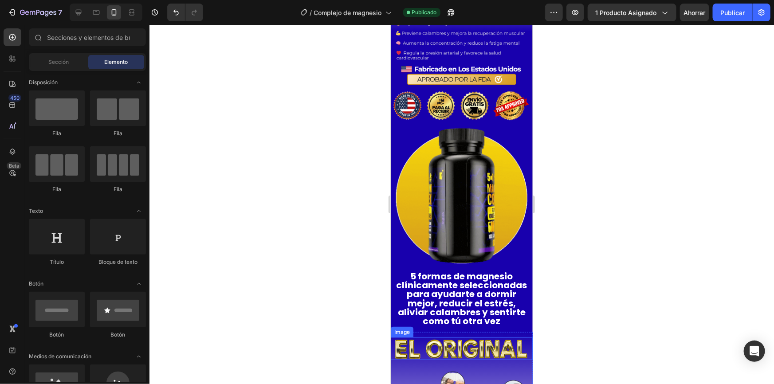
click at [425, 337] on img at bounding box center [461, 348] width 142 height 22
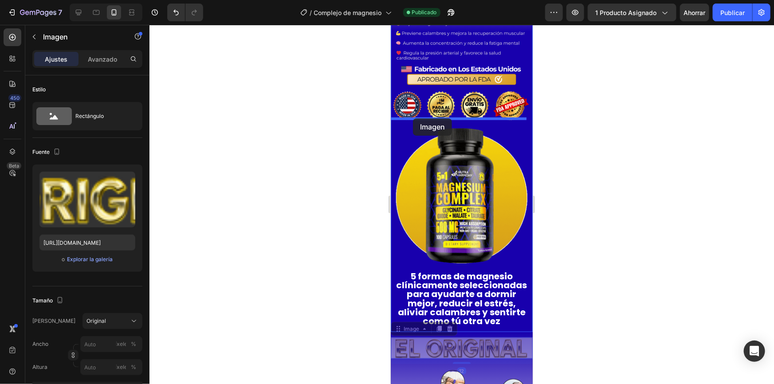
drag, startPoint x: 396, startPoint y: 315, endPoint x: 412, endPoint y: 118, distance: 198.0
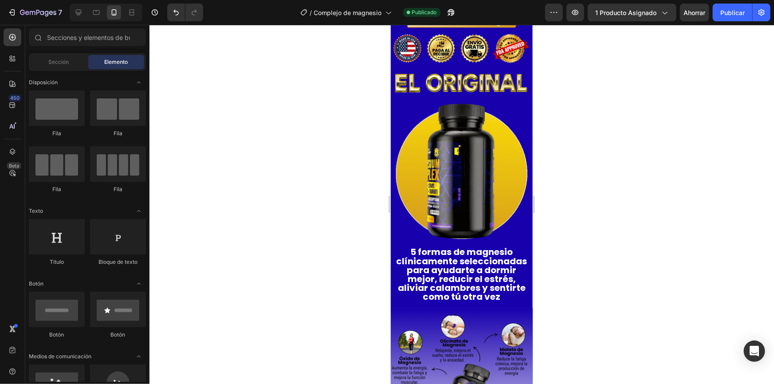
scroll to position [441, 0]
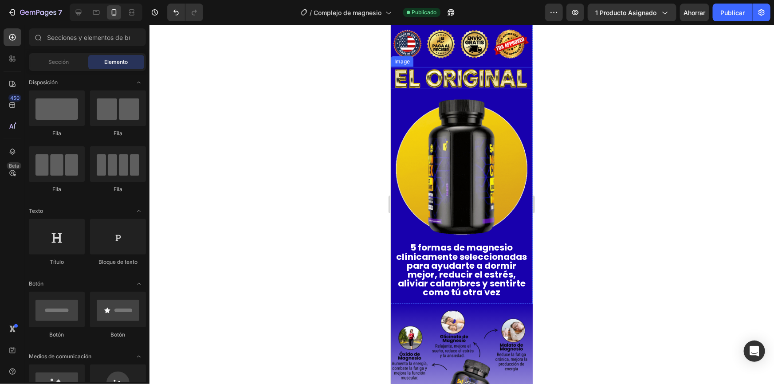
click at [429, 76] on img at bounding box center [461, 78] width 142 height 22
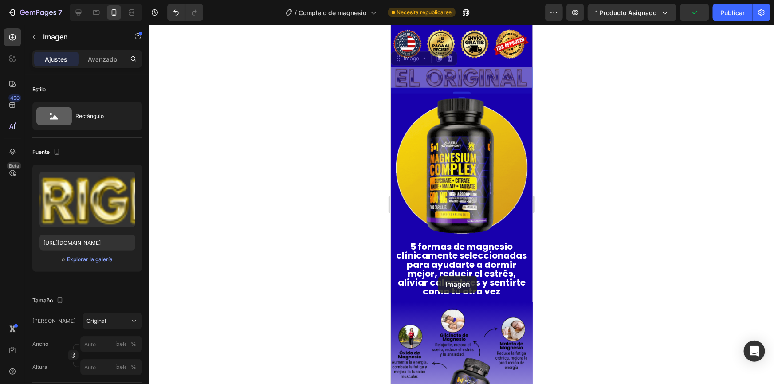
scroll to position [427, 0]
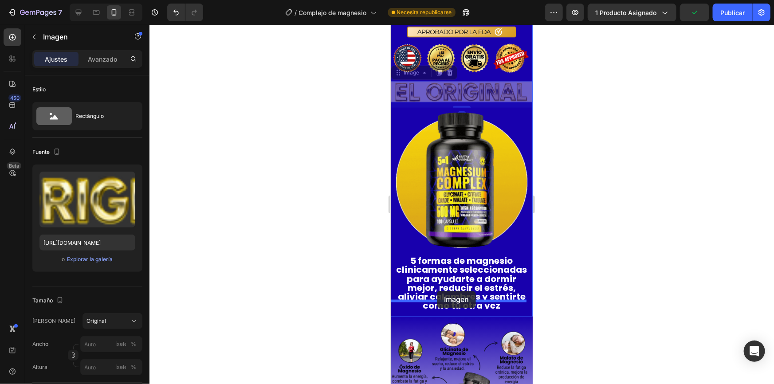
drag, startPoint x: 396, startPoint y: 52, endPoint x: 436, endPoint y: 290, distance: 241.5
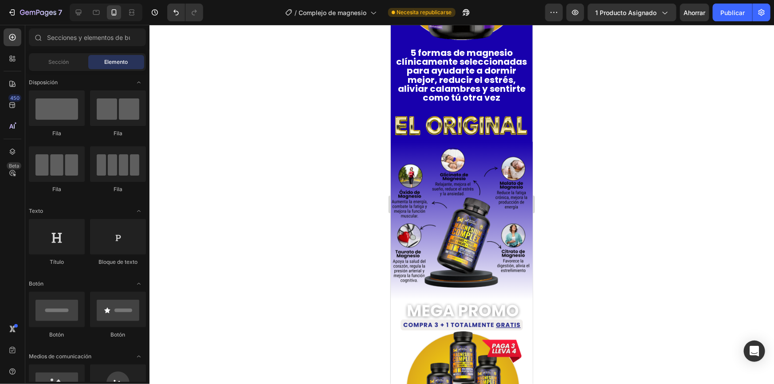
scroll to position [615, 0]
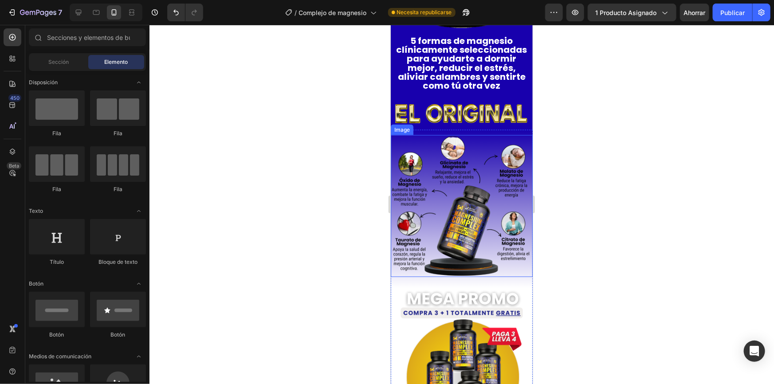
click at [487, 156] on img at bounding box center [461, 206] width 142 height 142
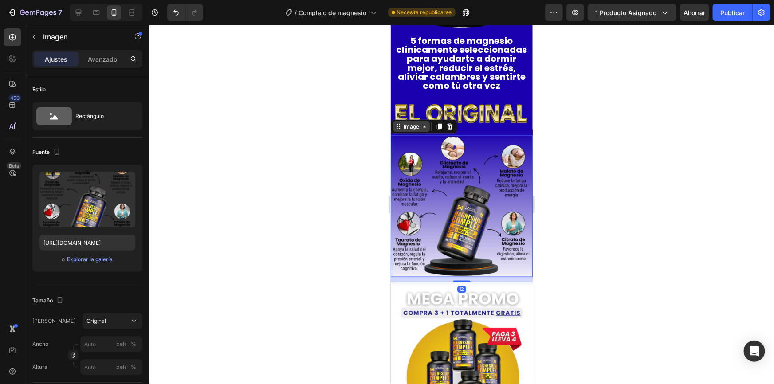
click at [399, 128] on icon at bounding box center [398, 128] width 1 height 1
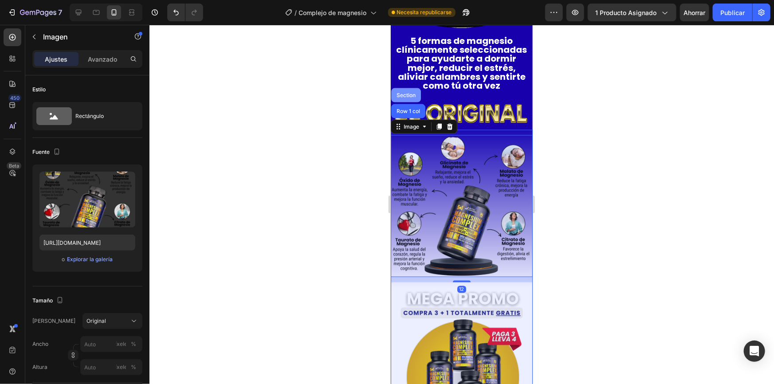
click at [401, 92] on div "Section" at bounding box center [405, 94] width 23 height 5
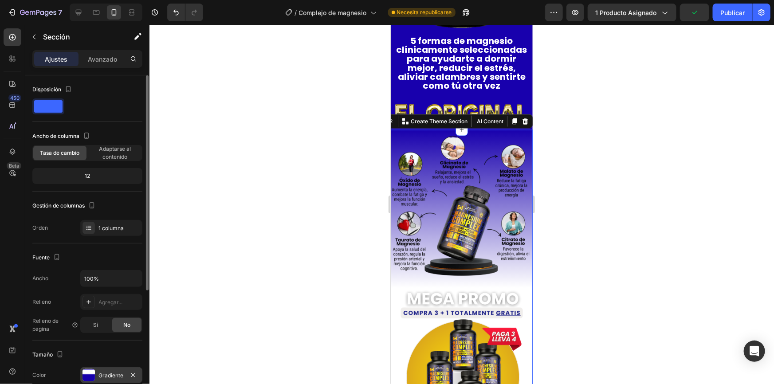
click at [103, 376] on font "Gradiente" at bounding box center [110, 375] width 25 height 7
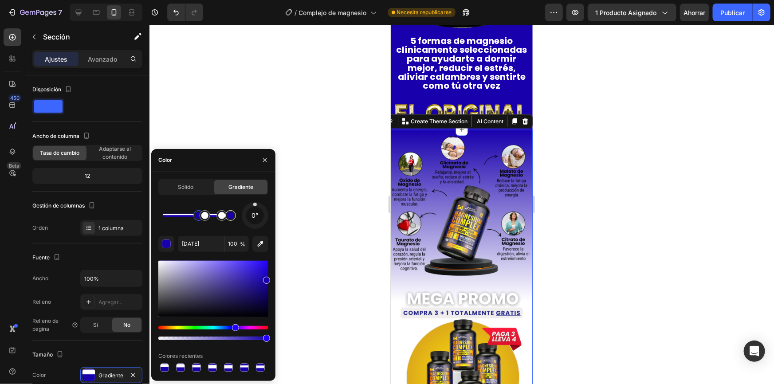
drag, startPoint x: 222, startPoint y: 217, endPoint x: 226, endPoint y: 217, distance: 4.5
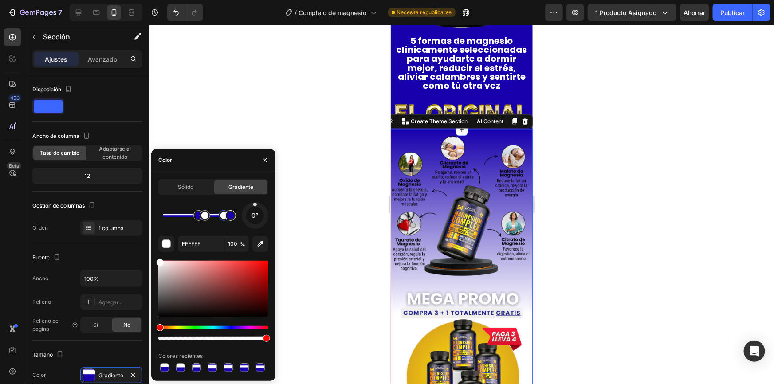
type input "[DATE]"
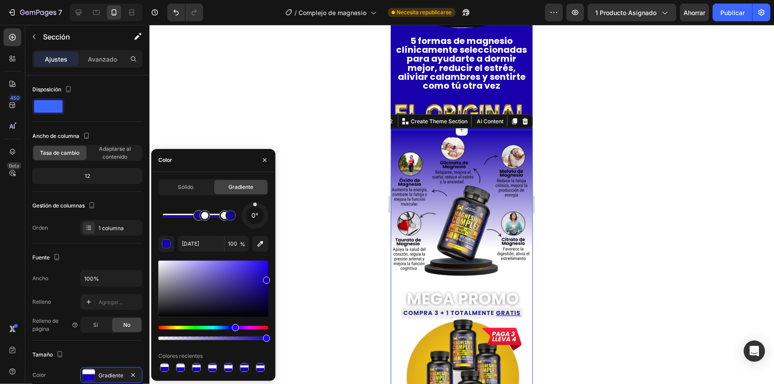
drag, startPoint x: 224, startPoint y: 216, endPoint x: 234, endPoint y: 216, distance: 10.2
click at [234, 216] on div at bounding box center [230, 215] width 7 height 7
drag, startPoint x: 223, startPoint y: 216, endPoint x: 233, endPoint y: 216, distance: 10.6
click at [233, 216] on div at bounding box center [230, 215] width 7 height 7
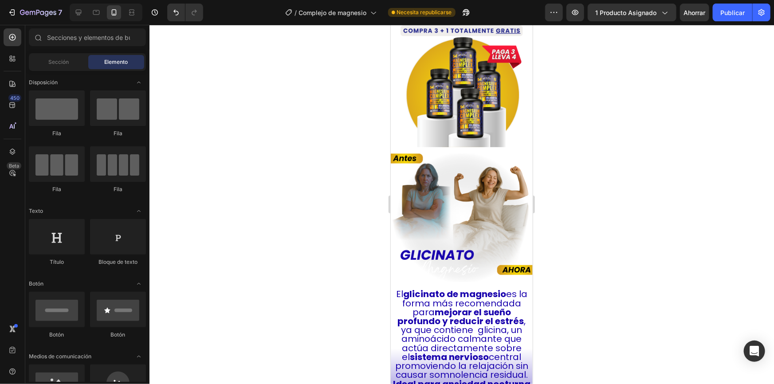
scroll to position [926, 0]
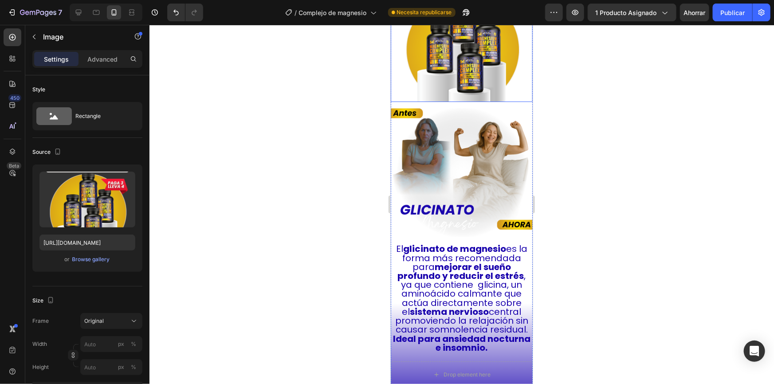
click at [478, 79] on img at bounding box center [461, 31] width 142 height 142
click at [106, 56] on font "Avanzado" at bounding box center [102, 59] width 29 height 8
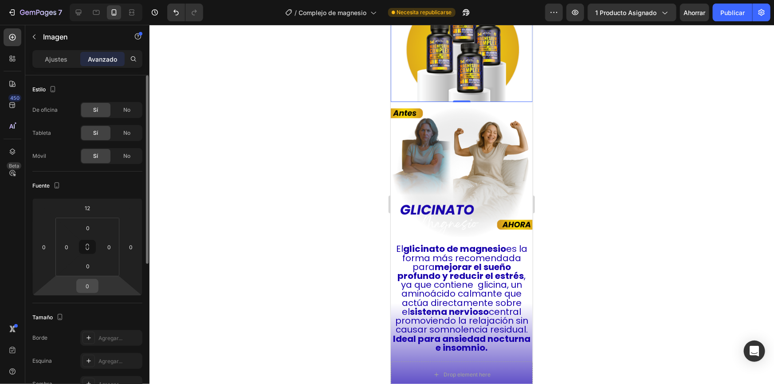
click at [90, 286] on input "0" at bounding box center [87, 285] width 18 height 13
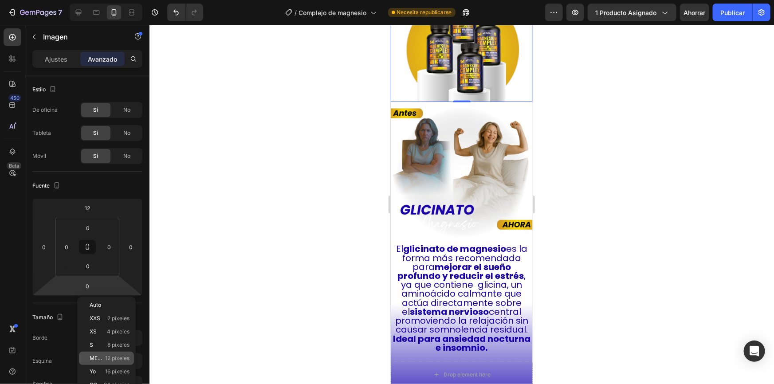
click at [116, 354] on div "METRO 12 píxeles" at bounding box center [106, 358] width 55 height 13
type input "12"
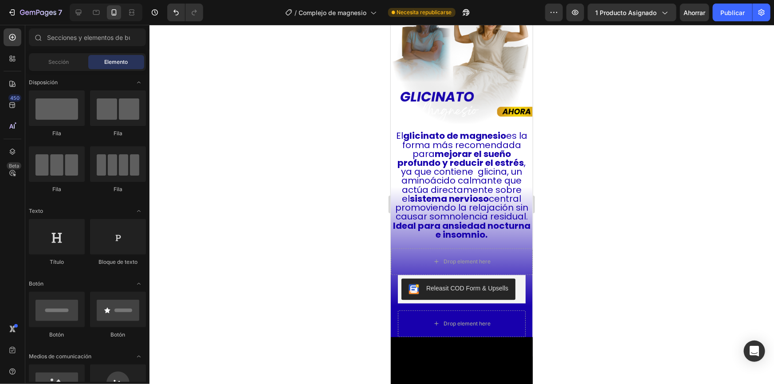
scroll to position [1077, 0]
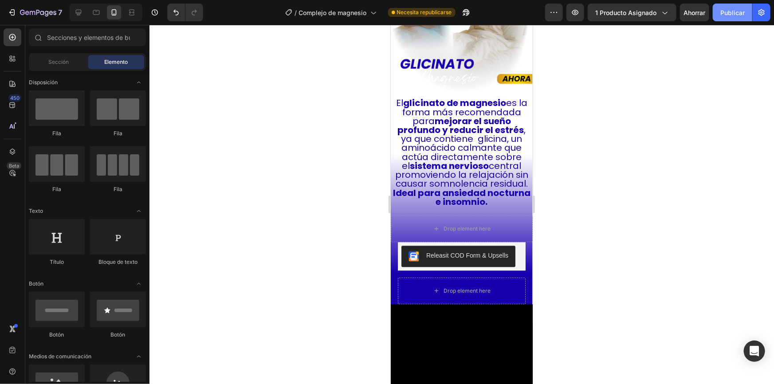
click at [714, 18] on button "Publicar" at bounding box center [732, 13] width 39 height 18
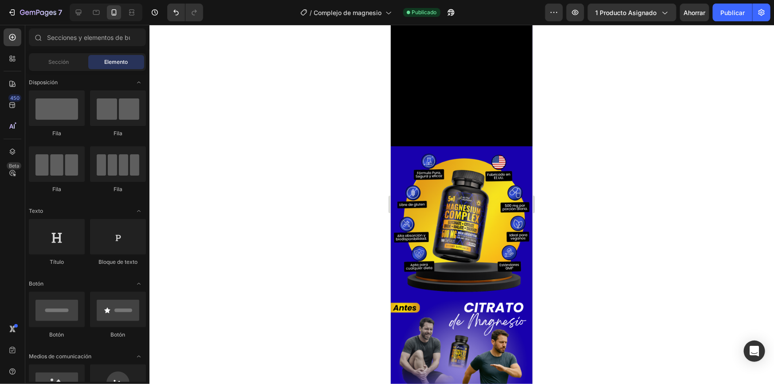
scroll to position [1250, 0]
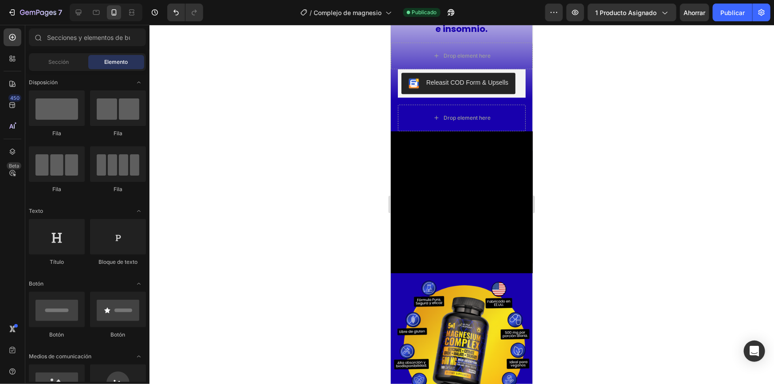
drag, startPoint x: 529, startPoint y: 103, endPoint x: 925, endPoint y: 195, distance: 406.5
click at [481, 182] on video at bounding box center [461, 202] width 142 height 142
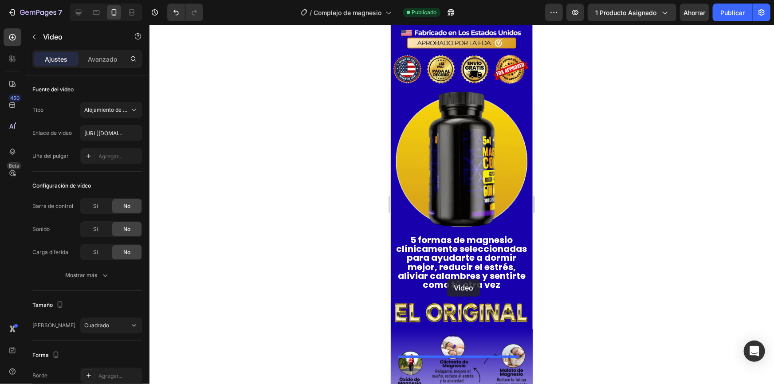
scroll to position [448, 0]
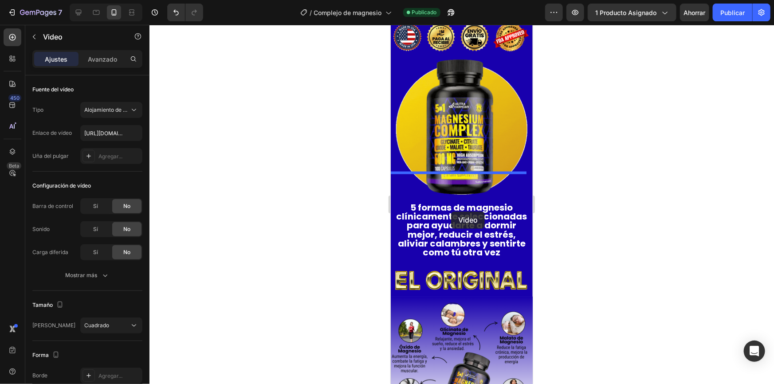
drag, startPoint x: 400, startPoint y: 131, endPoint x: 451, endPoint y: 211, distance: 94.6
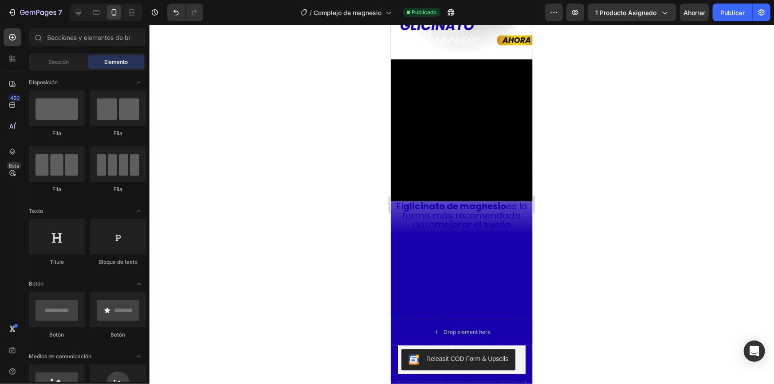
scroll to position [1025, 0]
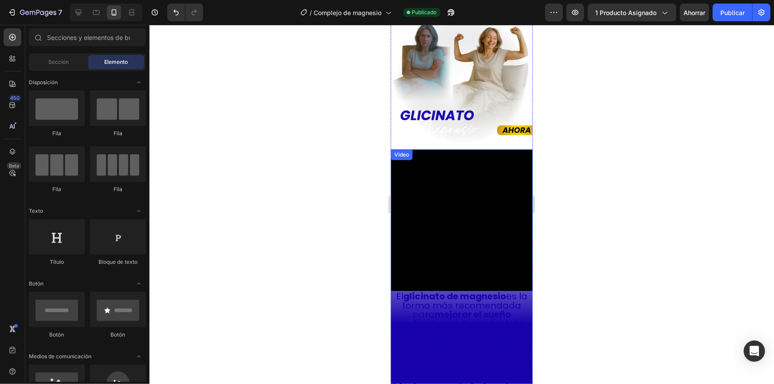
click at [461, 195] on video at bounding box center [461, 220] width 142 height 142
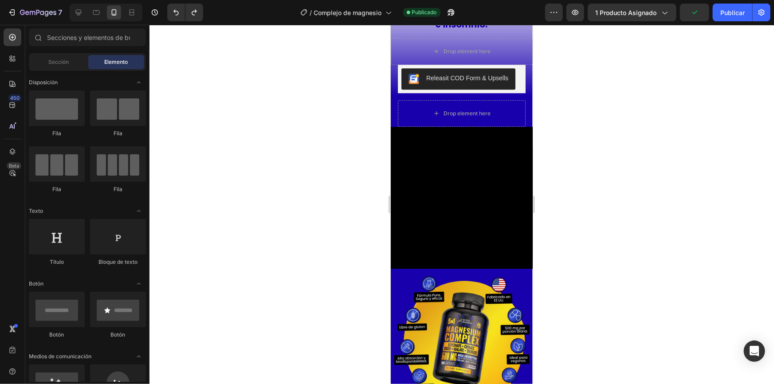
scroll to position [1315, 0]
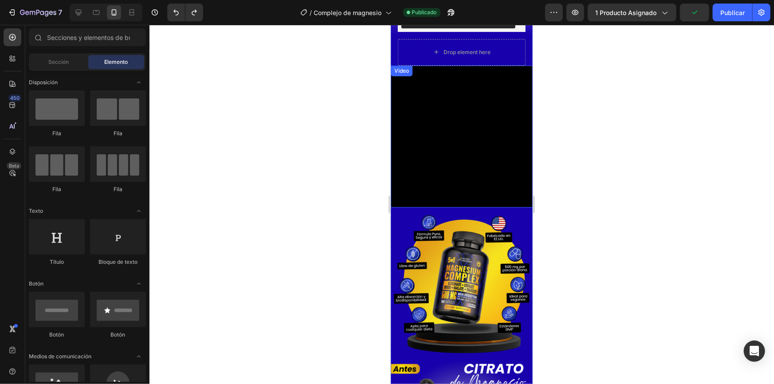
click at [465, 147] on video at bounding box center [461, 136] width 142 height 142
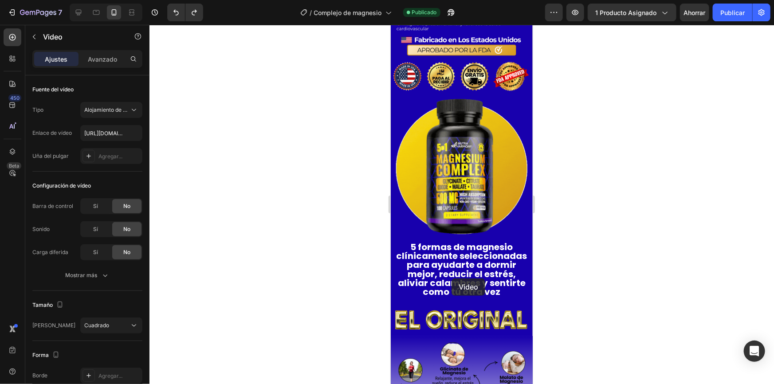
scroll to position [329, 0]
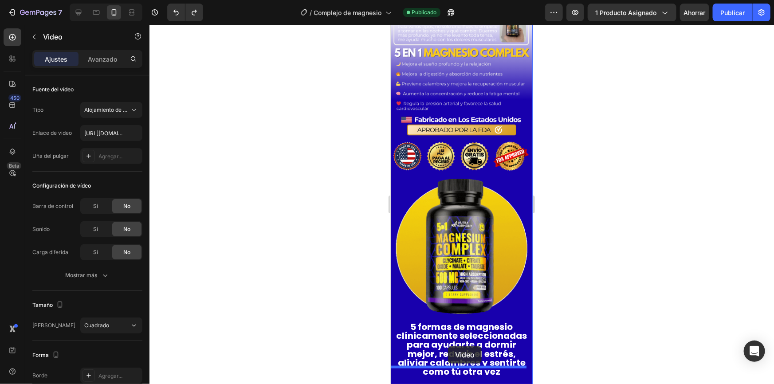
drag, startPoint x: 400, startPoint y: 66, endPoint x: 447, endPoint y: 346, distance: 283.9
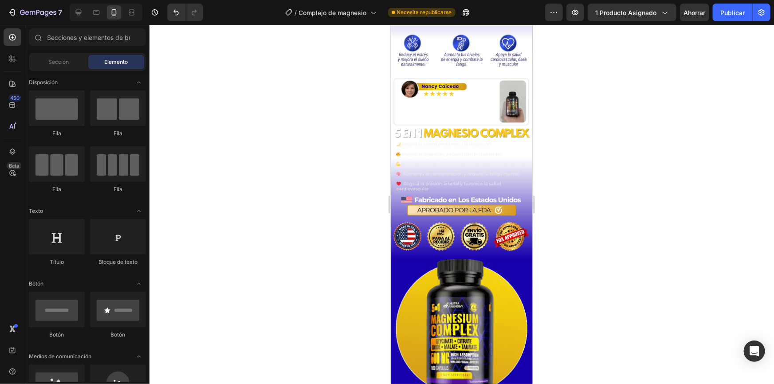
scroll to position [220, 0]
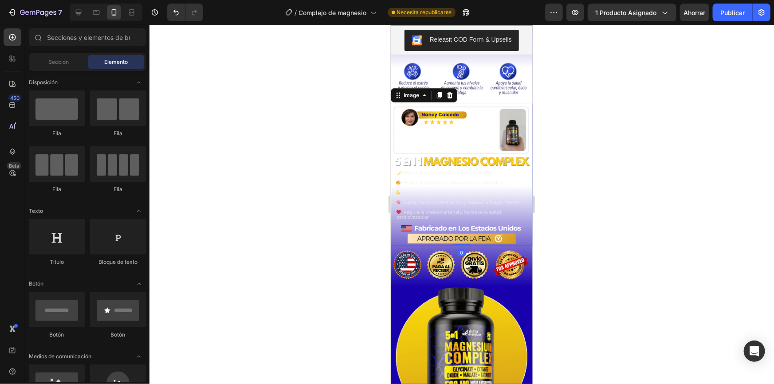
click at [496, 224] on img at bounding box center [461, 174] width 142 height 142
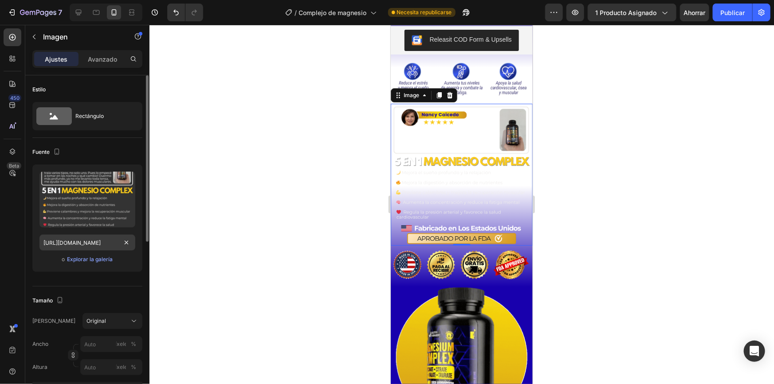
scroll to position [335, 0]
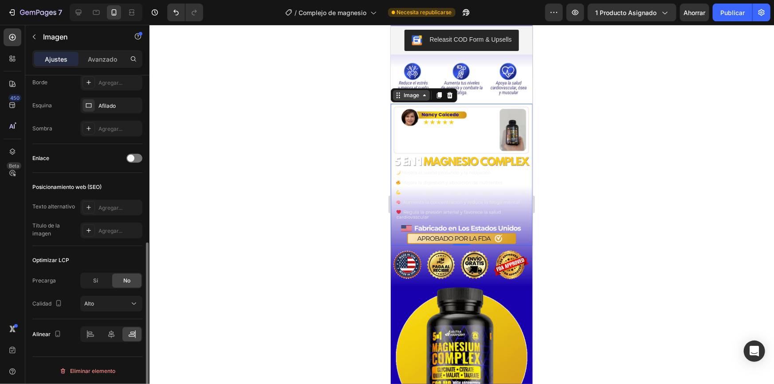
click at [424, 96] on icon at bounding box center [423, 94] width 7 height 7
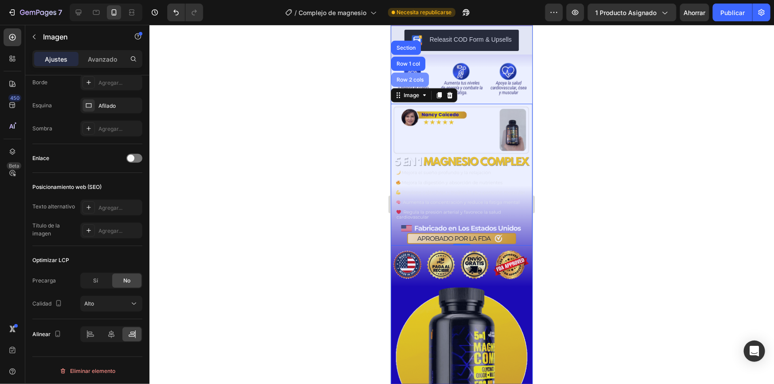
click at [416, 79] on div "Row 2 cols" at bounding box center [409, 79] width 31 height 5
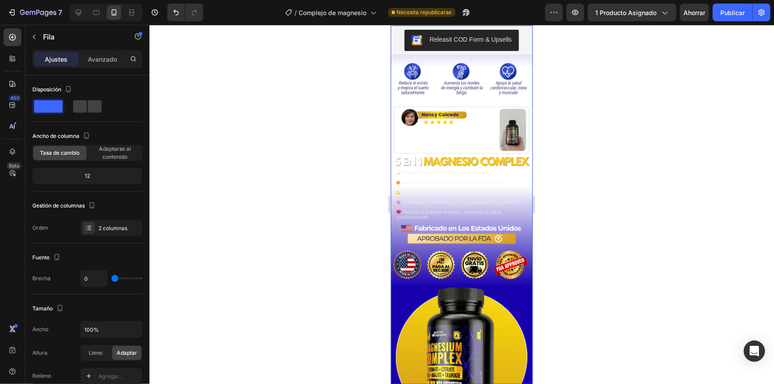
scroll to position [234, 0]
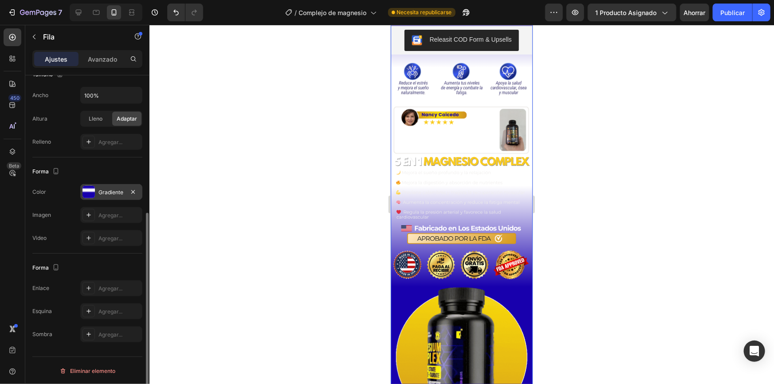
click at [117, 194] on font "Gradiente" at bounding box center [110, 192] width 25 height 7
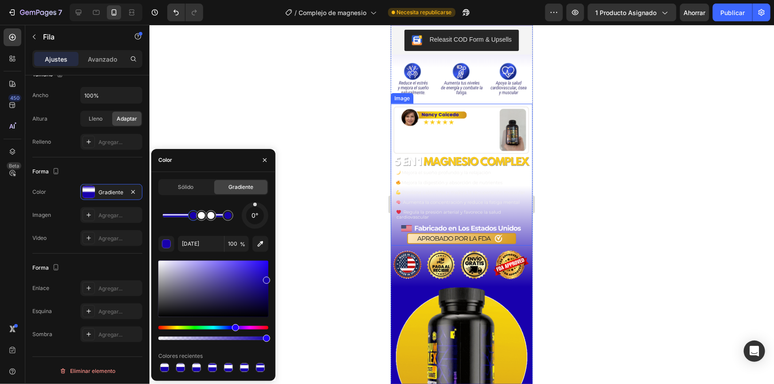
click at [415, 123] on img at bounding box center [461, 174] width 142 height 142
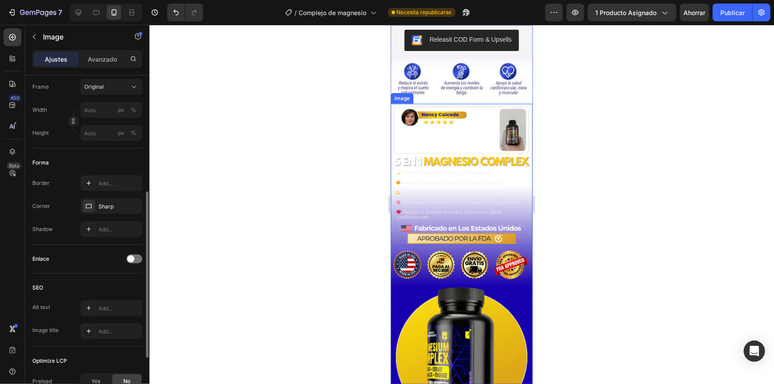
scroll to position [0, 0]
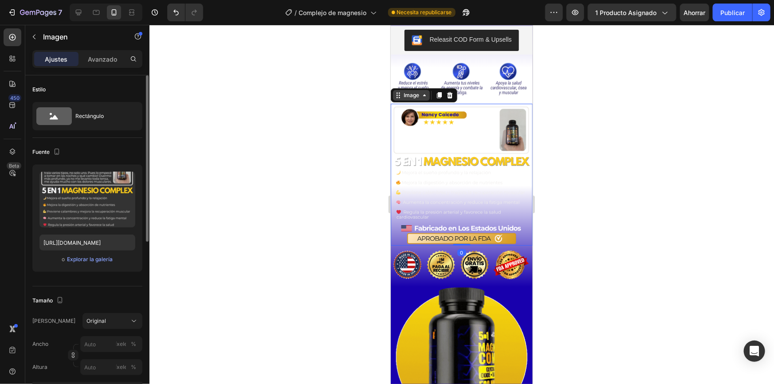
click at [413, 95] on div "Image" at bounding box center [410, 95] width 19 height 8
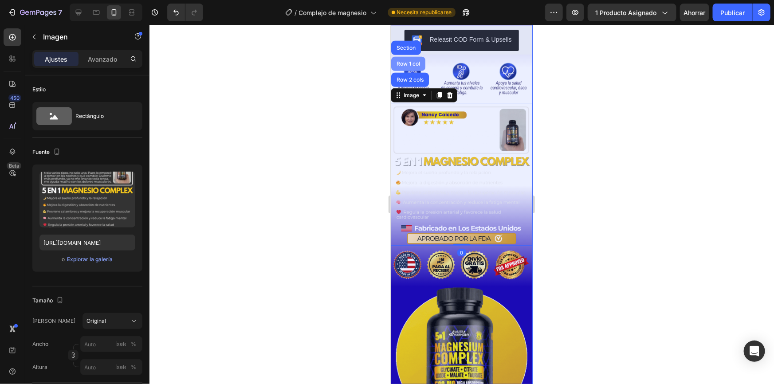
click at [411, 65] on div "Row 1 col" at bounding box center [408, 63] width 34 height 14
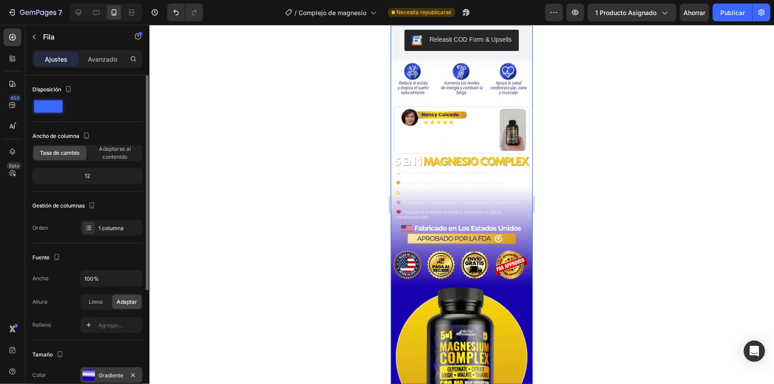
click at [106, 368] on div "Gradiente" at bounding box center [111, 375] width 62 height 16
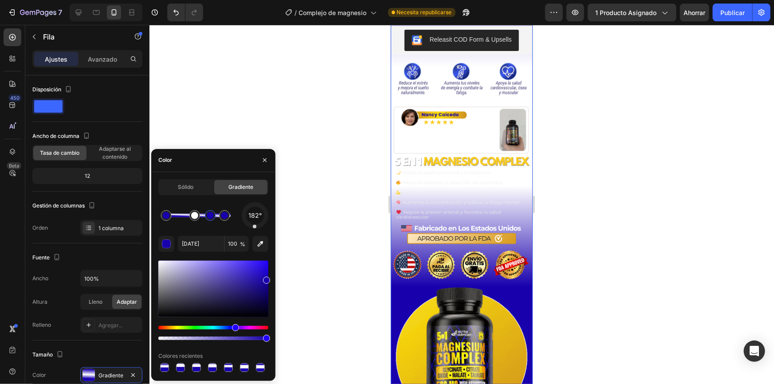
drag, startPoint x: 216, startPoint y: 219, endPoint x: 209, endPoint y: 219, distance: 6.2
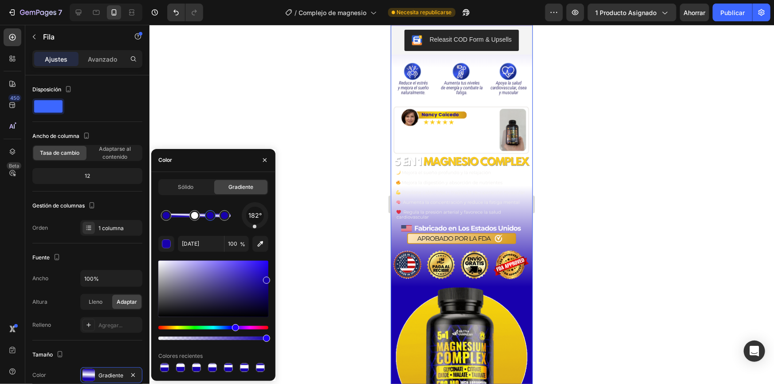
click at [209, 219] on div at bounding box center [210, 215] width 11 height 11
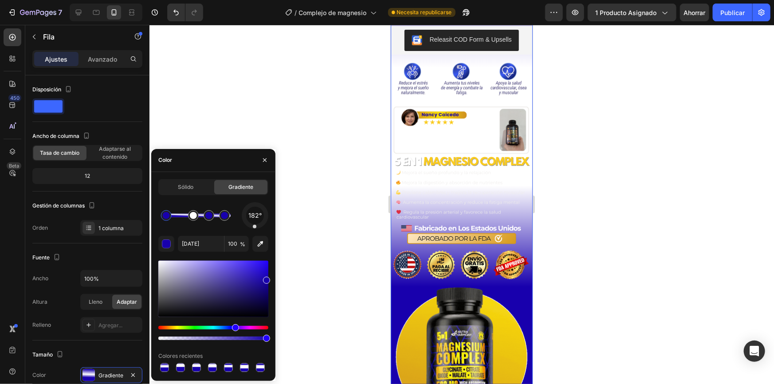
drag, startPoint x: 199, startPoint y: 217, endPoint x: 193, endPoint y: 217, distance: 5.3
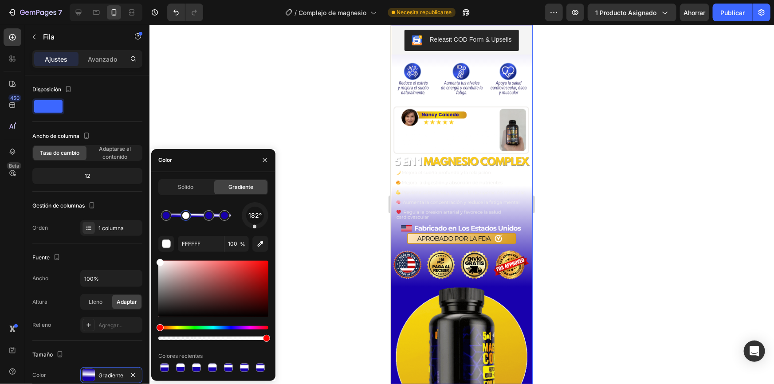
drag, startPoint x: 193, startPoint y: 217, endPoint x: 186, endPoint y: 217, distance: 7.1
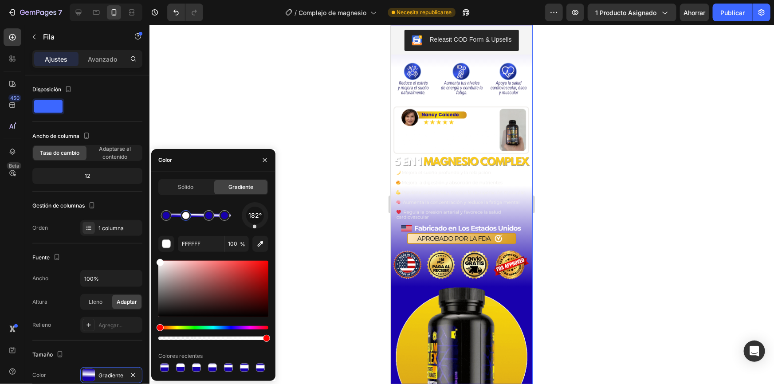
click at [186, 217] on div at bounding box center [185, 215] width 7 height 7
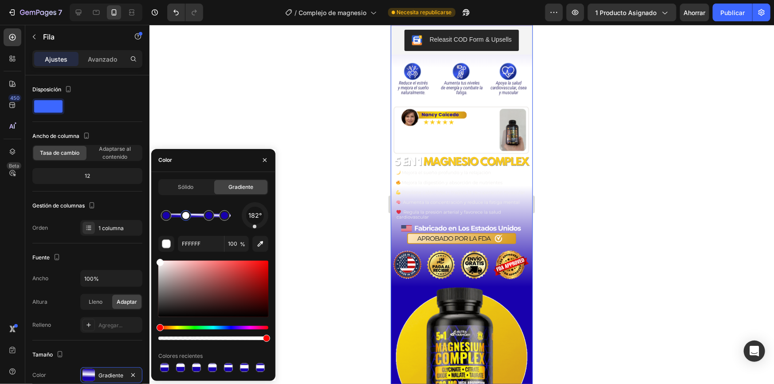
type input "[DATE]"
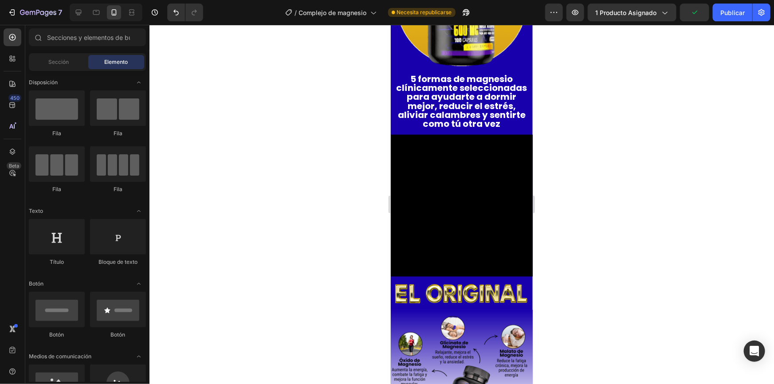
scroll to position [585, 0]
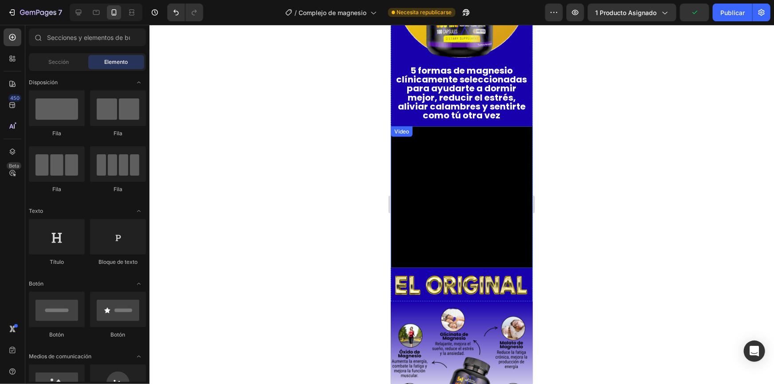
click at [449, 221] on video at bounding box center [461, 197] width 142 height 142
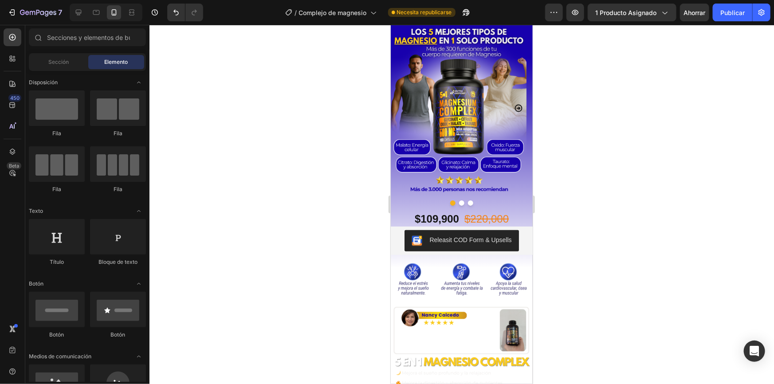
scroll to position [36, 0]
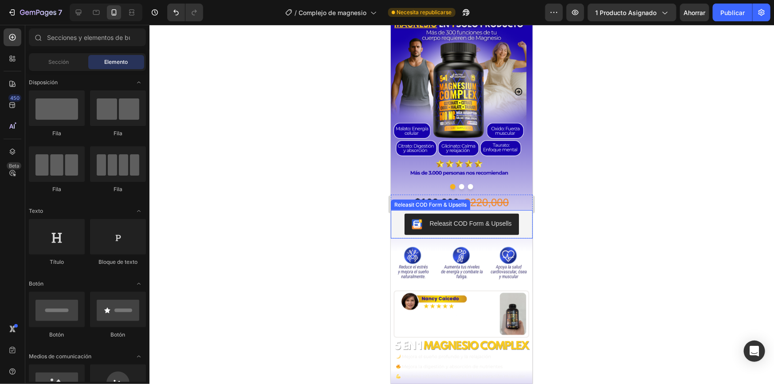
click at [519, 219] on div "Releasit COD Form & Upsells Releasit COD Form & Upsells" at bounding box center [461, 224] width 142 height 28
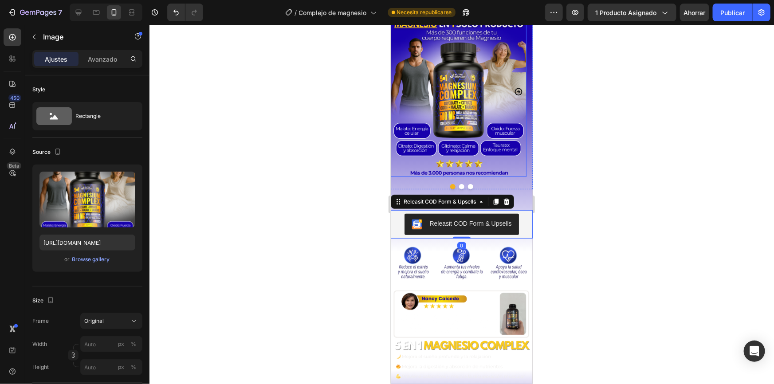
click at [403, 169] on img at bounding box center [458, 92] width 136 height 170
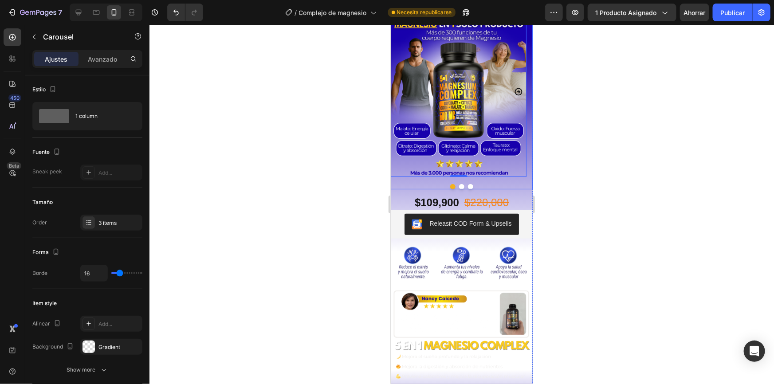
click at [402, 181] on div "Image 0 Image Image Carousel" at bounding box center [461, 98] width 142 height 182
click at [401, 192] on div "12" at bounding box center [461, 191] width 142 height 5
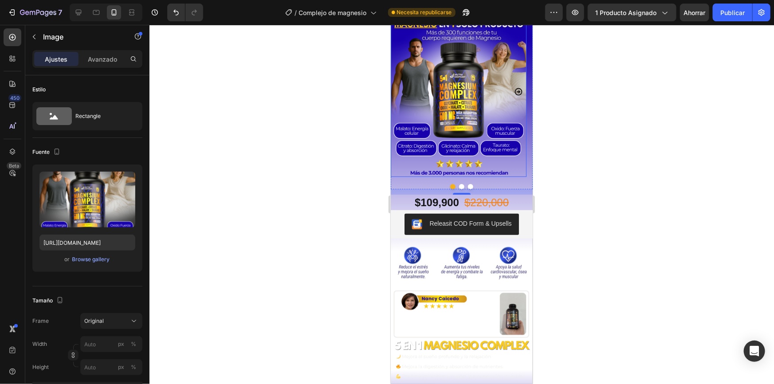
click at [405, 91] on img at bounding box center [458, 92] width 136 height 170
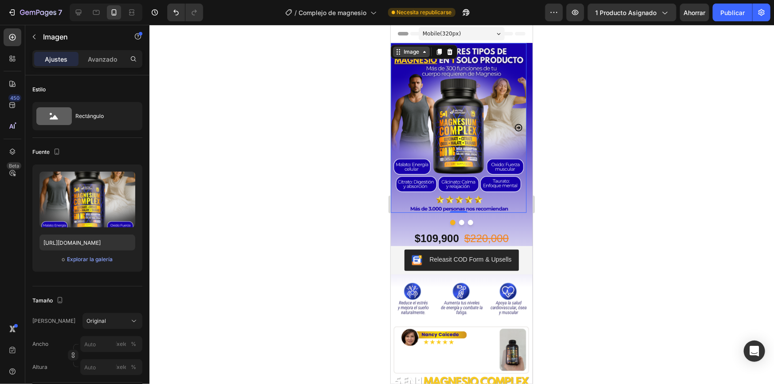
click at [417, 53] on div "Image" at bounding box center [410, 51] width 19 height 8
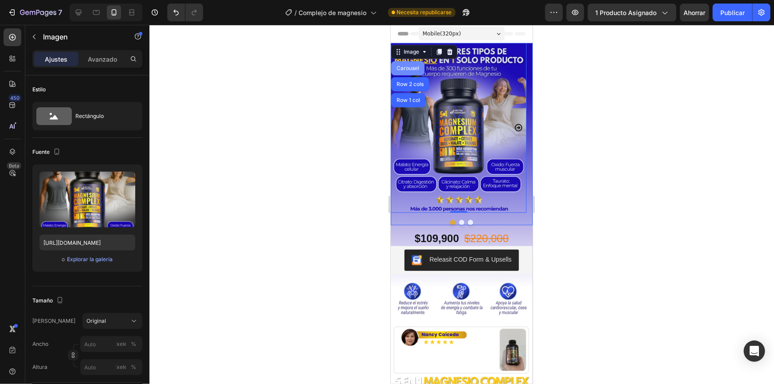
click at [406, 64] on div "Carousel" at bounding box center [407, 68] width 33 height 14
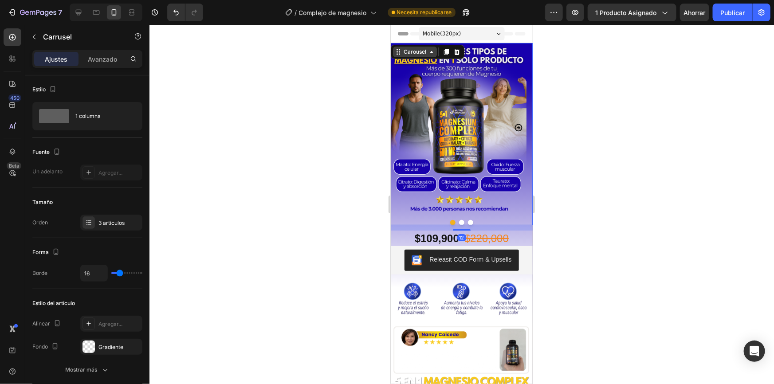
click at [416, 48] on div "Carousel" at bounding box center [414, 51] width 26 height 8
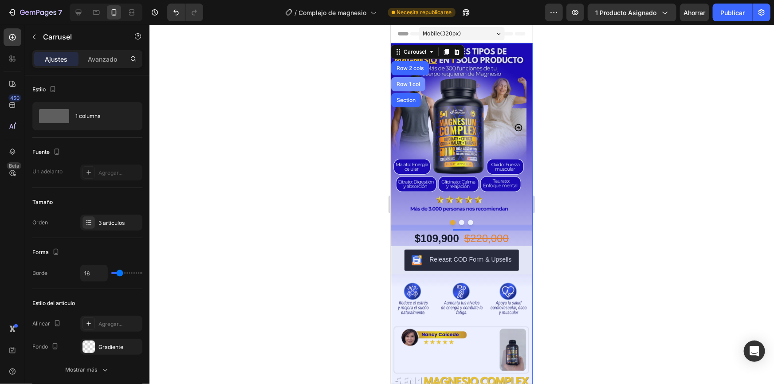
click at [416, 81] on div "Row 1 col" at bounding box center [407, 83] width 27 height 5
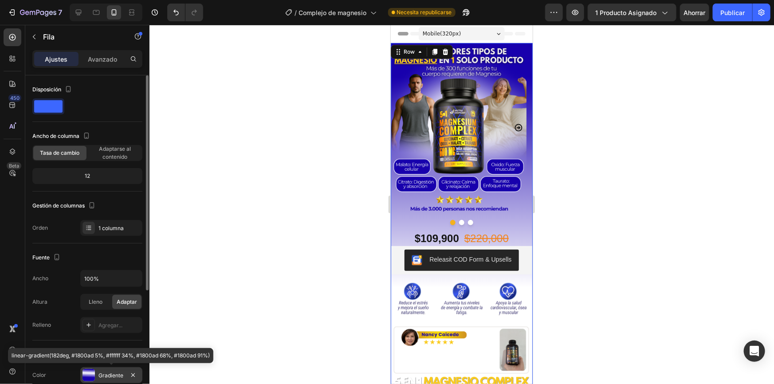
click at [114, 370] on div "Gradiente" at bounding box center [111, 375] width 62 height 16
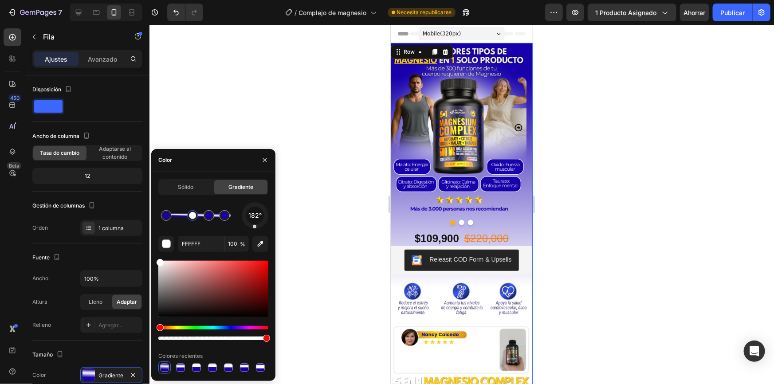
click at [193, 216] on div at bounding box center [192, 215] width 7 height 7
drag, startPoint x: 193, startPoint y: 216, endPoint x: 186, endPoint y: 215, distance: 6.7
click at [186, 215] on div at bounding box center [185, 215] width 7 height 7
type input "[DATE]"
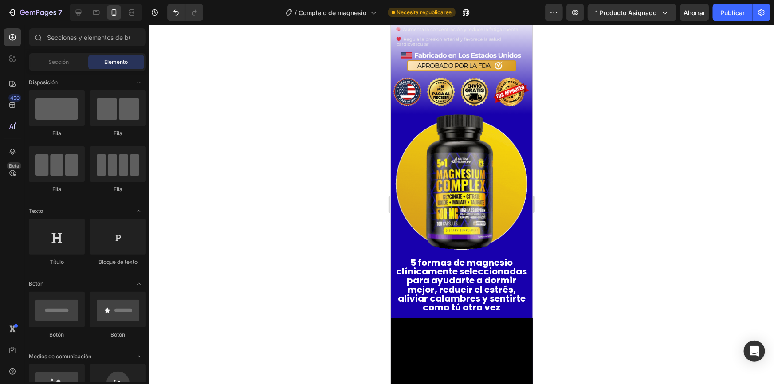
scroll to position [385, 0]
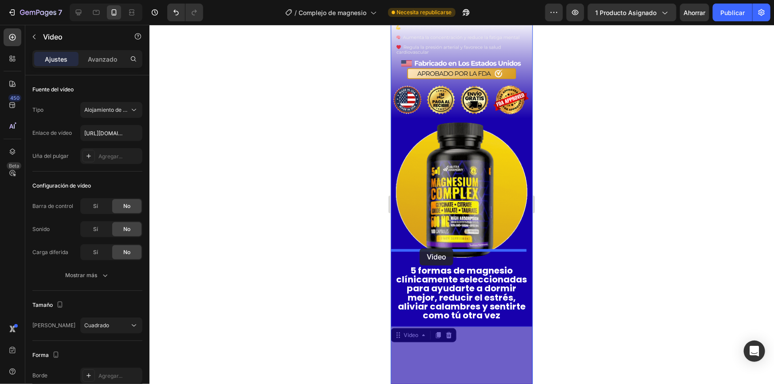
drag, startPoint x: 399, startPoint y: 321, endPoint x: 419, endPoint y: 248, distance: 75.5
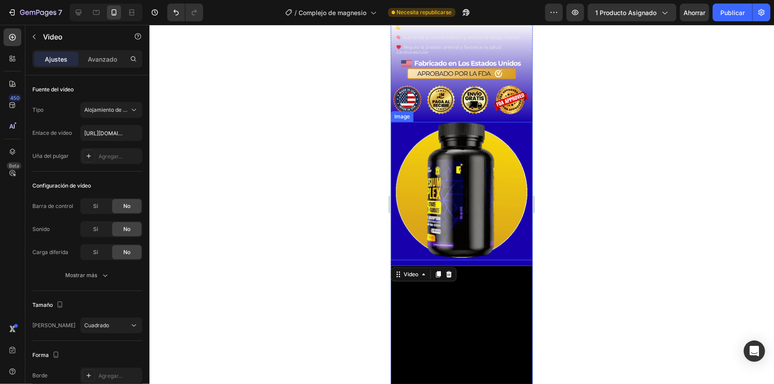
click at [465, 169] on img at bounding box center [461, 191] width 138 height 138
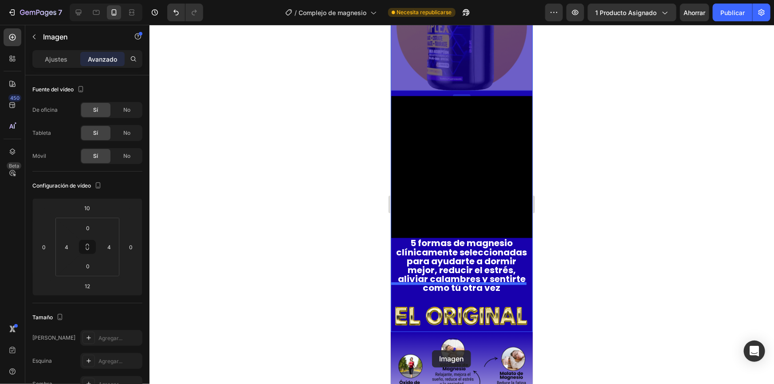
scroll to position [599, 0]
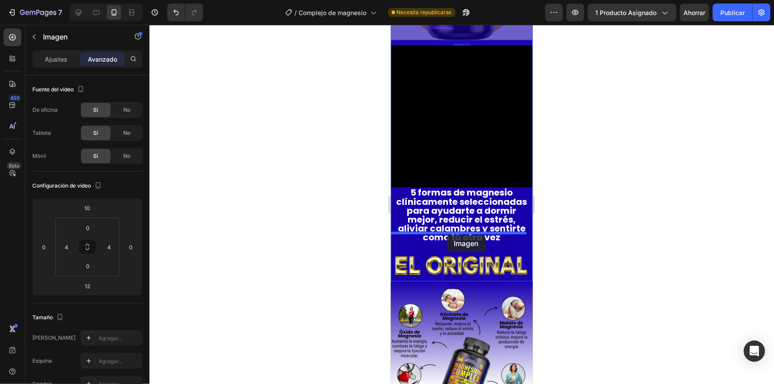
drag, startPoint x: 400, startPoint y: 107, endPoint x: 446, endPoint y: 235, distance: 135.4
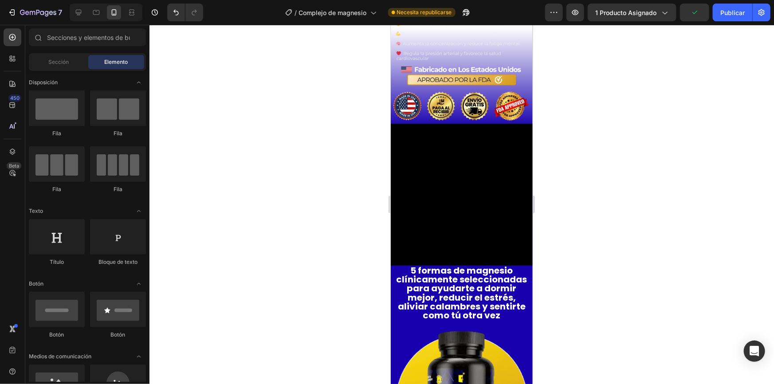
scroll to position [383, 0]
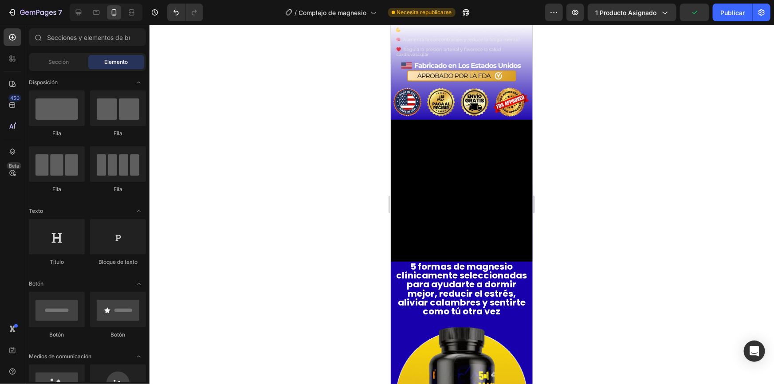
drag, startPoint x: 530, startPoint y: 75, endPoint x: 923, endPoint y: 113, distance: 394.3
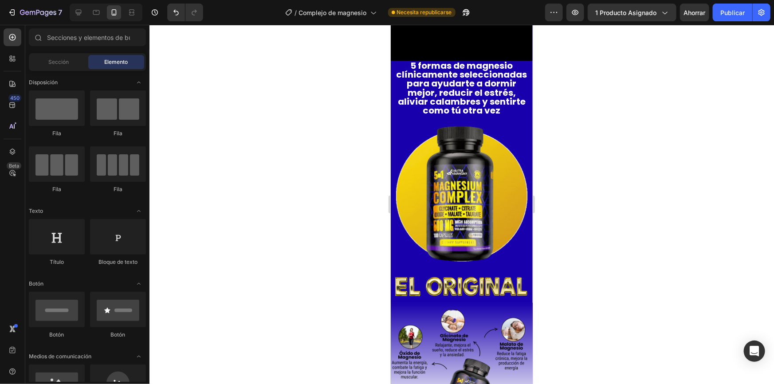
scroll to position [612, 0]
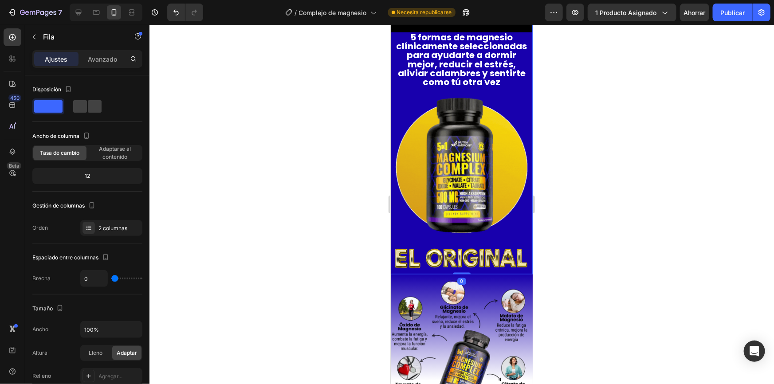
scroll to position [234, 0]
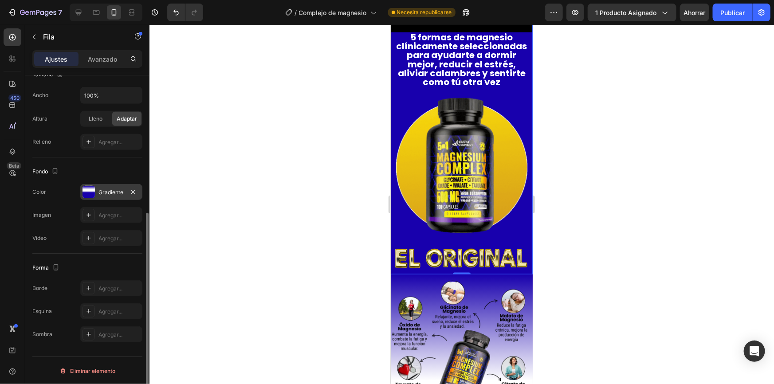
click at [103, 190] on font "Gradiente" at bounding box center [110, 192] width 25 height 7
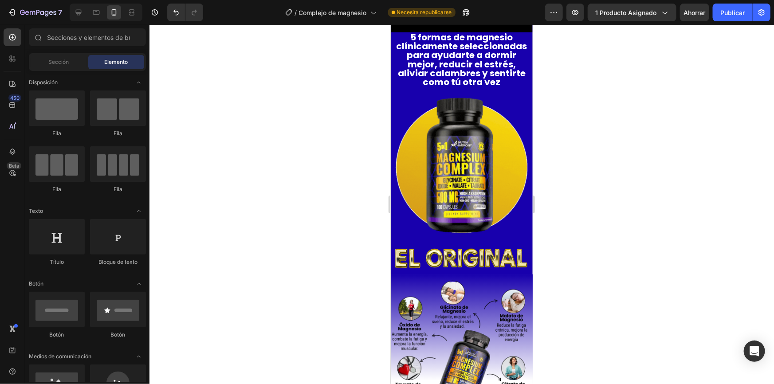
scroll to position [686, 0]
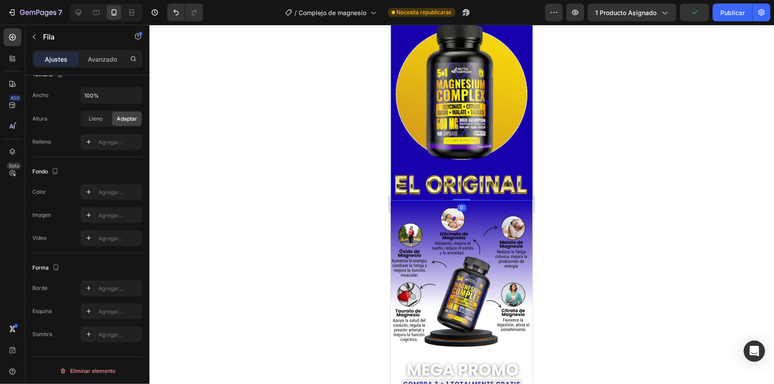
scroll to position [183, 0]
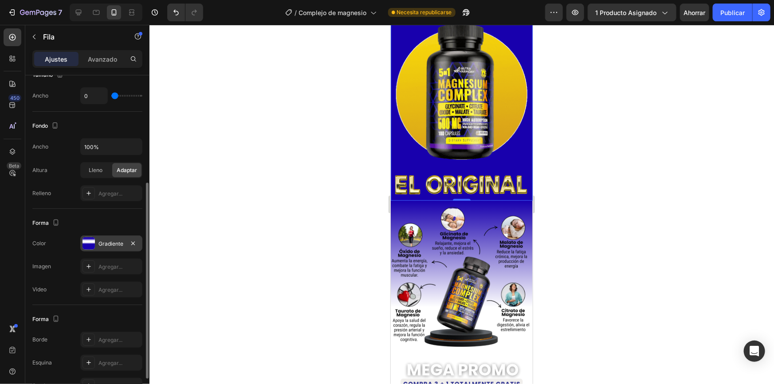
click at [109, 242] on font "Gradiente" at bounding box center [110, 243] width 25 height 7
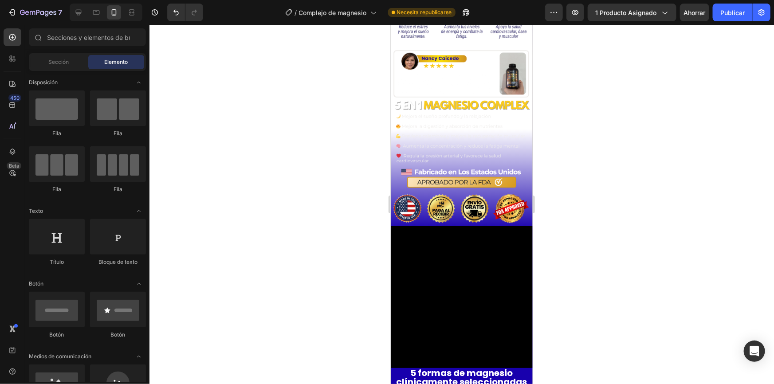
scroll to position [252, 0]
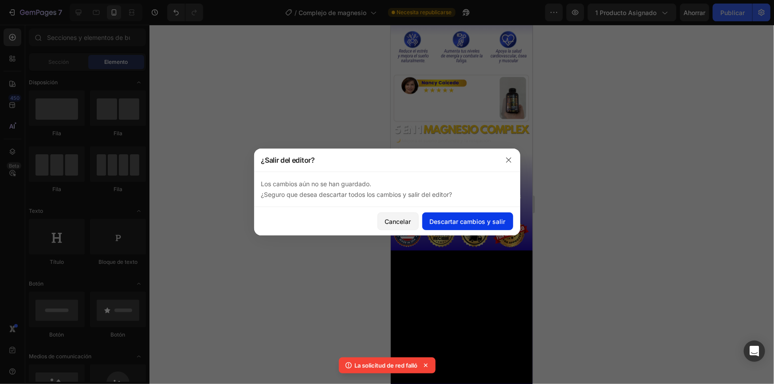
click at [441, 223] on font "Descartar cambios y salir" at bounding box center [468, 222] width 76 height 8
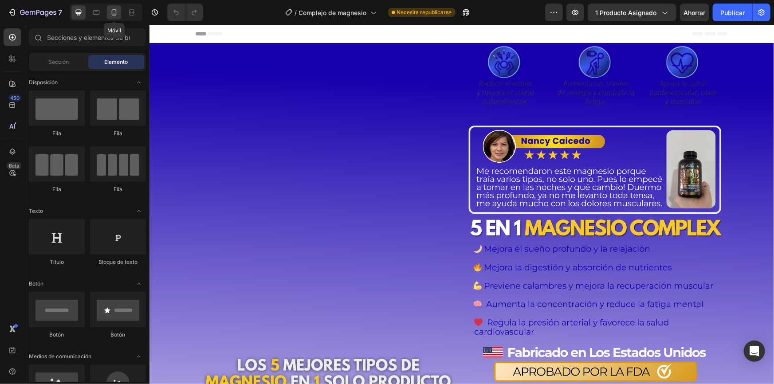
click at [119, 19] on div at bounding box center [114, 12] width 14 height 14
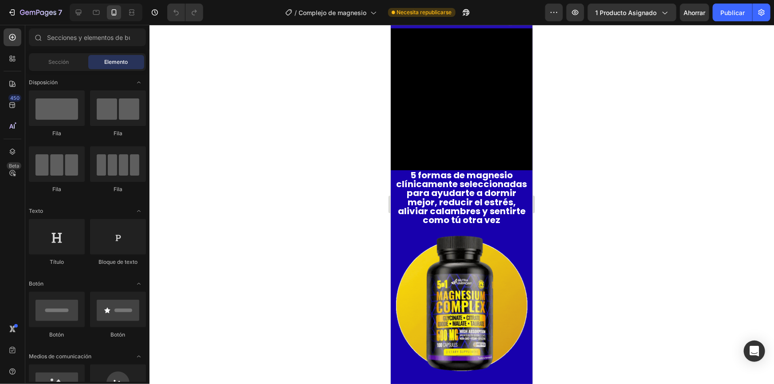
scroll to position [490, 0]
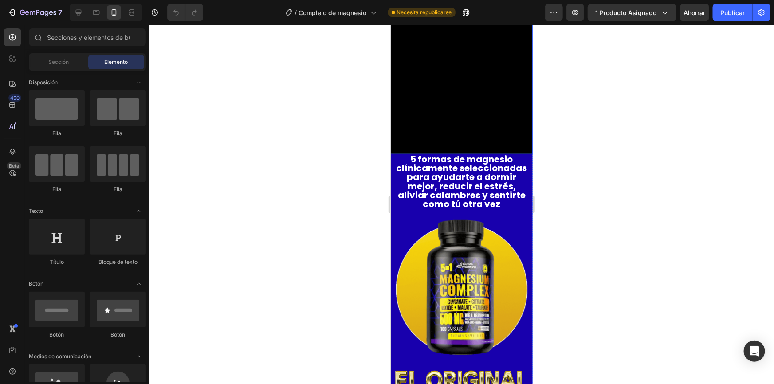
click at [433, 87] on video at bounding box center [461, 83] width 142 height 142
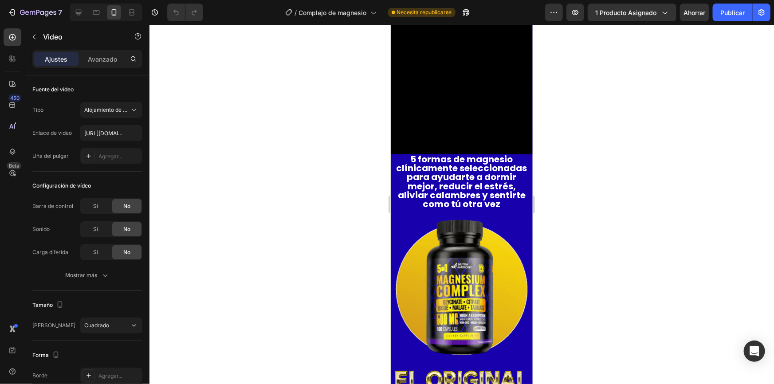
scroll to position [399, 0]
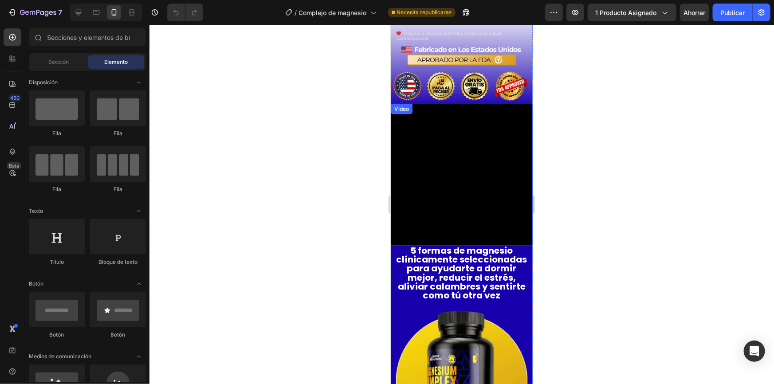
click at [423, 126] on video at bounding box center [461, 174] width 142 height 142
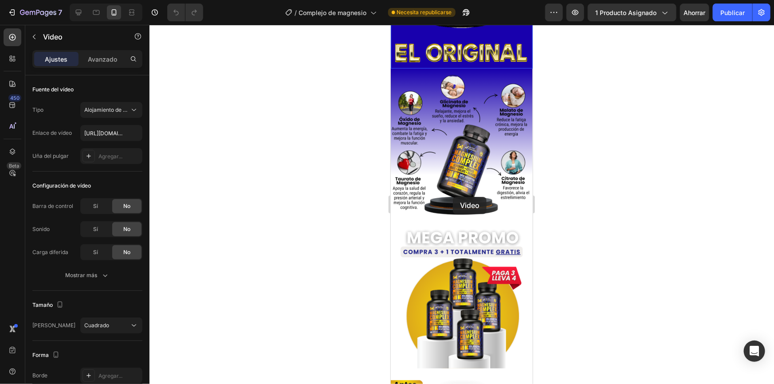
drag, startPoint x: 398, startPoint y: 105, endPoint x: 453, endPoint y: 195, distance: 105.5
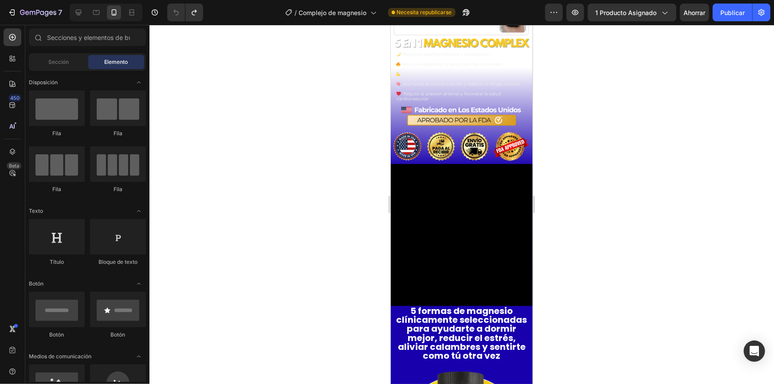
scroll to position [333, 0]
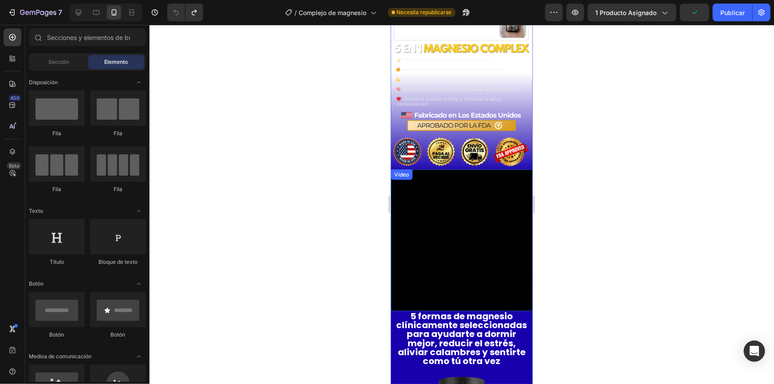
click at [418, 200] on video at bounding box center [461, 240] width 142 height 142
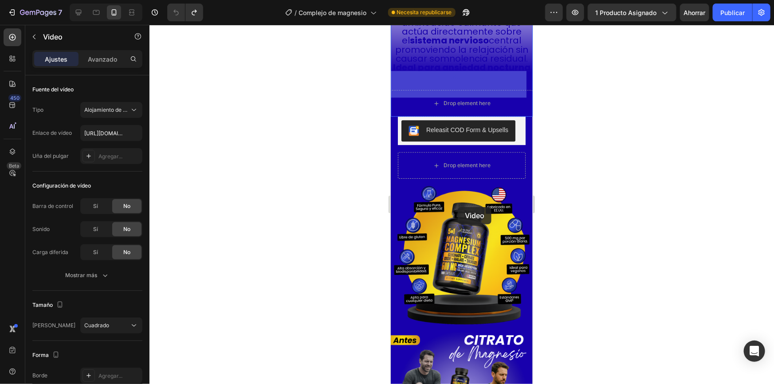
scroll to position [1359, 0]
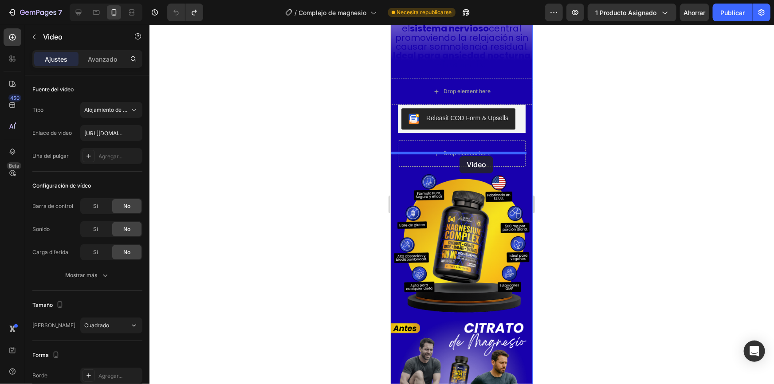
drag, startPoint x: 397, startPoint y: 168, endPoint x: 459, endPoint y: 154, distance: 64.1
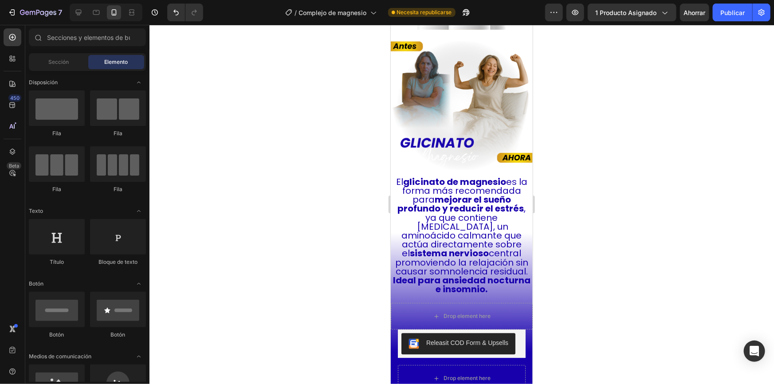
scroll to position [1091, 0]
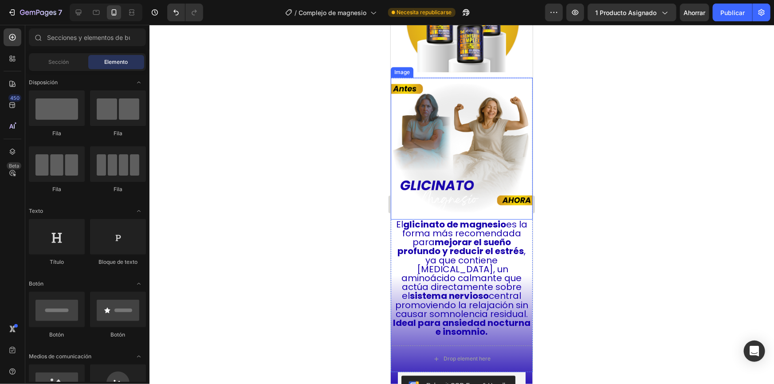
click at [436, 123] on img at bounding box center [461, 148] width 142 height 142
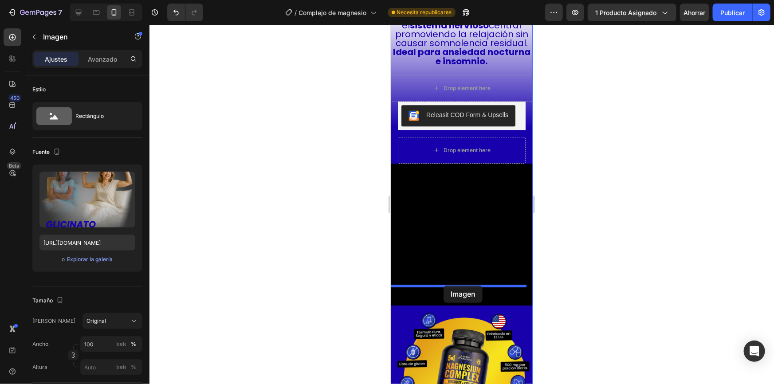
drag, startPoint x: 396, startPoint y: 59, endPoint x: 443, endPoint y: 285, distance: 231.5
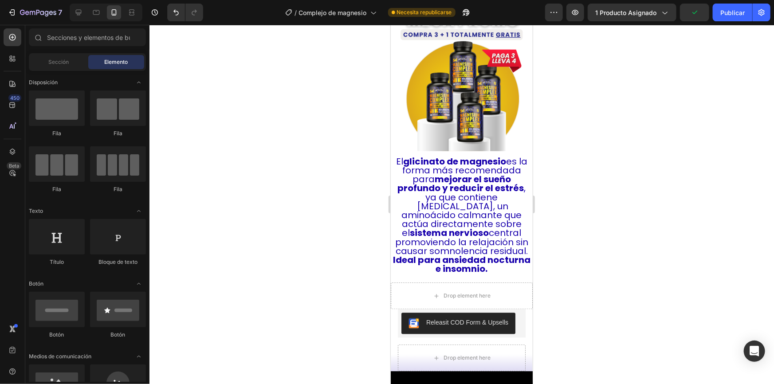
scroll to position [995, 0]
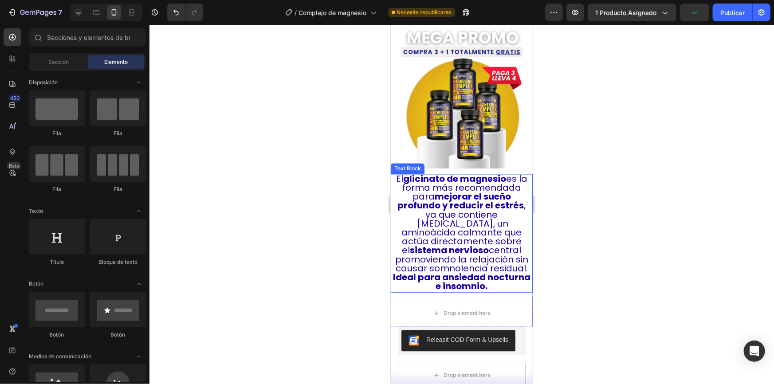
click at [450, 190] on strong "mejorar el sueño profundo y reducir el estrés" at bounding box center [460, 200] width 126 height 21
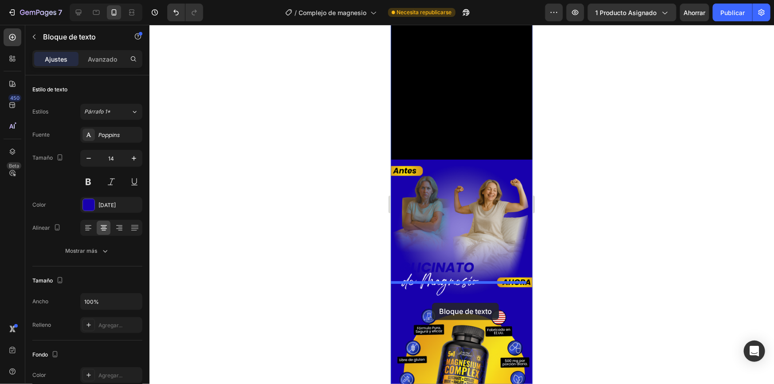
scroll to position [1390, 0]
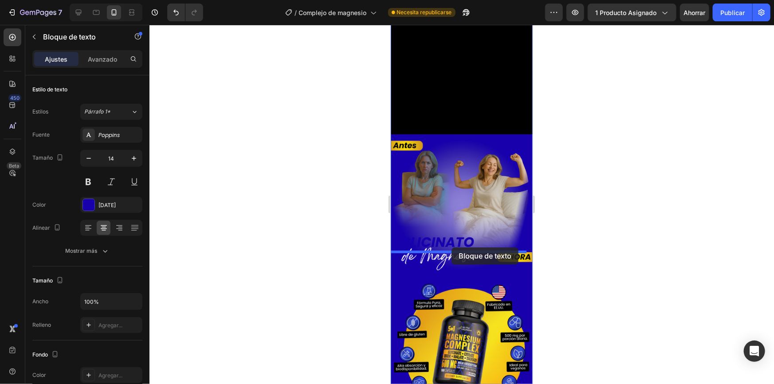
drag, startPoint x: 397, startPoint y: 165, endPoint x: 451, endPoint y: 247, distance: 98.7
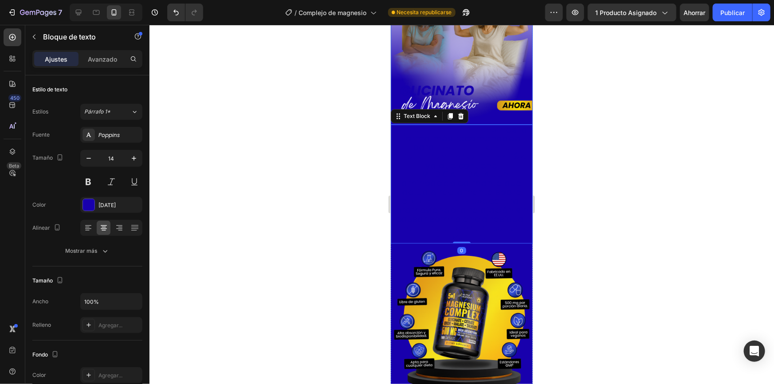
scroll to position [1239, 0]
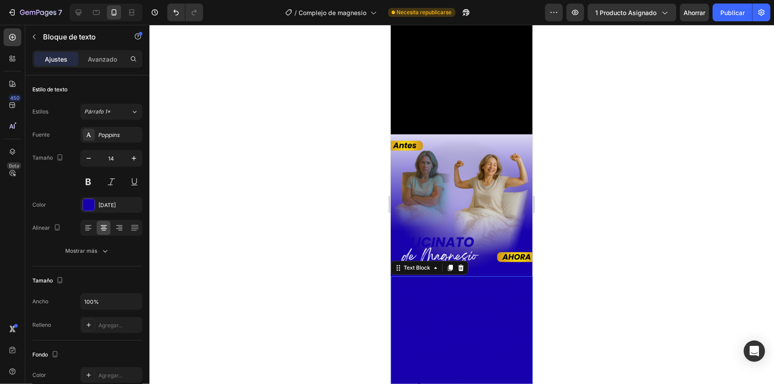
click at [462, 292] on span "El glicinato de magnesio es la forma más recomendada para mejorar el sueño prof…" at bounding box center [461, 326] width 133 height 102
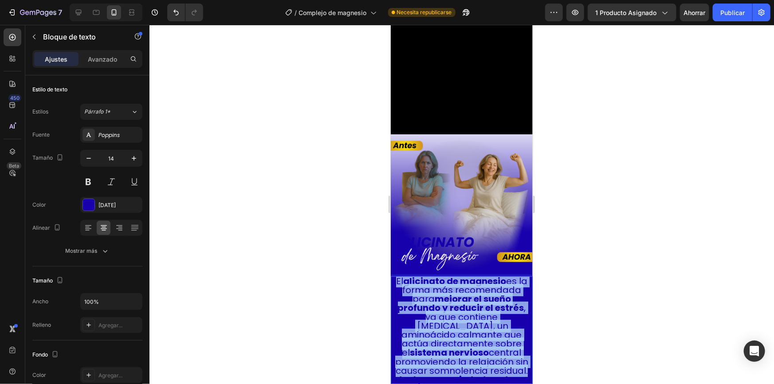
click at [462, 292] on span "El glicinato de magnesio es la forma más recomendada para mejorar el sueño prof…" at bounding box center [461, 326] width 133 height 102
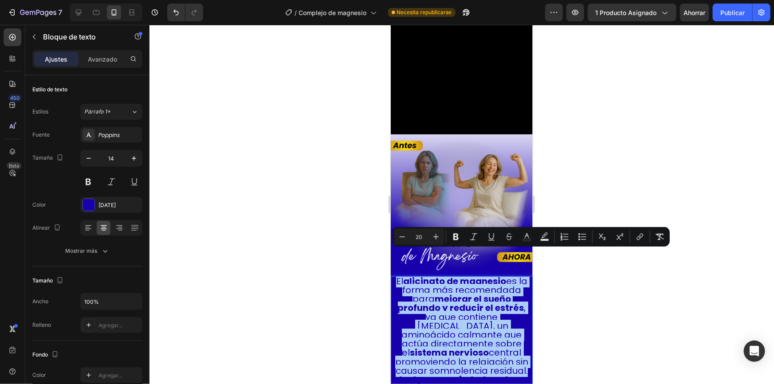
click at [545, 188] on div at bounding box center [461, 204] width 624 height 359
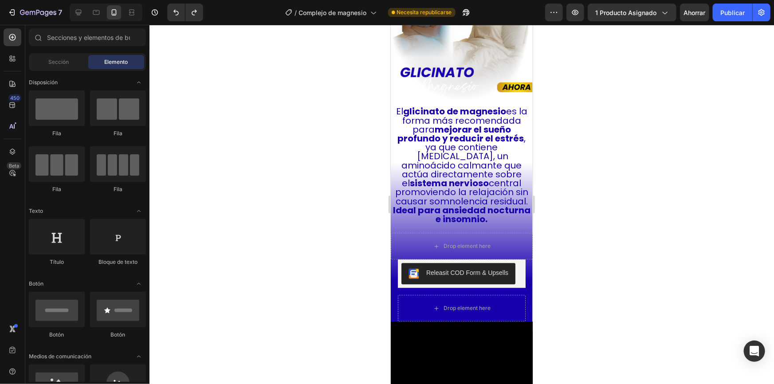
scroll to position [1076, 0]
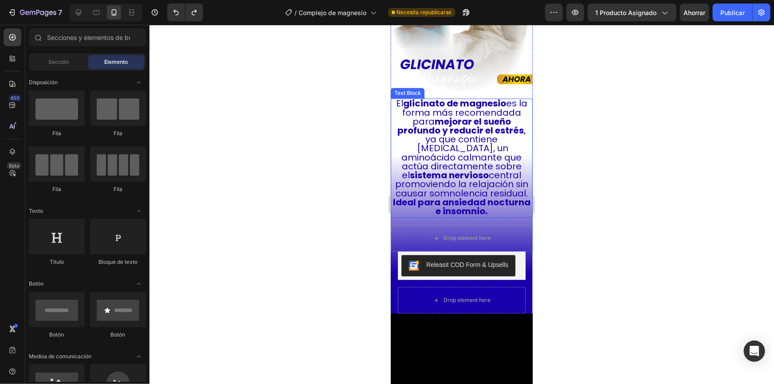
click at [500, 166] on span "El glicinato de magnesio es la forma más recomendada para mejorar el sueño prof…" at bounding box center [461, 148] width 133 height 102
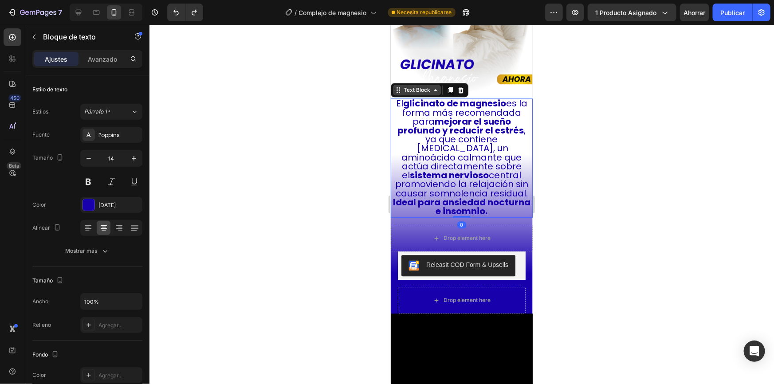
click at [419, 86] on div "Text Block" at bounding box center [416, 90] width 30 height 8
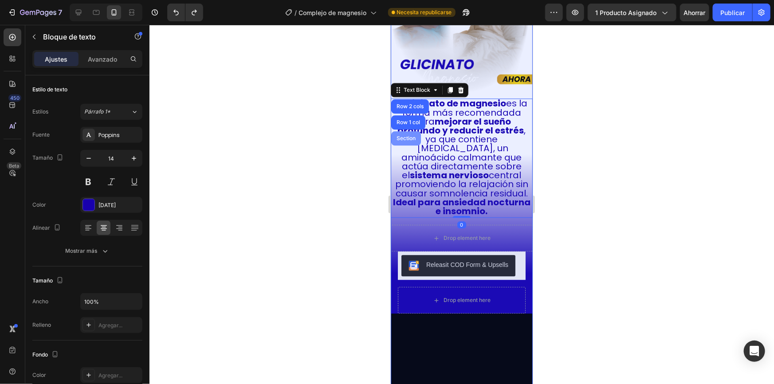
click at [408, 135] on div "Section" at bounding box center [405, 137] width 23 height 5
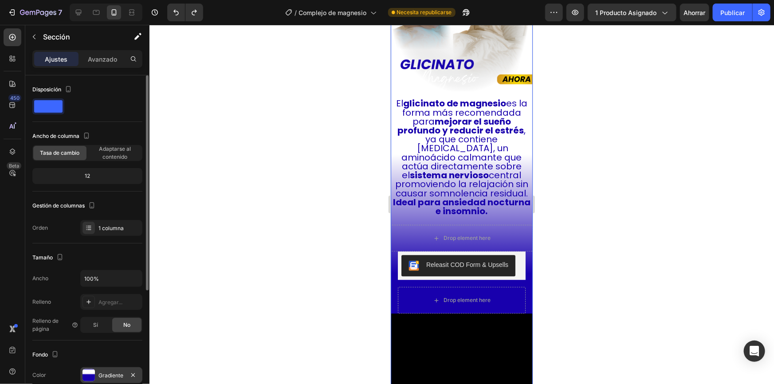
click at [99, 375] on font "Gradiente" at bounding box center [110, 375] width 25 height 7
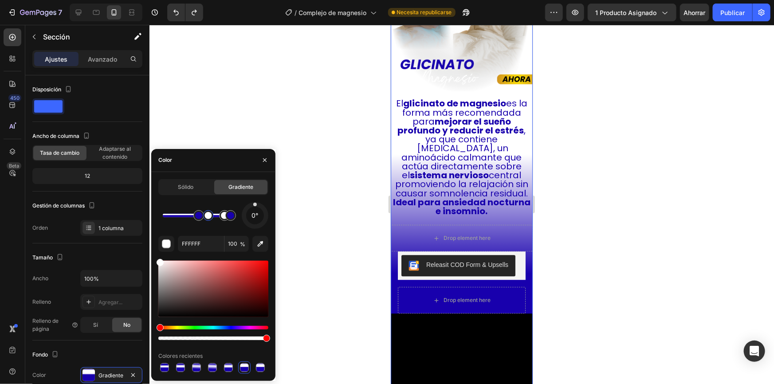
click at [209, 217] on div at bounding box center [207, 215] width 7 height 7
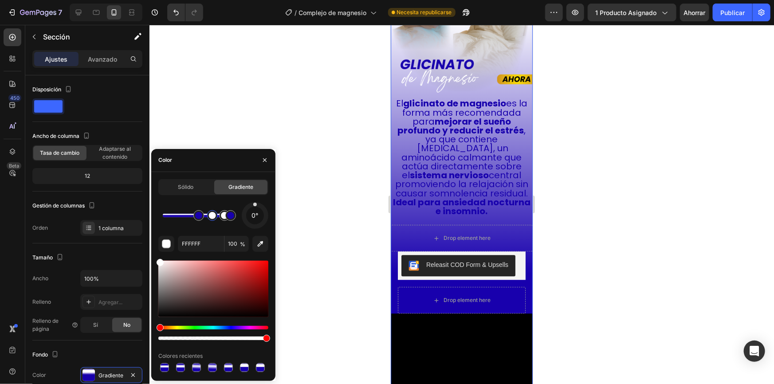
type input "[DATE]"
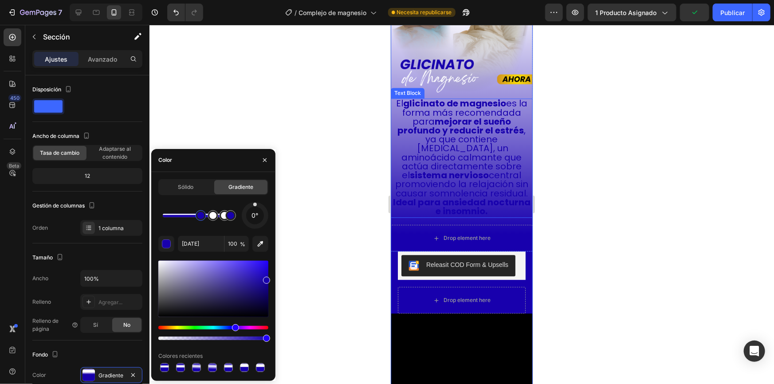
click at [437, 137] on span "El glicinato de magnesio es la forma más recomendada para mejorar el sueño prof…" at bounding box center [461, 148] width 133 height 102
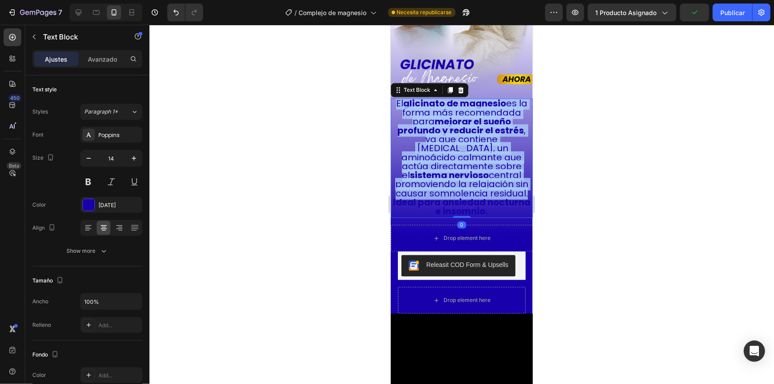
click at [437, 137] on span "El glicinato de magnesio es la forma más recomendada para mejorar el sueño prof…" at bounding box center [461, 148] width 133 height 102
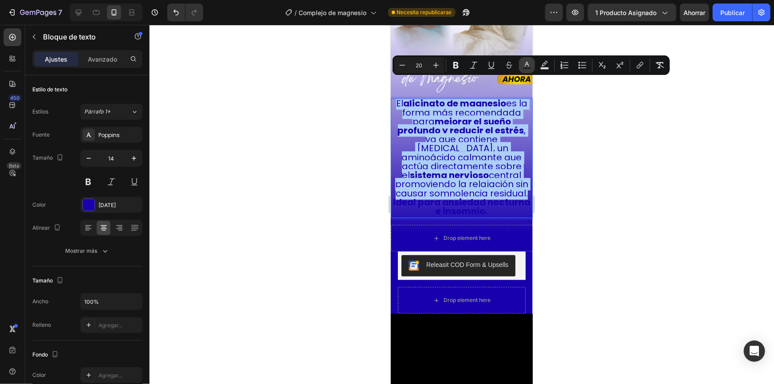
click at [530, 66] on icon "Barra de herramientas contextual del editor" at bounding box center [526, 65] width 9 height 9
type input "[DATE]"
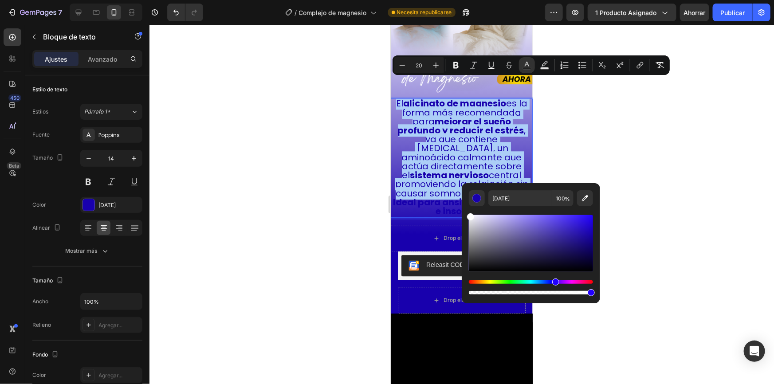
drag, startPoint x: 878, startPoint y: 252, endPoint x: 455, endPoint y: 202, distance: 426.1
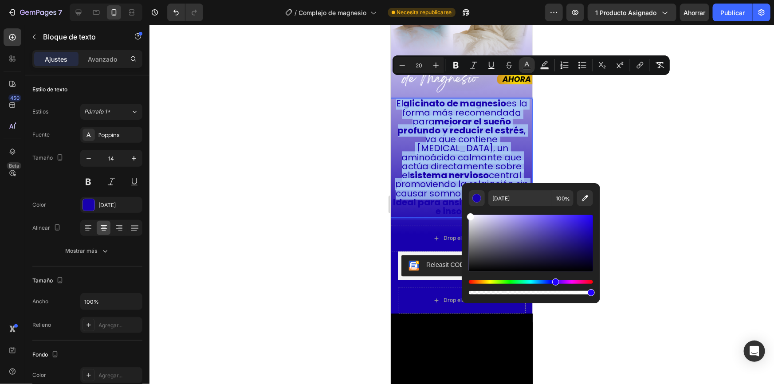
type input "FFFFFF"
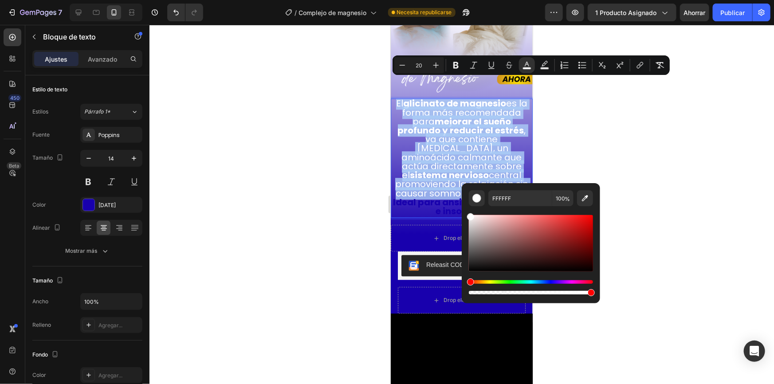
click at [420, 196] on strong "Ideal para ansiedad nocturna e insomnio." at bounding box center [460, 206] width 137 height 21
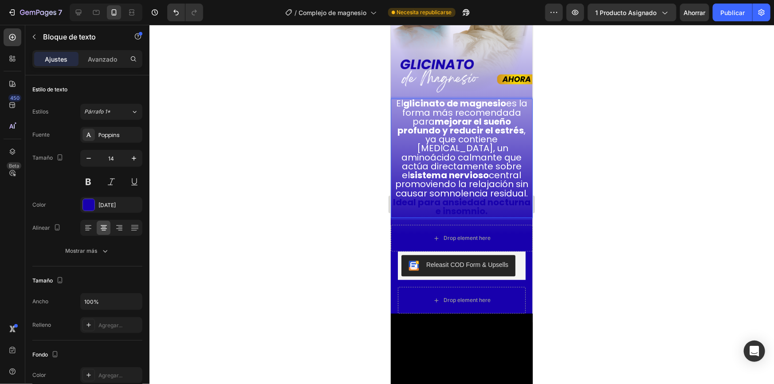
click at [423, 196] on strong "Ideal para ansiedad nocturna e insomnio." at bounding box center [460, 206] width 137 height 21
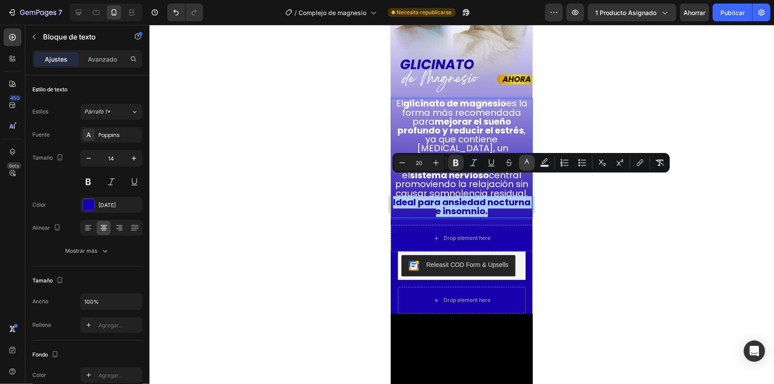
click at [523, 163] on icon "Barra de herramientas contextual del editor" at bounding box center [526, 162] width 9 height 9
type input "[DATE]"
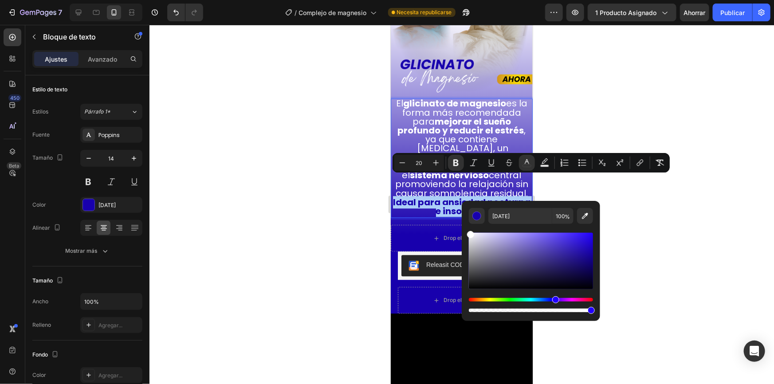
drag, startPoint x: 479, startPoint y: 243, endPoint x: 463, endPoint y: 217, distance: 30.3
click at [462, 223] on div "1800AD 100 %" at bounding box center [531, 257] width 138 height 113
type input "FFFFFF"
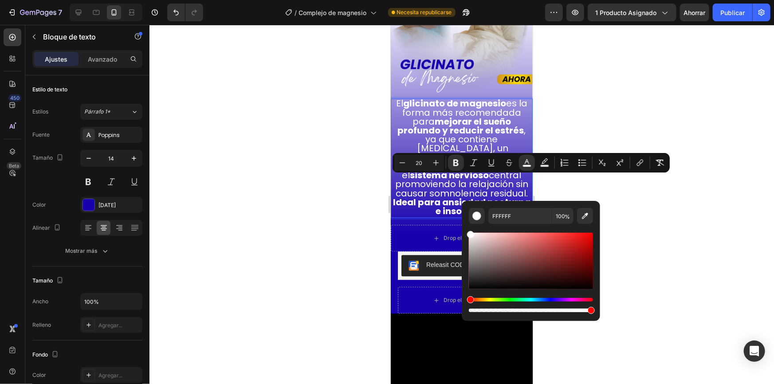
click at [564, 102] on div at bounding box center [461, 204] width 624 height 359
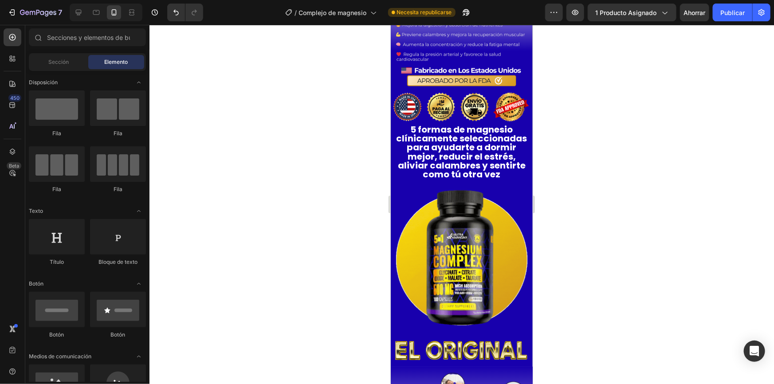
scroll to position [386, 0]
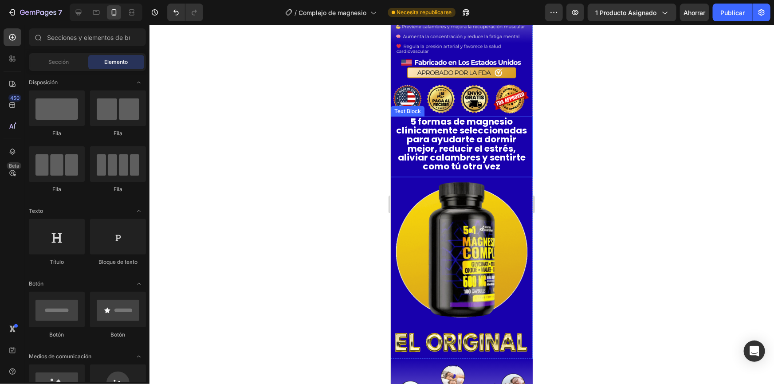
click at [451, 137] on strong "5 formas de magnesio clínicamente seleccionadas para ayudarte a dormir mejor, r…" at bounding box center [461, 143] width 131 height 57
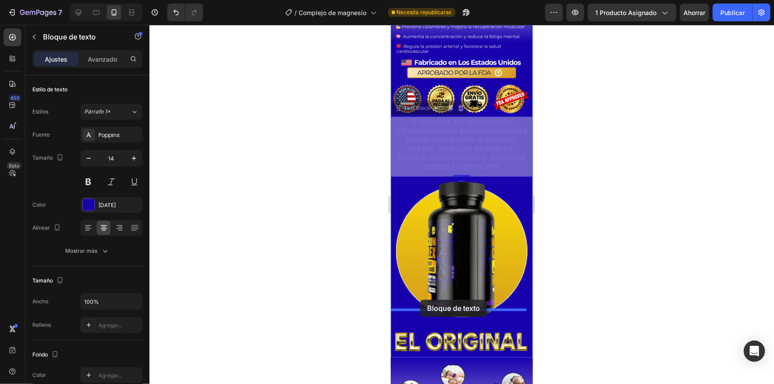
drag, startPoint x: 399, startPoint y: 102, endPoint x: 420, endPoint y: 299, distance: 198.5
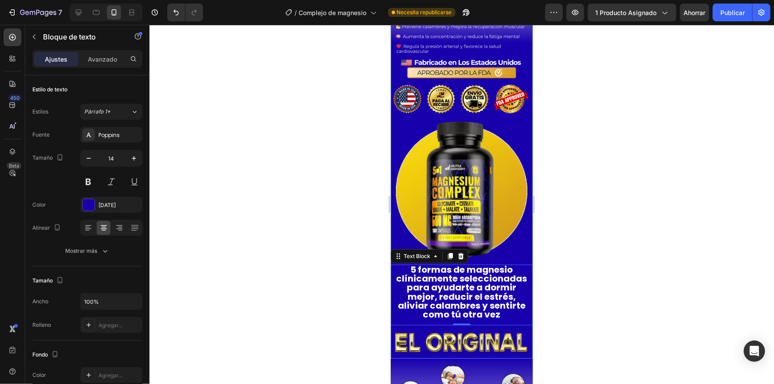
click at [420, 330] on img at bounding box center [461, 341] width 142 height 22
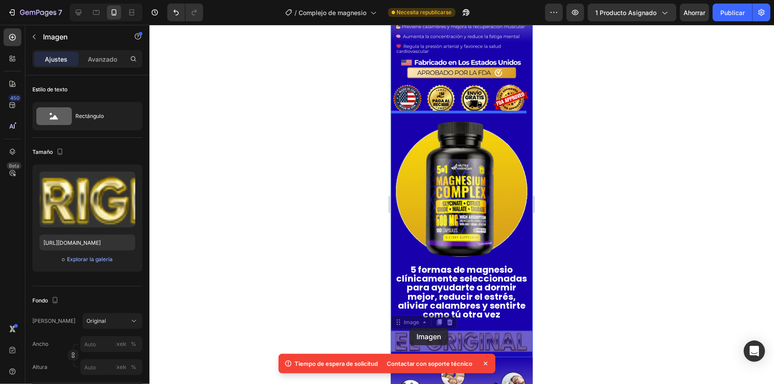
drag, startPoint x: 396, startPoint y: 308, endPoint x: 409, endPoint y: 328, distance: 23.4
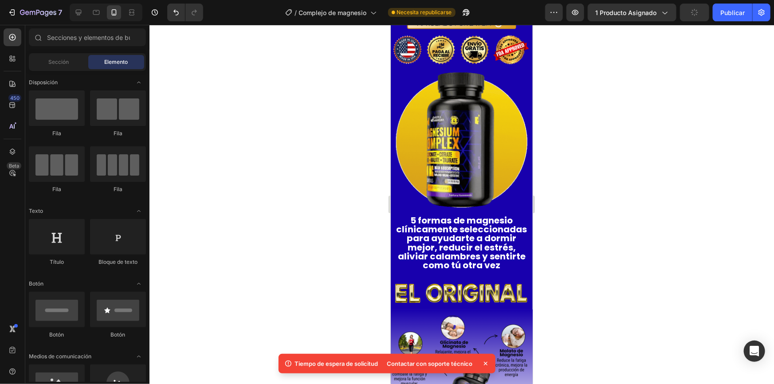
scroll to position [382, 0]
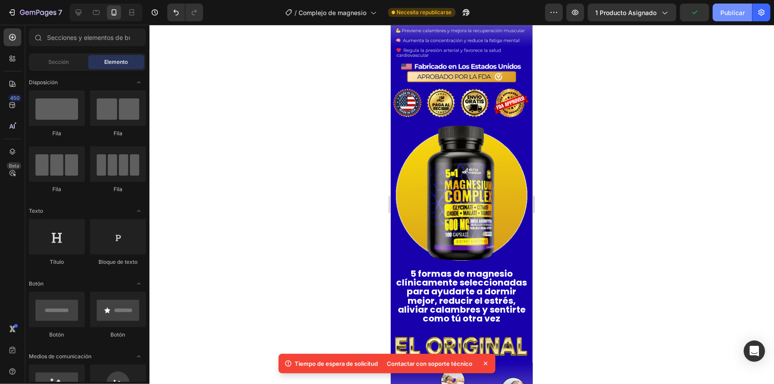
click at [733, 18] on button "Publicar" at bounding box center [732, 13] width 39 height 18
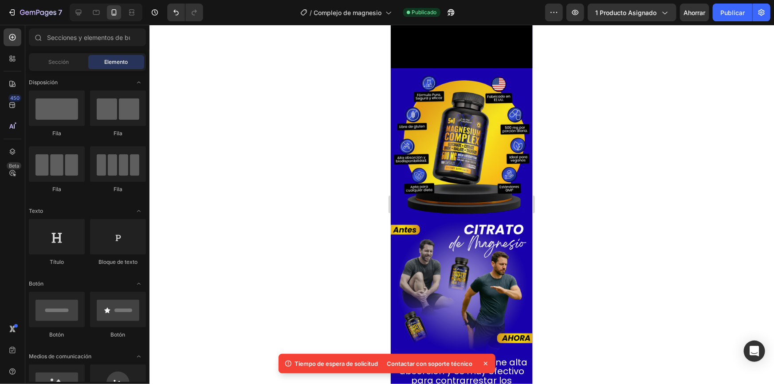
scroll to position [1435, 0]
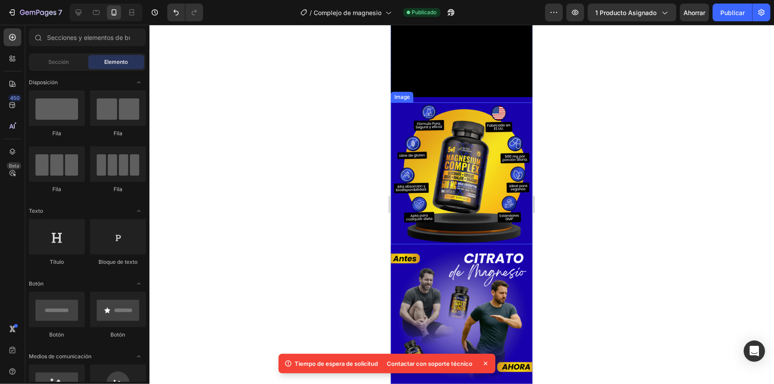
click at [466, 155] on img at bounding box center [461, 173] width 142 height 142
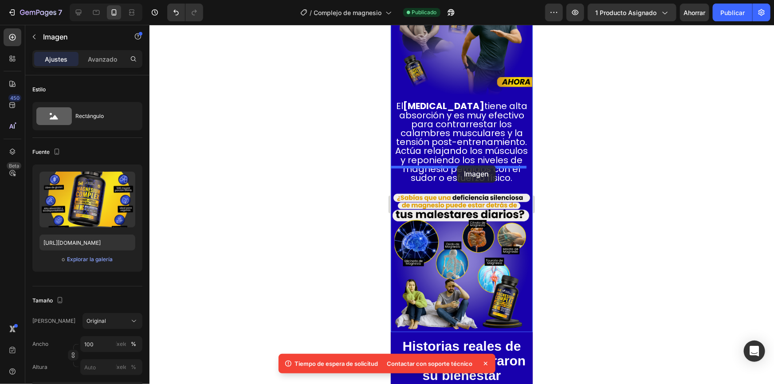
drag, startPoint x: 398, startPoint y: 70, endPoint x: 456, endPoint y: 165, distance: 111.3
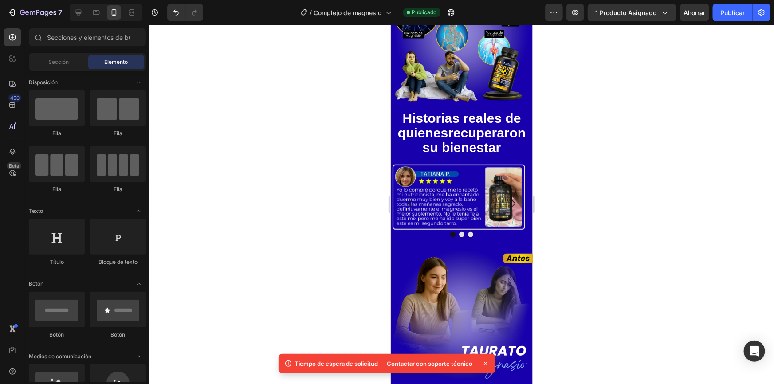
scroll to position [1845, 0]
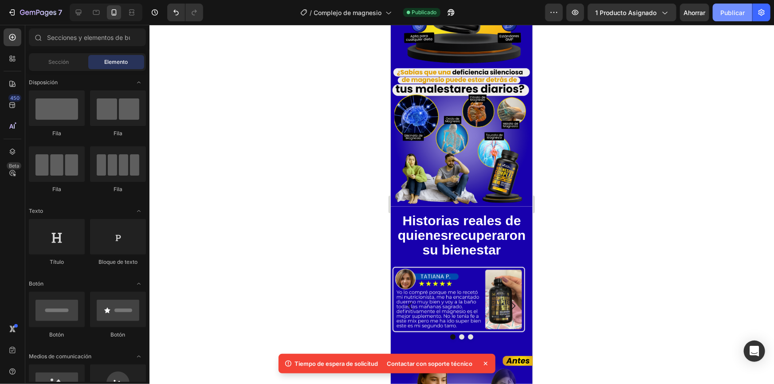
click at [731, 14] on font "Publicar" at bounding box center [732, 13] width 24 height 8
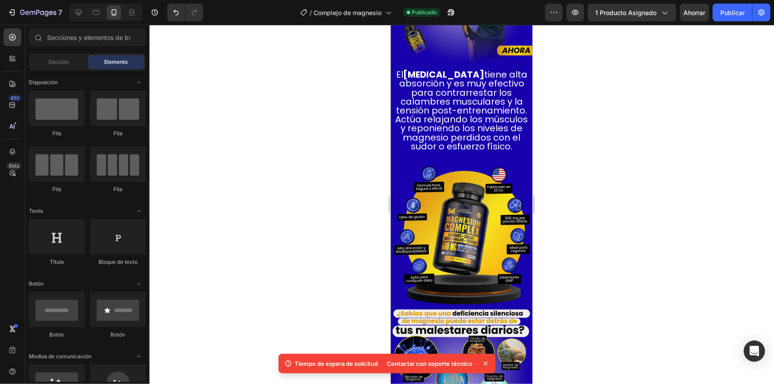
scroll to position [1617, 0]
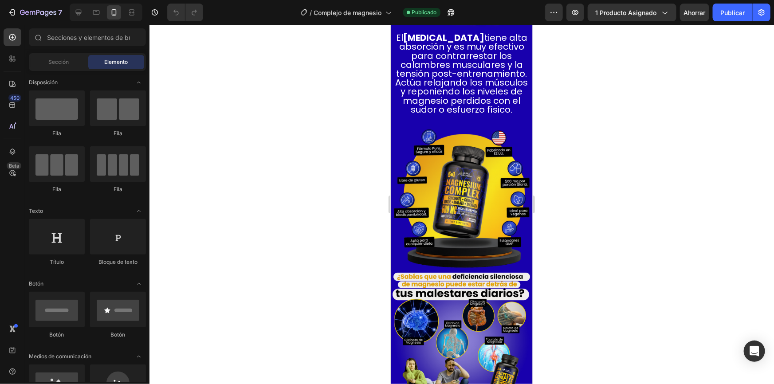
scroll to position [1650, 0]
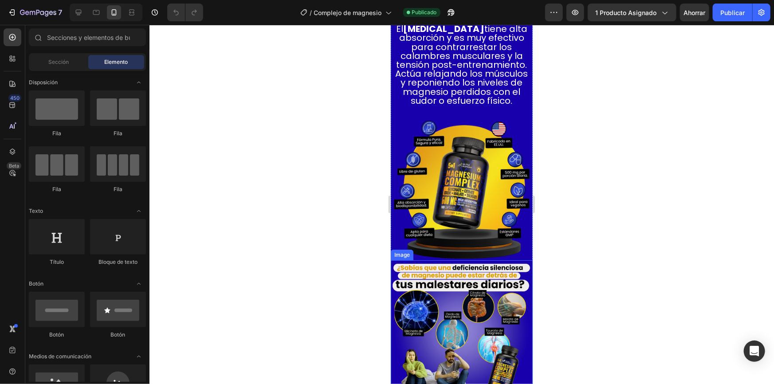
click at [491, 301] on img at bounding box center [461, 331] width 142 height 142
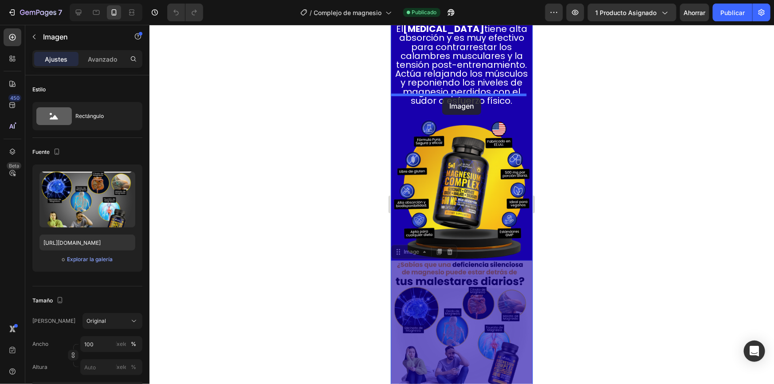
drag, startPoint x: 395, startPoint y: 225, endPoint x: 442, endPoint y: 97, distance: 136.4
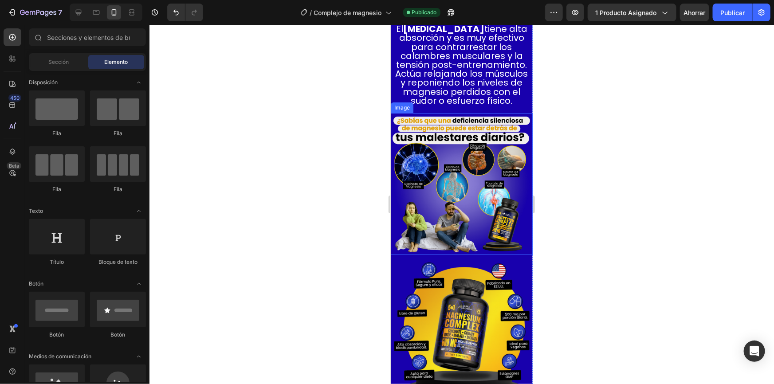
click at [489, 206] on img at bounding box center [461, 184] width 142 height 142
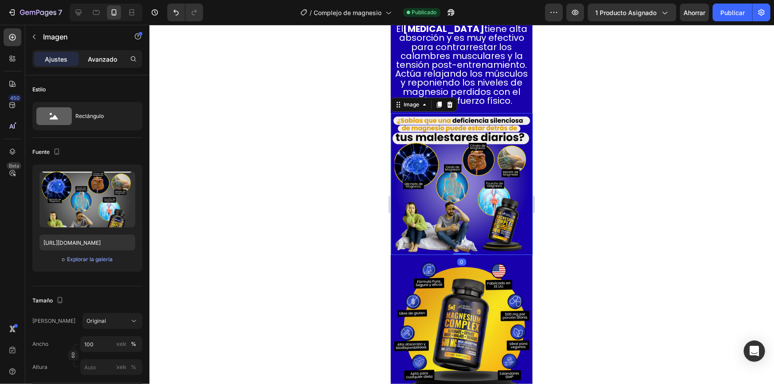
click at [105, 62] on font "Avanzado" at bounding box center [102, 59] width 29 height 8
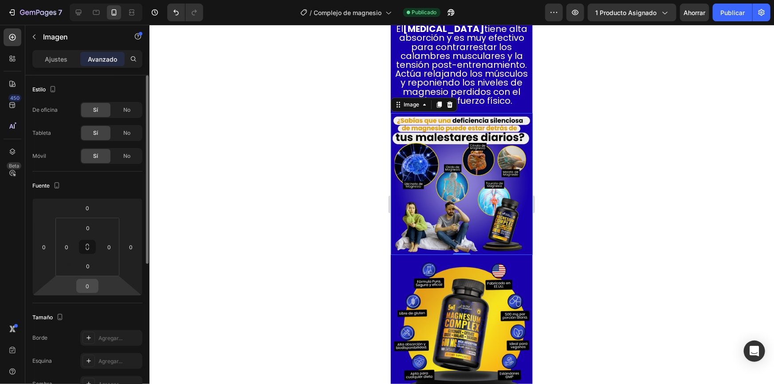
click at [93, 282] on input "0" at bounding box center [87, 285] width 18 height 13
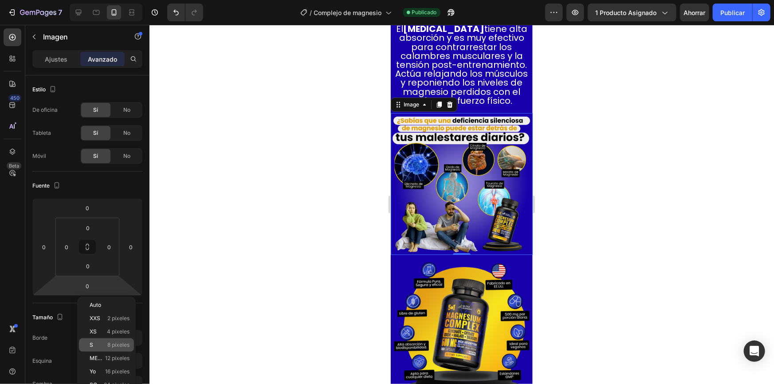
click at [117, 343] on font "8 píxeles" at bounding box center [118, 344] width 22 height 7
type input "8"
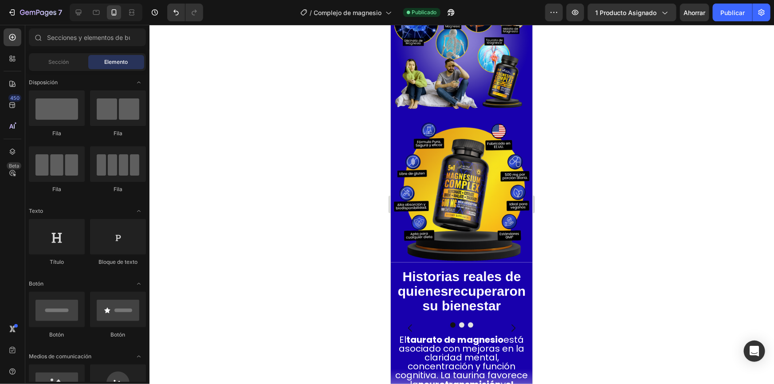
scroll to position [1805, 0]
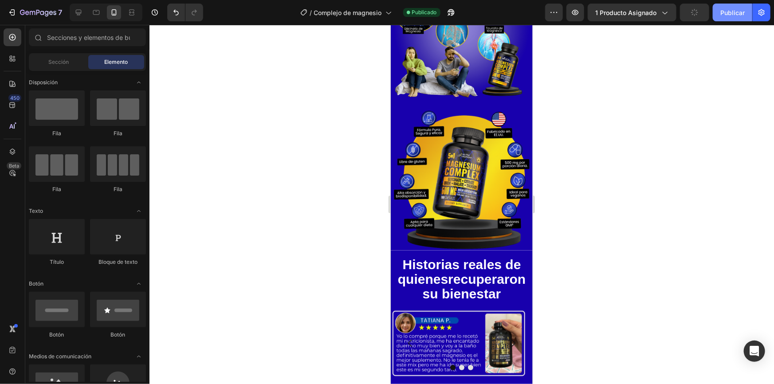
click at [733, 13] on font "Publicar" at bounding box center [732, 13] width 24 height 8
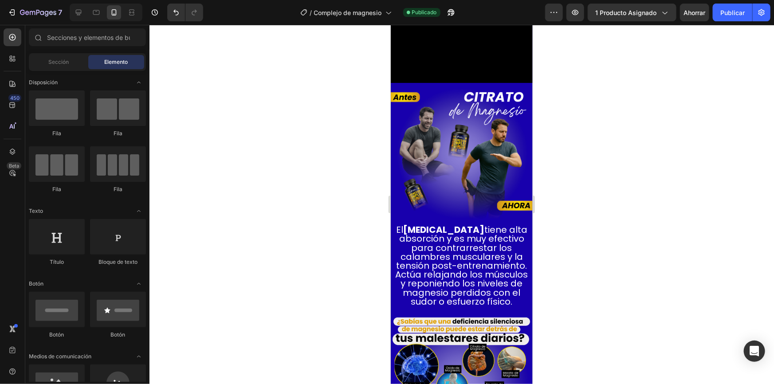
scroll to position [1486, 0]
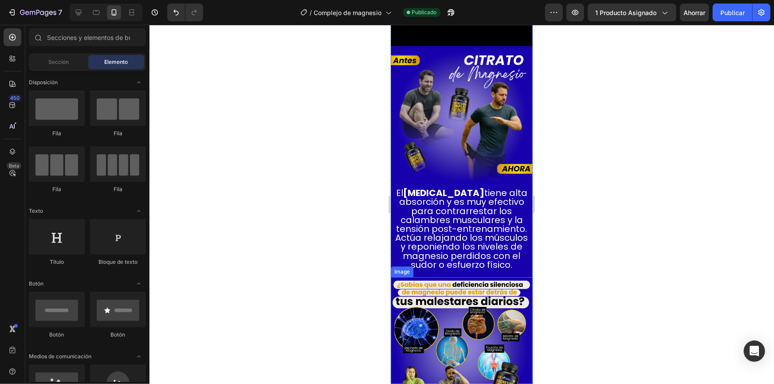
click at [454, 279] on img at bounding box center [461, 348] width 142 height 142
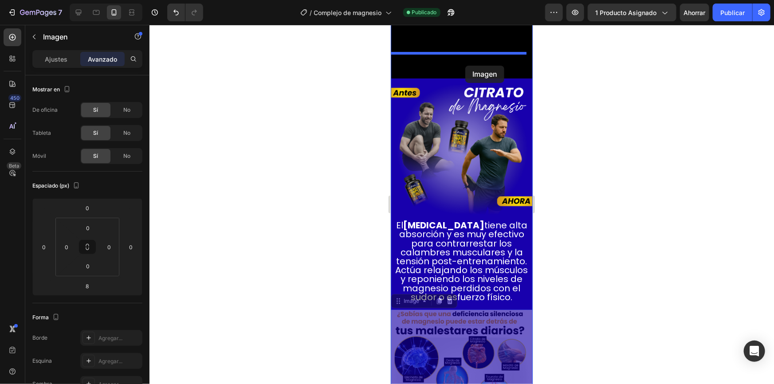
scroll to position [1395, 0]
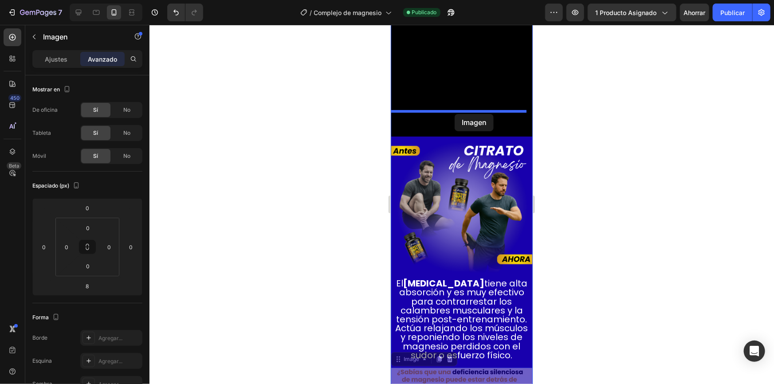
drag, startPoint x: 397, startPoint y: 244, endPoint x: 454, endPoint y: 114, distance: 142.8
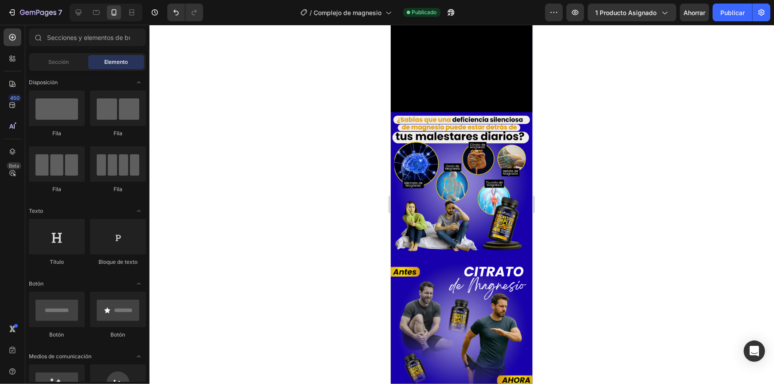
scroll to position [1465, 0]
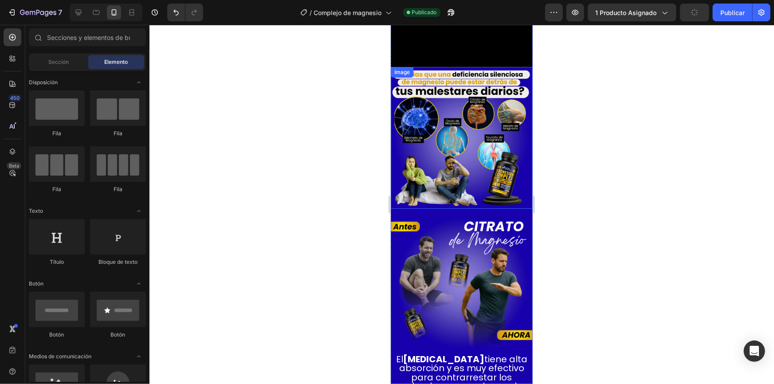
click at [463, 110] on img at bounding box center [461, 138] width 142 height 142
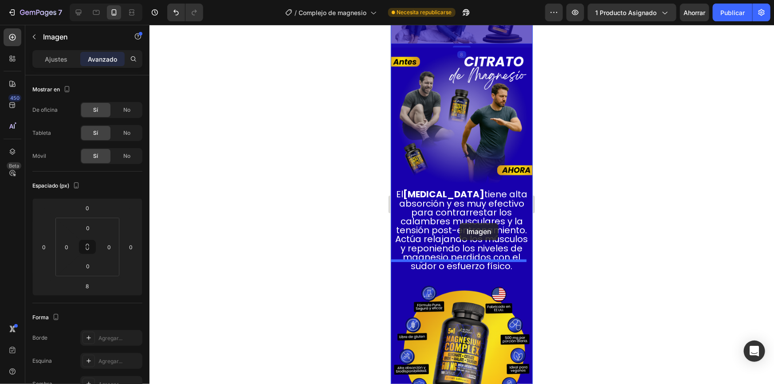
scroll to position [1733, 0]
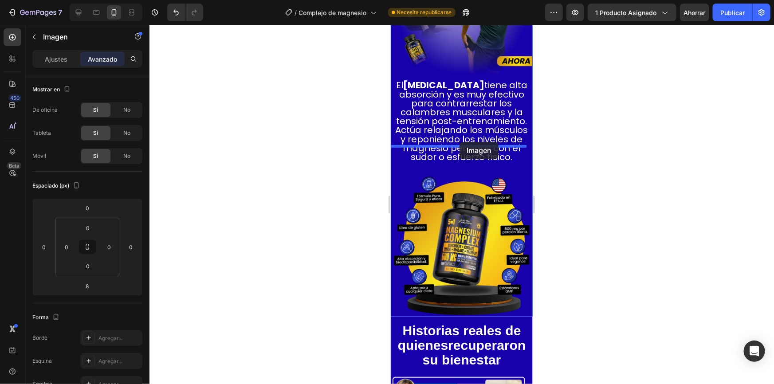
drag, startPoint x: 399, startPoint y: 51, endPoint x: 459, endPoint y: 141, distance: 108.1
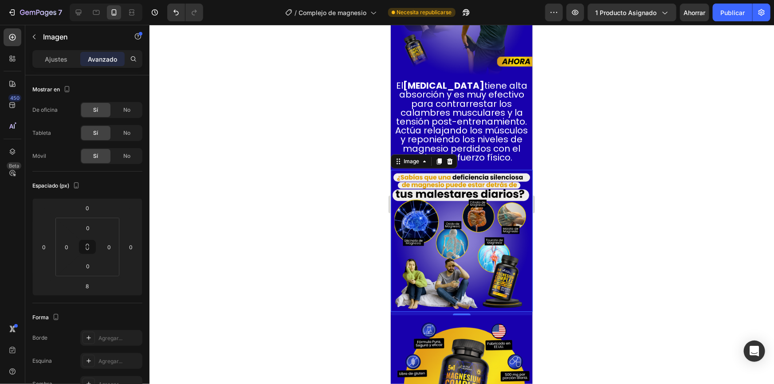
click at [554, 149] on div at bounding box center [461, 204] width 624 height 359
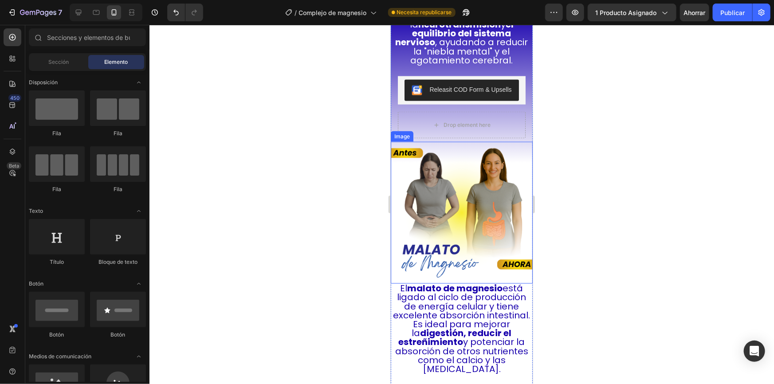
scroll to position [2311, 0]
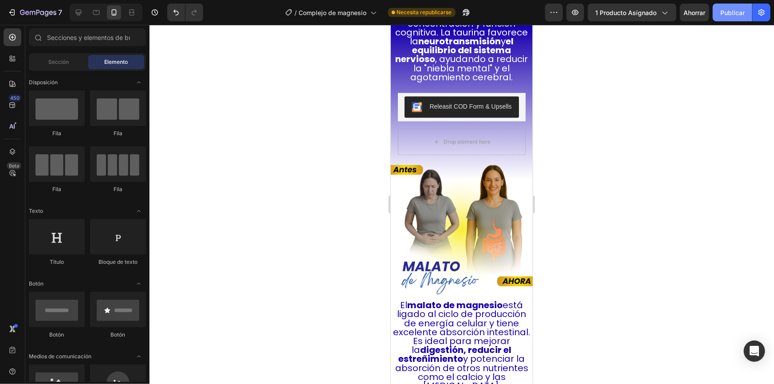
click at [731, 20] on button "Publicar" at bounding box center [732, 13] width 39 height 18
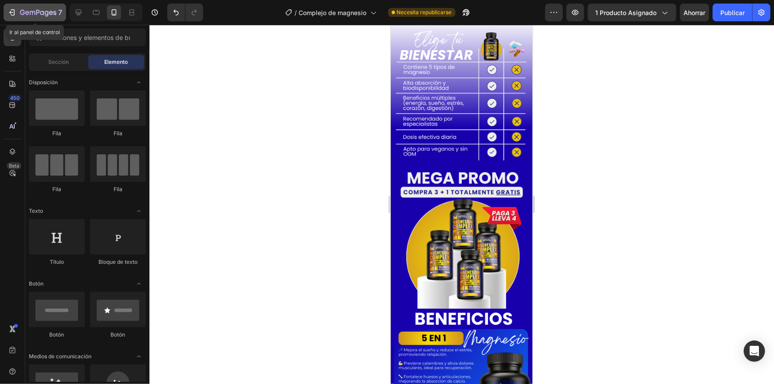
click at [15, 6] on button "7" at bounding box center [35, 13] width 63 height 18
